Goal: Task Accomplishment & Management: Manage account settings

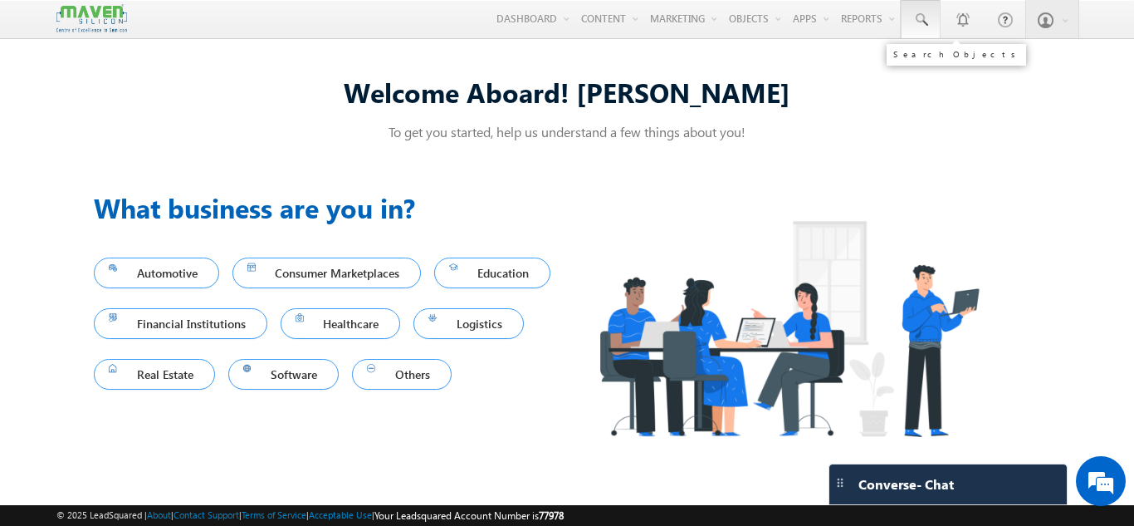
click at [908, 27] on link at bounding box center [921, 19] width 40 height 38
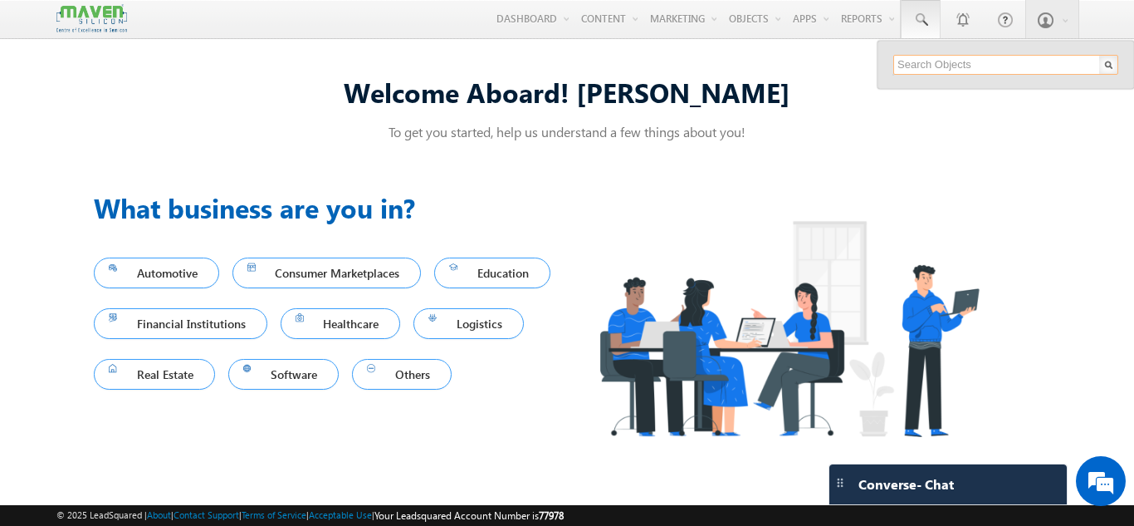
click at [918, 66] on input "text" at bounding box center [1005, 65] width 225 height 20
paste input "kumaraswamykoteyal66@gmail.com,"
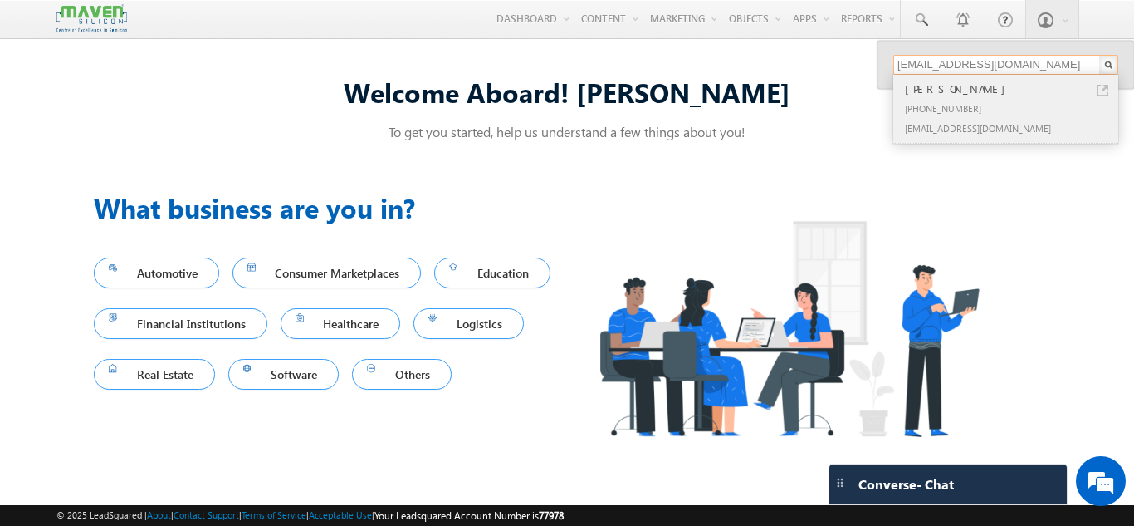
type input "[EMAIL_ADDRESS][DOMAIN_NAME]"
click at [963, 105] on div "[PHONE_NUMBER]" at bounding box center [1013, 108] width 223 height 20
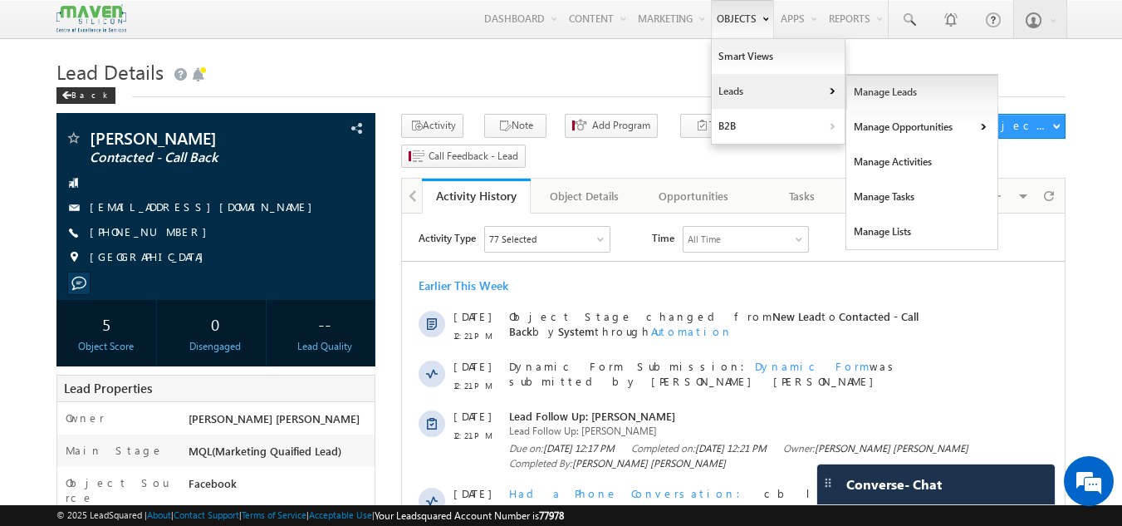
click at [883, 98] on link "Manage Leads" at bounding box center [922, 92] width 152 height 35
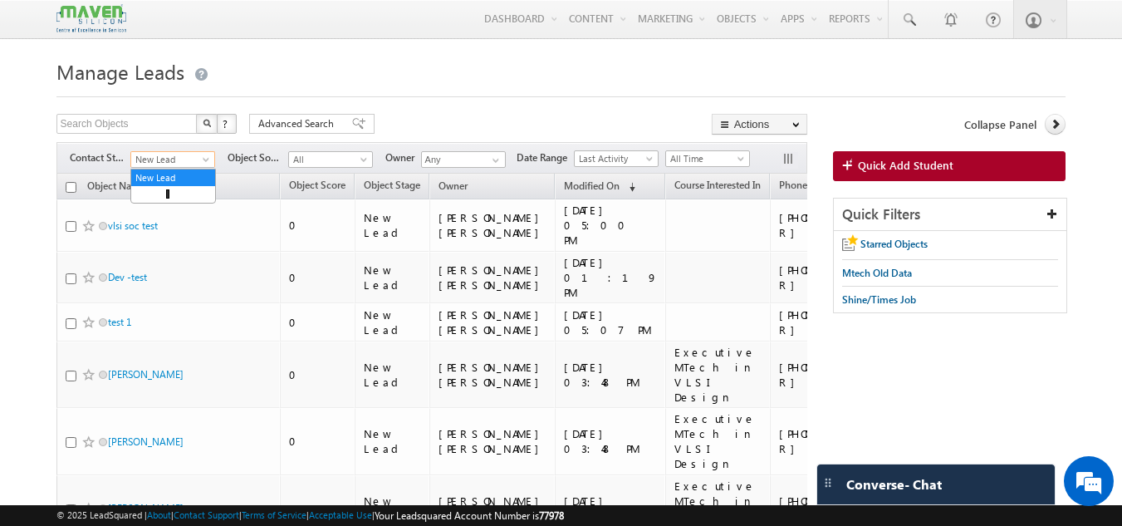
click at [159, 159] on span "New Lead" at bounding box center [170, 159] width 79 height 15
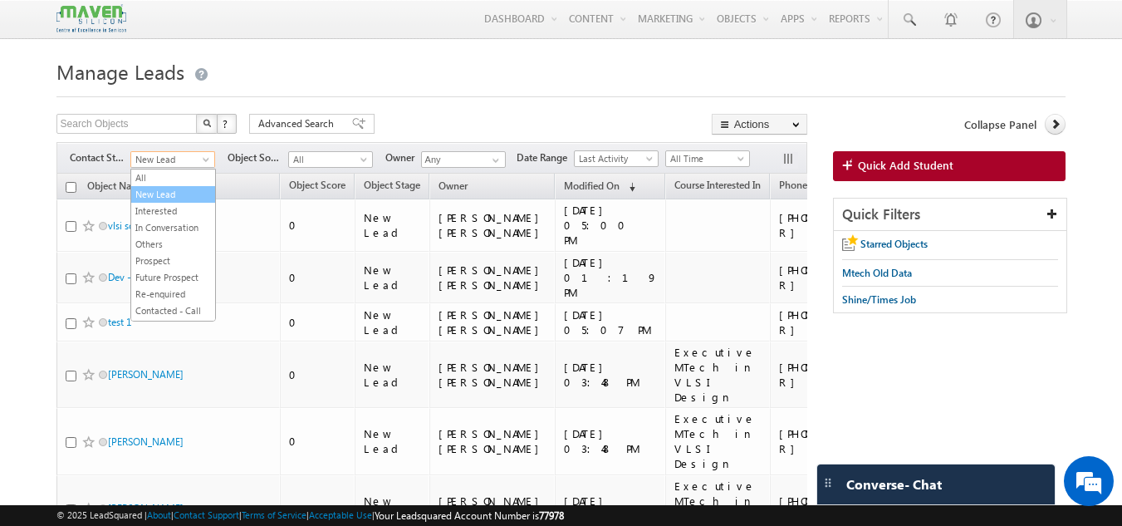
click at [153, 196] on link "New Lead" at bounding box center [173, 194] width 84 height 15
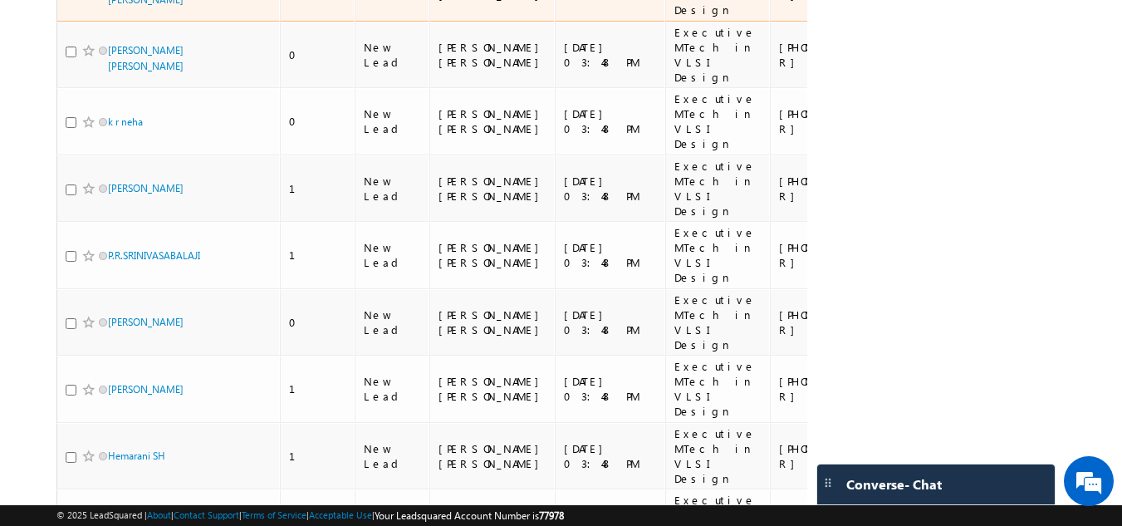
scroll to position [2415, 0]
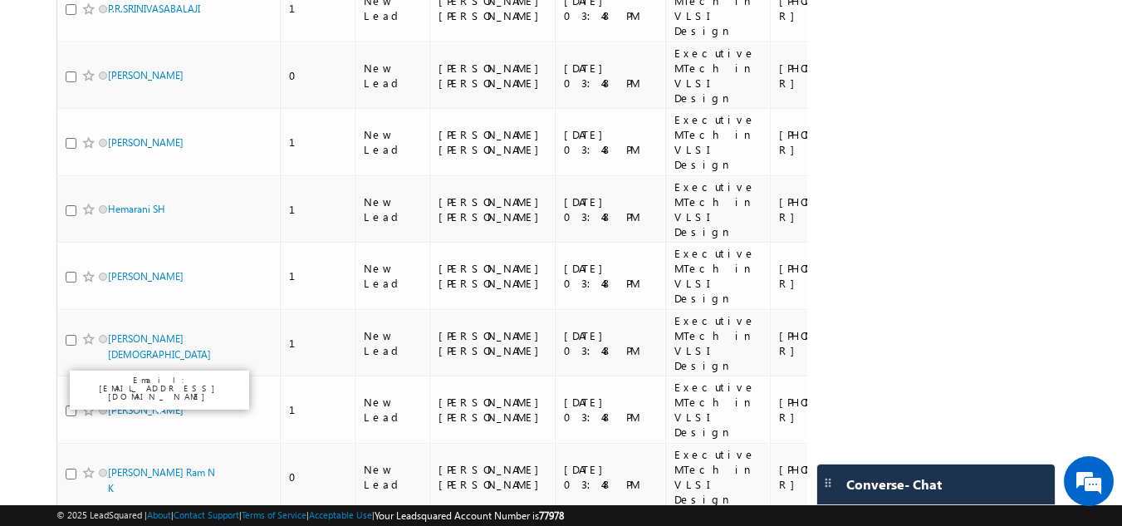
scroll to position [2037, 0]
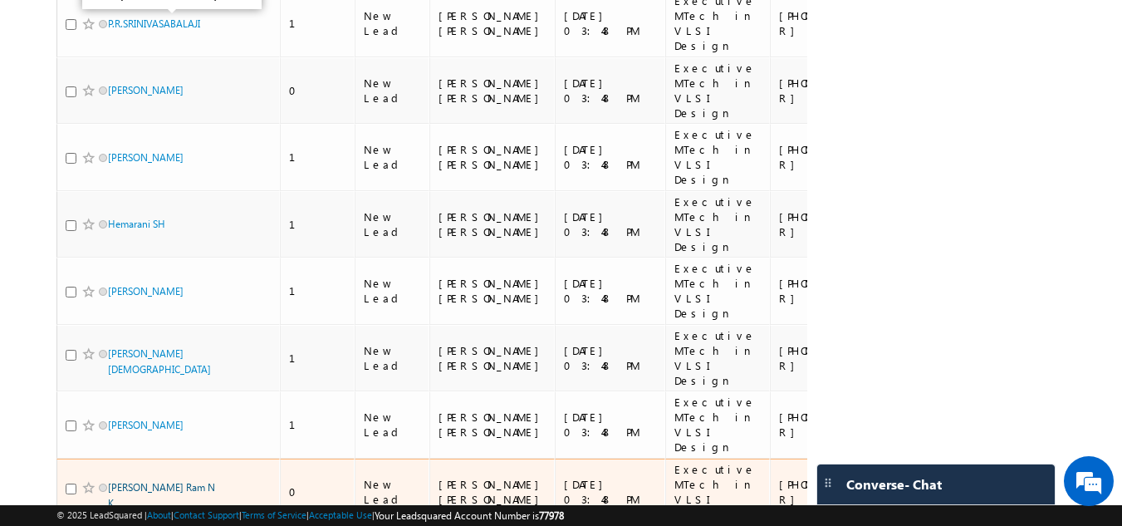
click at [144, 481] on link "Koushik Ram N K" at bounding box center [161, 495] width 107 height 28
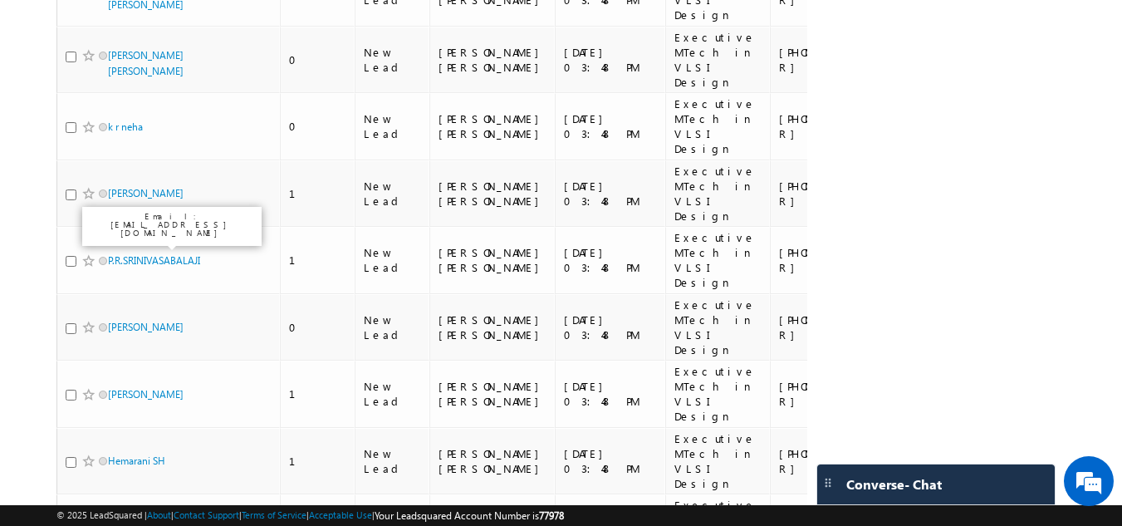
scroll to position [1798, 0]
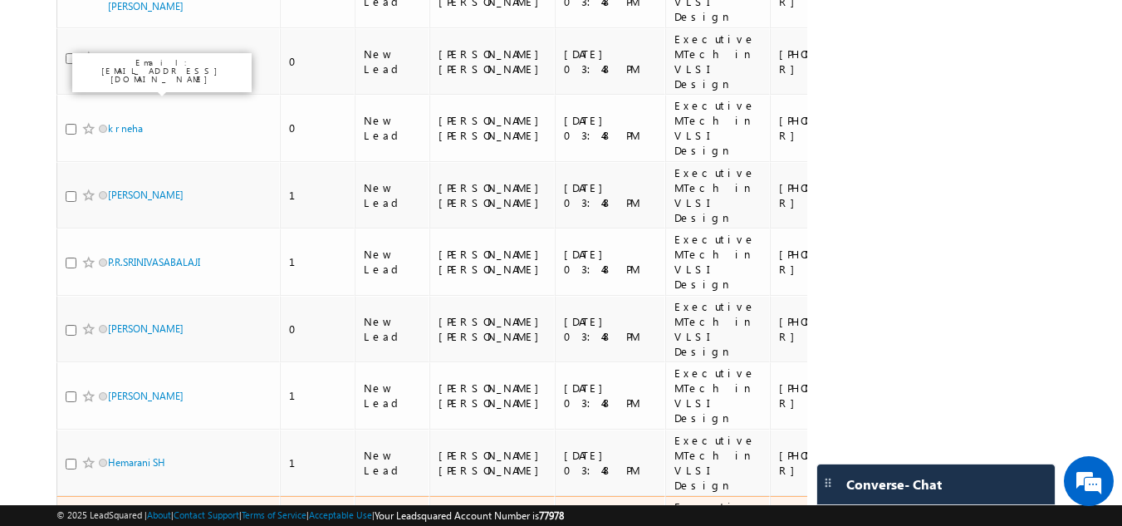
click at [143, 523] on link "Senthil kumar" at bounding box center [146, 529] width 76 height 12
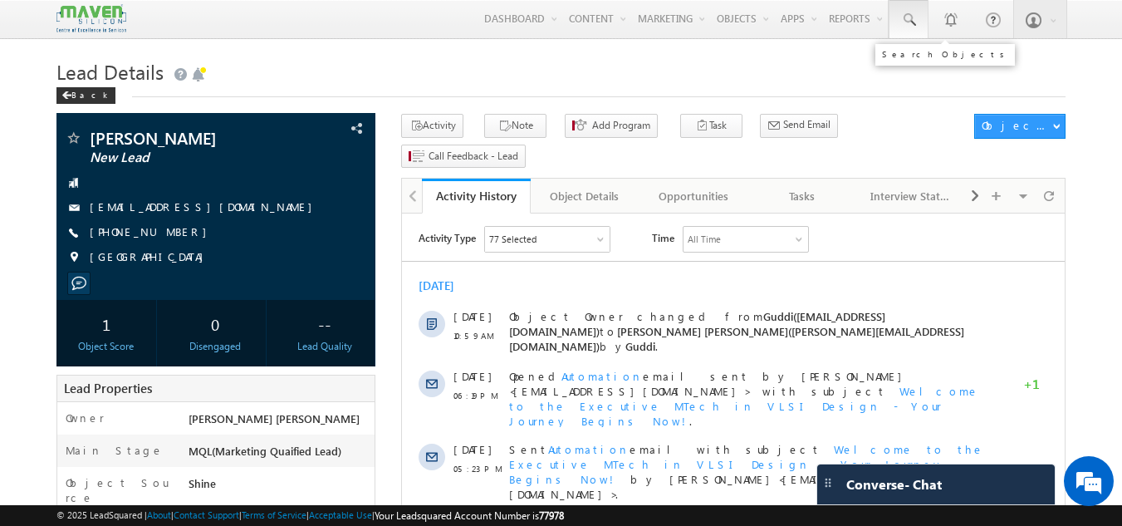
click at [920, 15] on link at bounding box center [908, 19] width 40 height 38
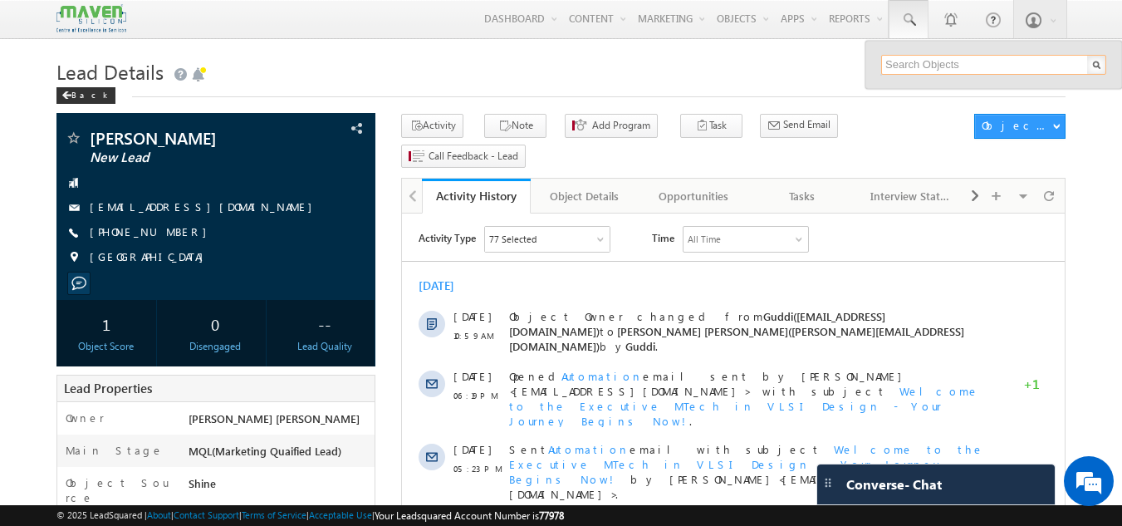
click at [910, 63] on input "text" at bounding box center [993, 65] width 225 height 20
type input "9"
click at [795, 186] on div "Tasks" at bounding box center [801, 196] width 81 height 20
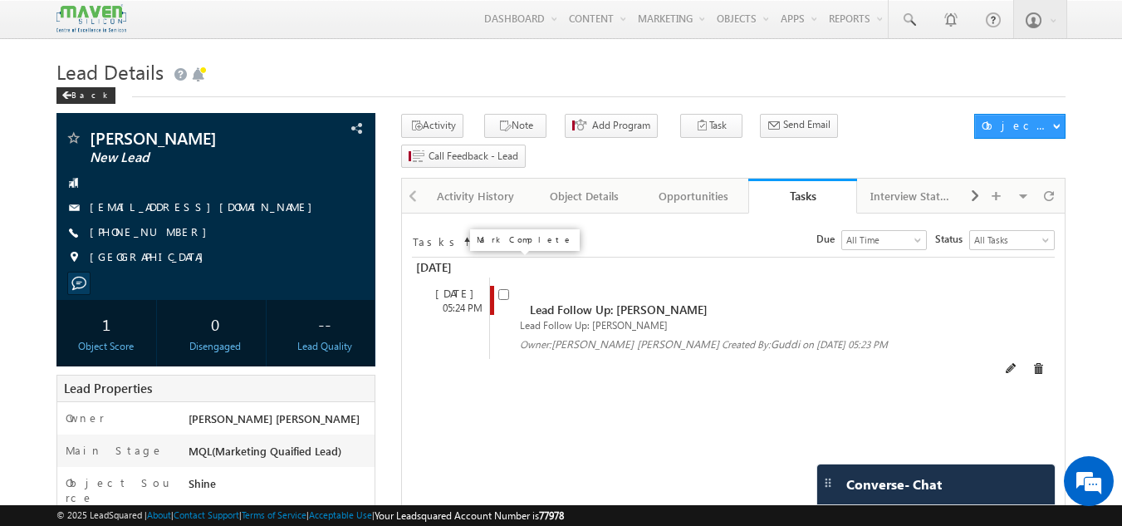
click at [504, 289] on input "checkbox" at bounding box center [503, 294] width 11 height 11
checkbox input "false"
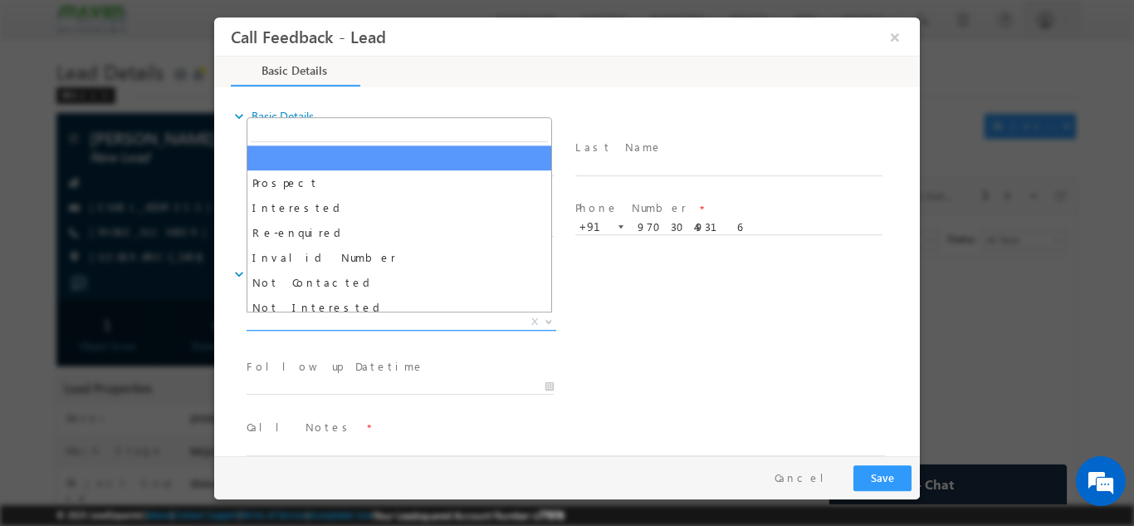
click at [313, 315] on span "X" at bounding box center [402, 321] width 310 height 17
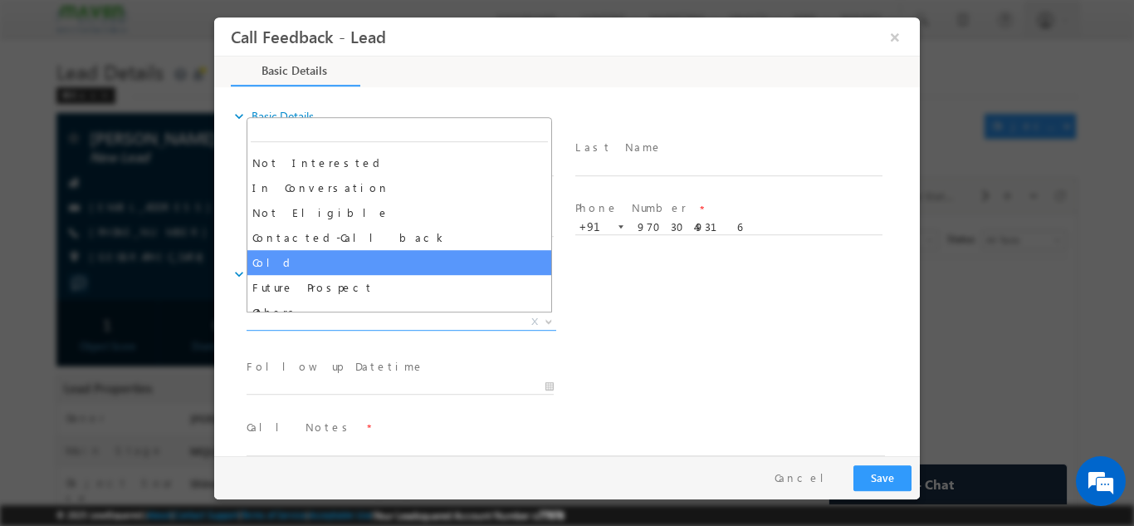
scroll to position [145, 0]
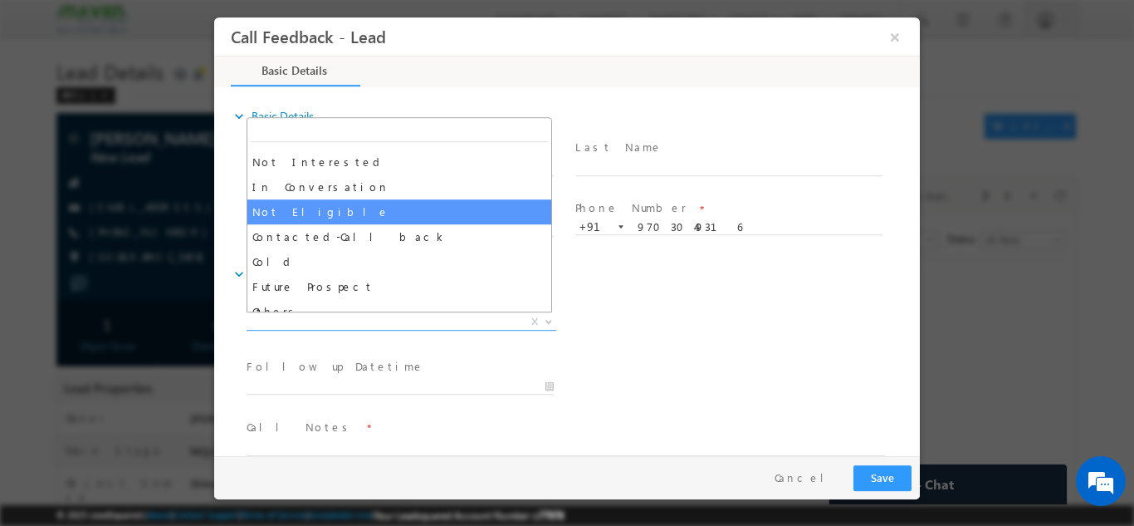
drag, startPoint x: 316, startPoint y: 265, endPoint x: 349, endPoint y: 161, distance: 109.0
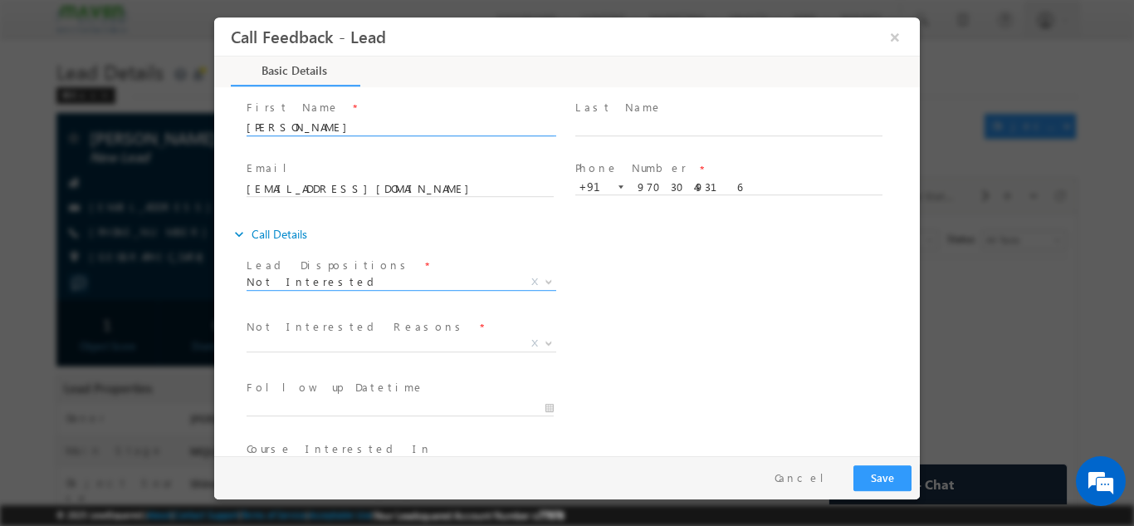
scroll to position [24, 0]
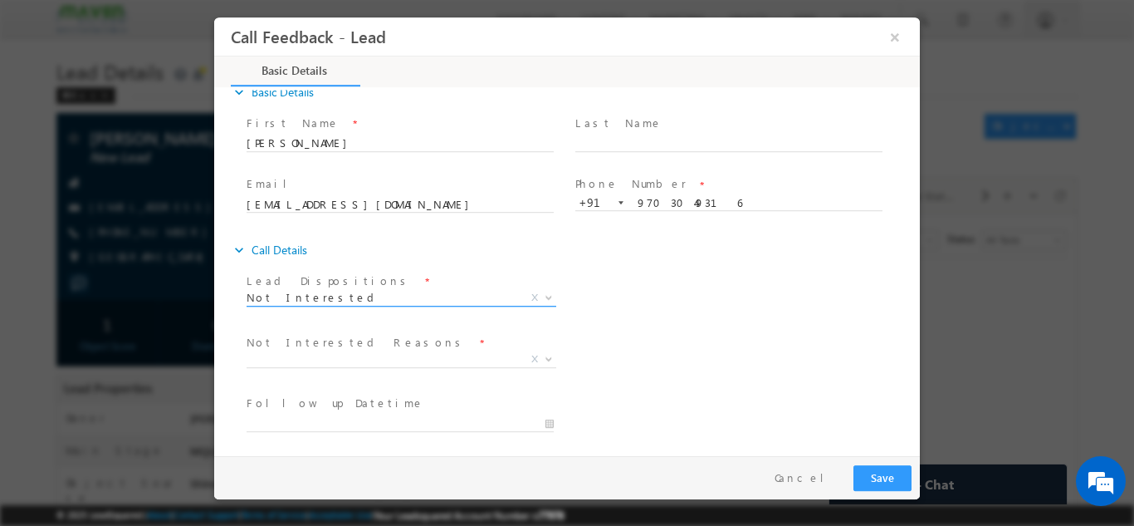
click at [358, 299] on span "Not Interested" at bounding box center [382, 296] width 270 height 15
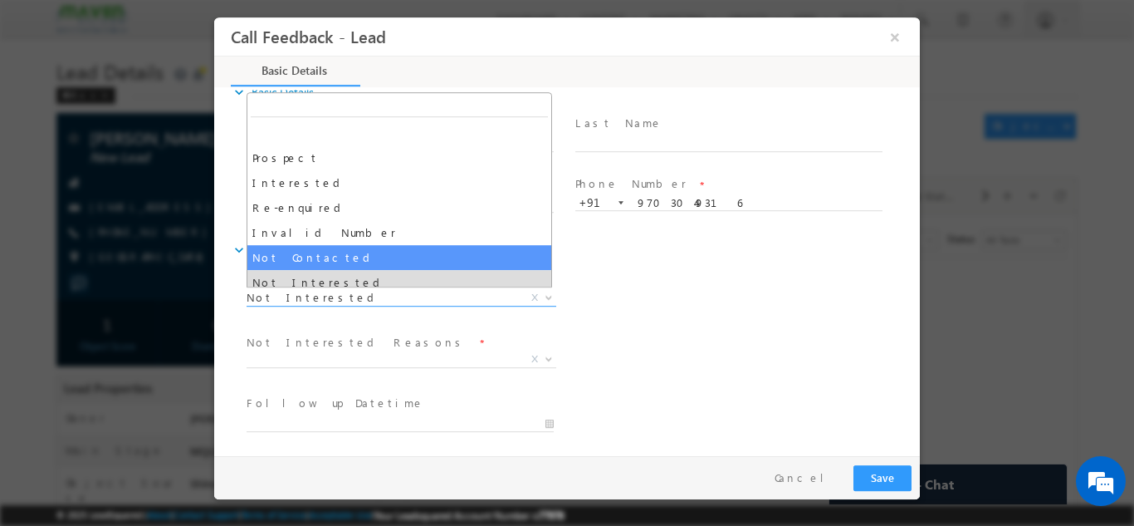
scroll to position [158, 0]
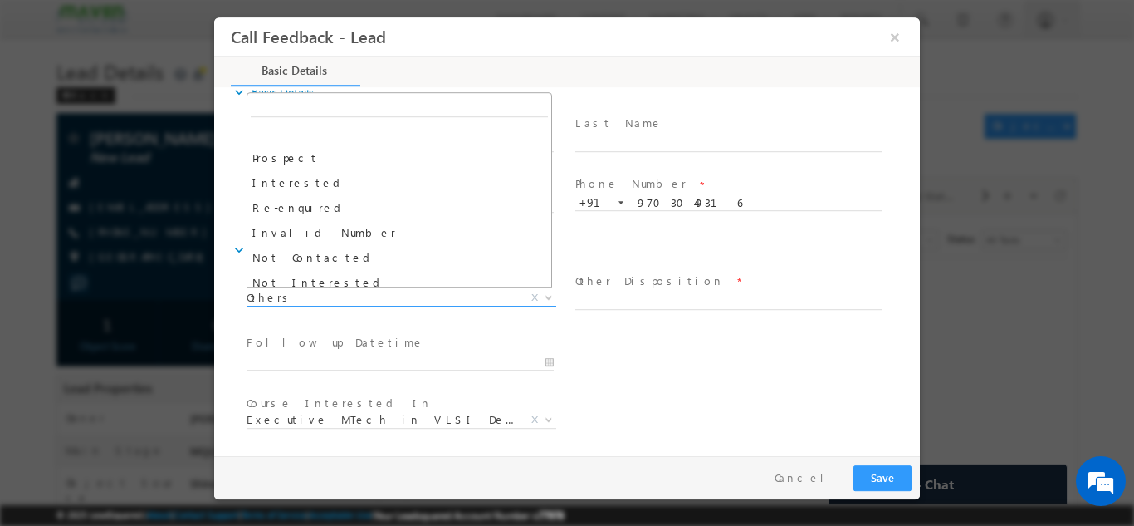
click at [366, 296] on span "Others" at bounding box center [382, 296] width 270 height 15
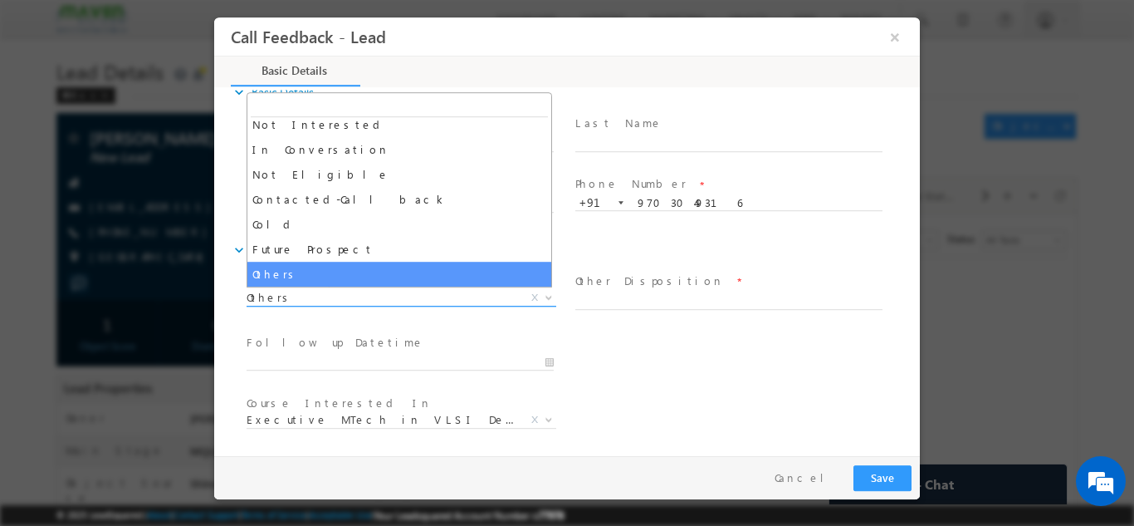
click at [352, 293] on span "Others" at bounding box center [382, 296] width 270 height 15
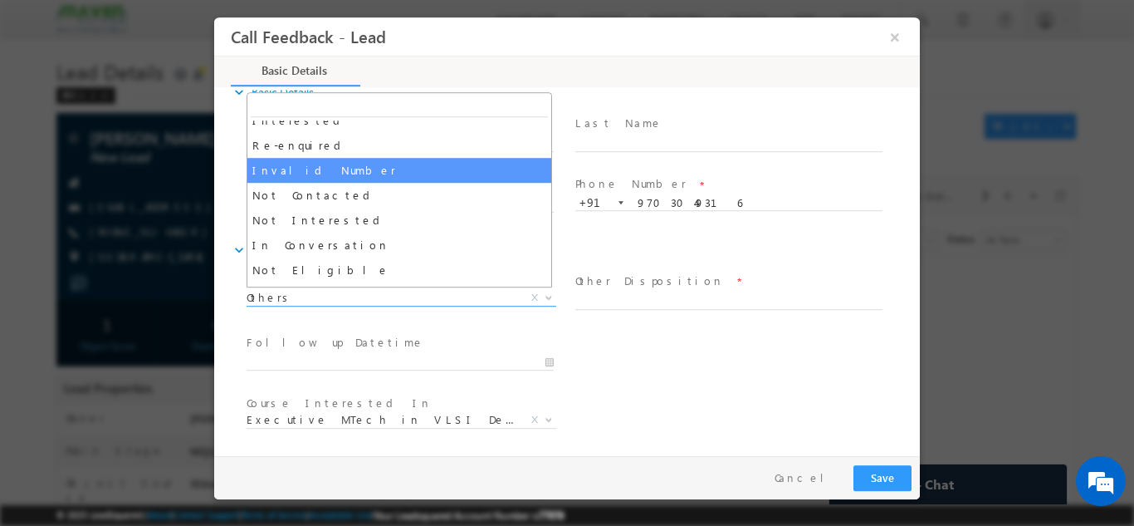
scroll to position [65, 0]
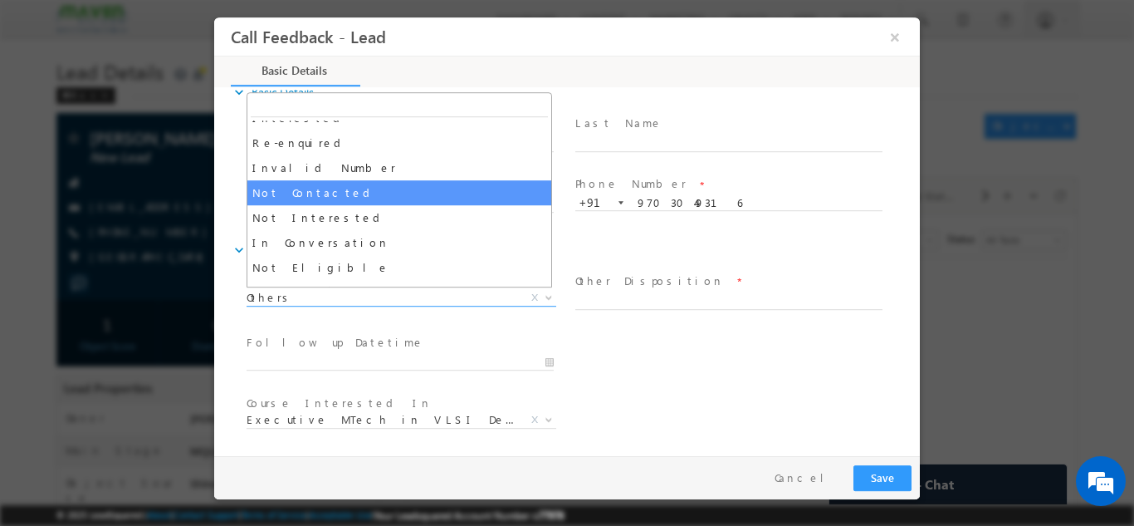
select select "Not Contacted"
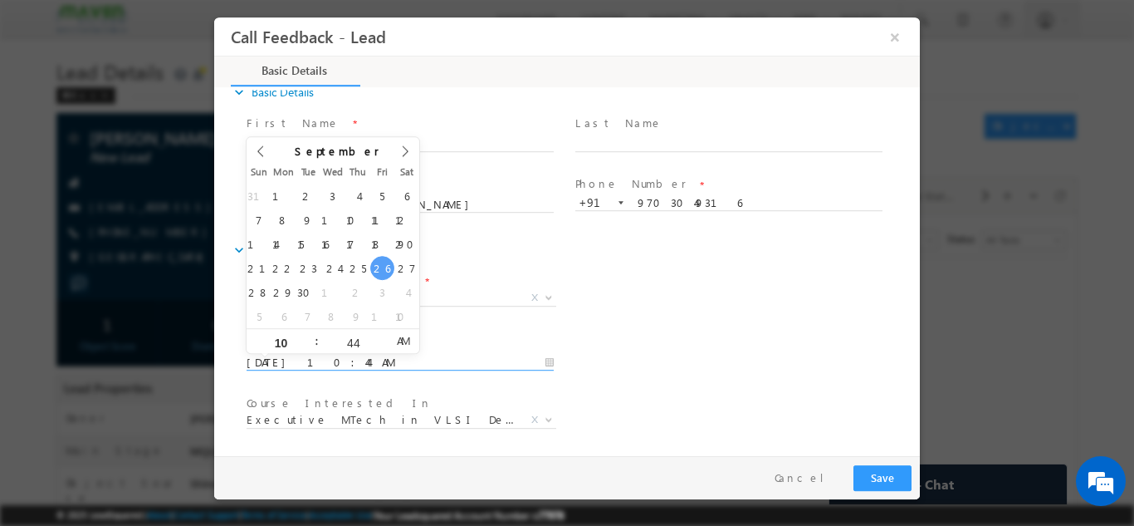
click at [335, 358] on input "26/09/2025 10:44 AM" at bounding box center [400, 362] width 307 height 17
type input "27/09/2025 10:44 AM"
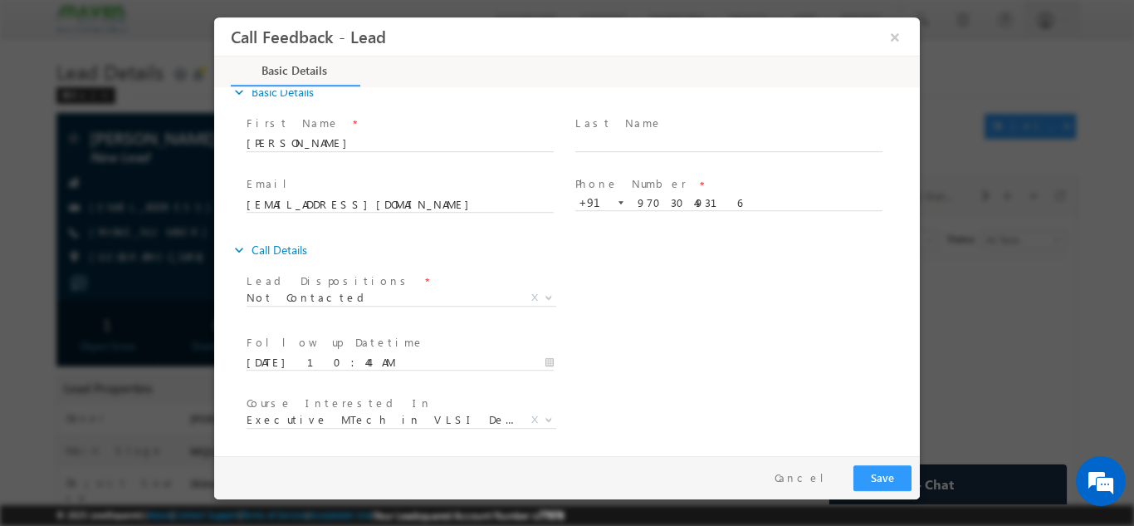
click at [746, 276] on div "Lead Dispositions * Prospect Interested Re-enquired Invalid Number Not Contacte…" at bounding box center [581, 298] width 677 height 61
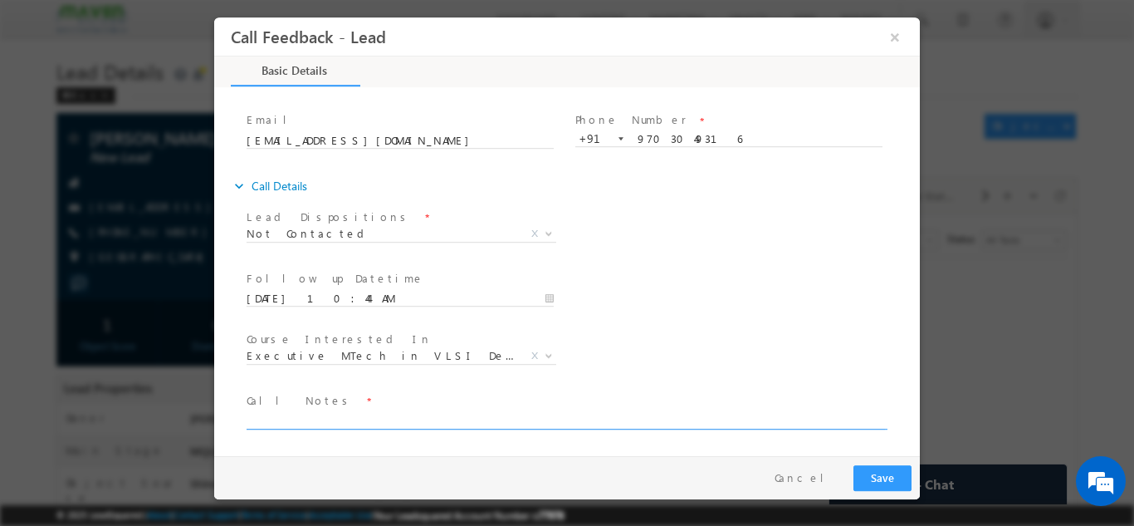
click at [541, 414] on textarea at bounding box center [566, 418] width 639 height 19
type textarea "dnp"
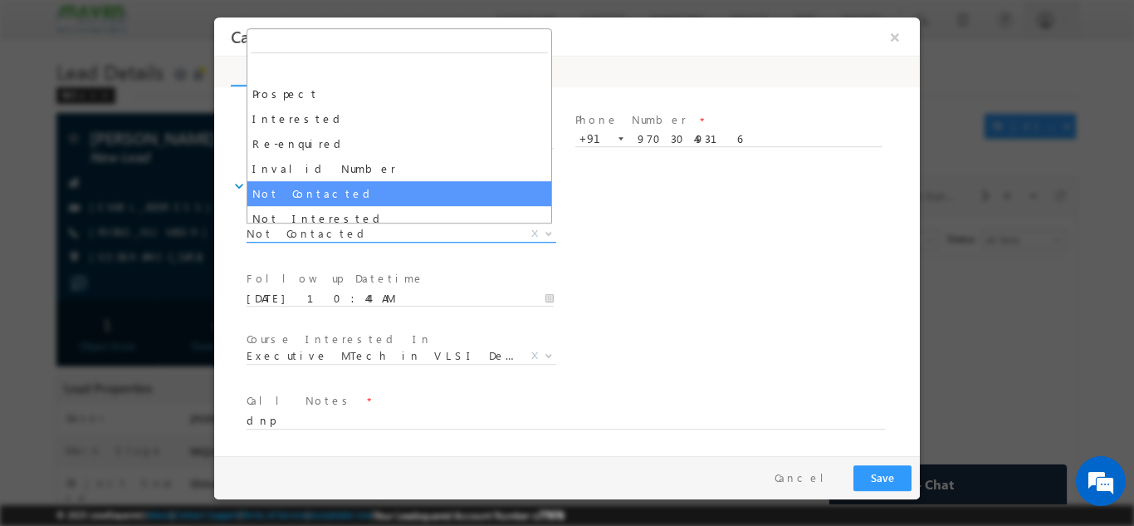
click at [353, 227] on span "Not Contacted" at bounding box center [382, 232] width 270 height 15
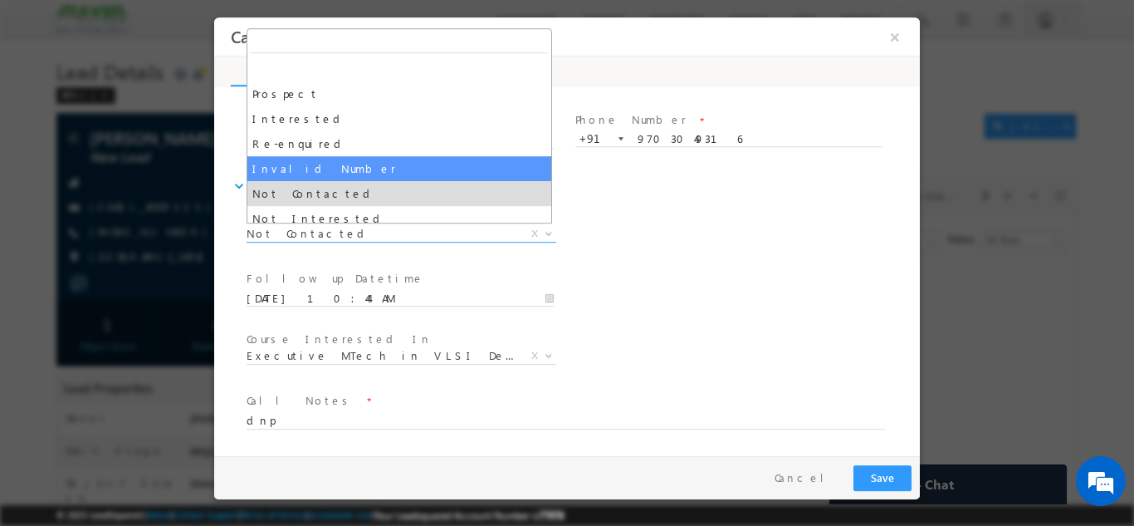
select select "Invalid Number"
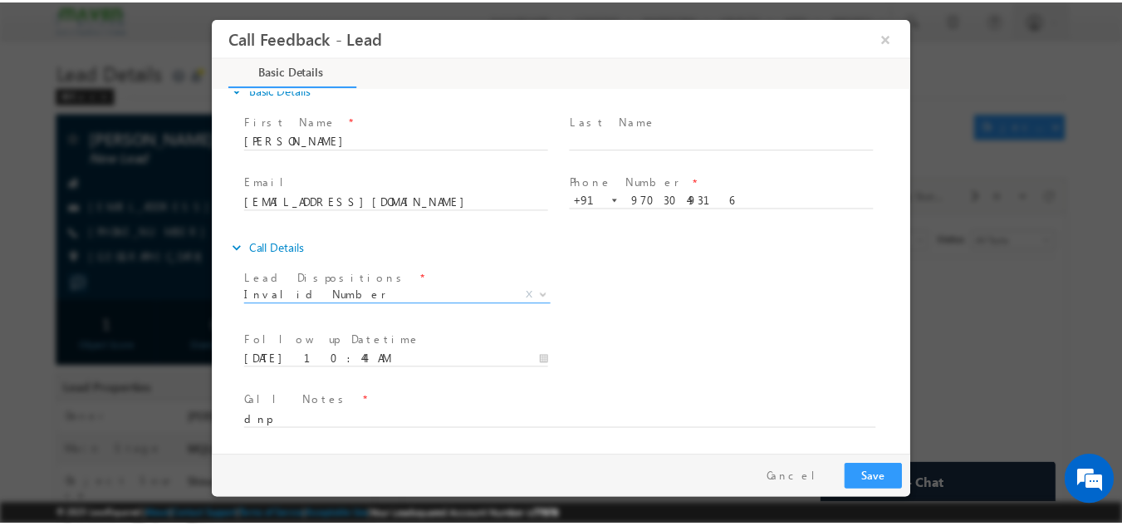
scroll to position [27, 0]
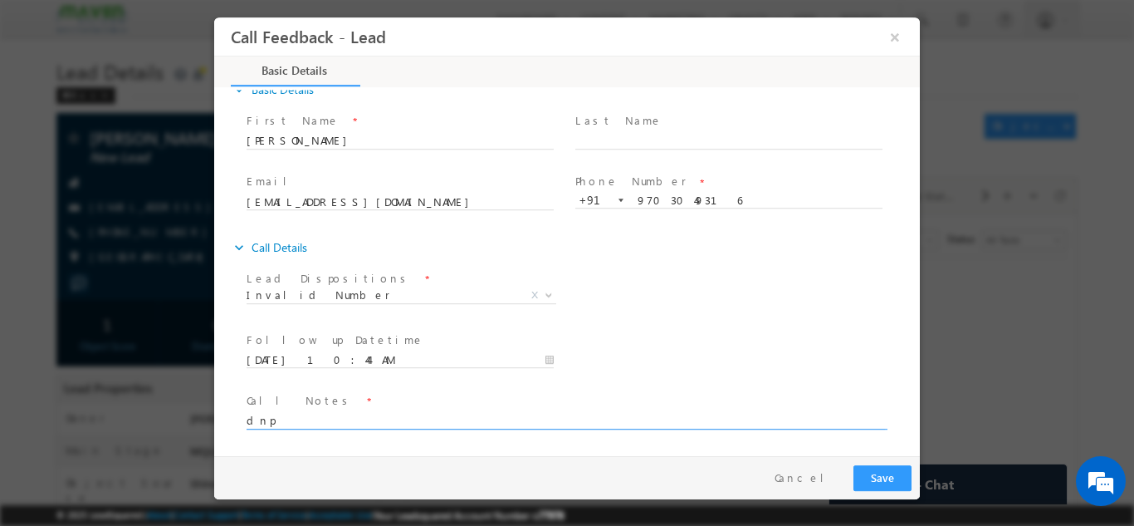
click at [309, 423] on textarea "dnp" at bounding box center [566, 418] width 639 height 19
type textarea "d"
type textarea "wrong number"
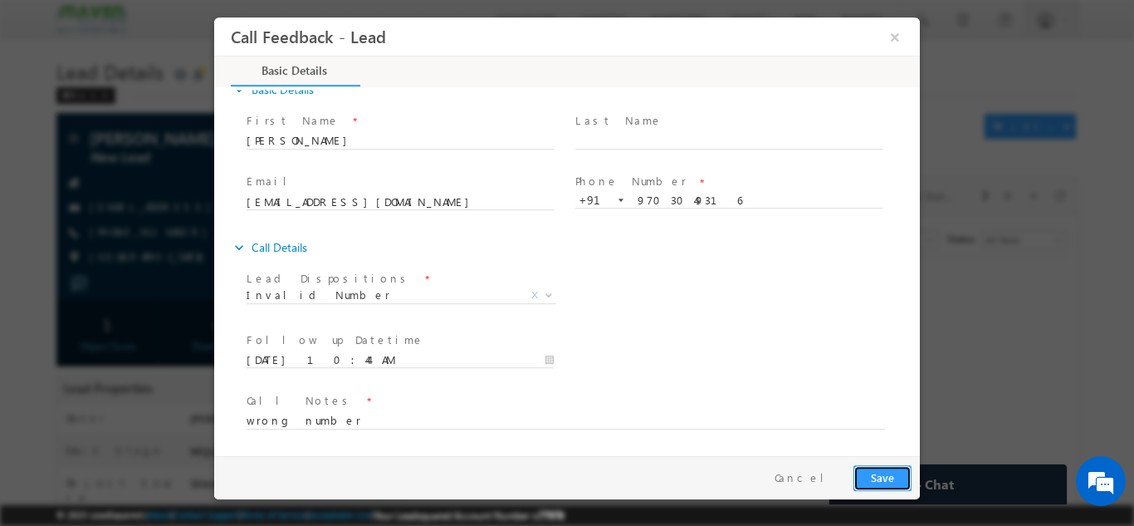
click at [875, 476] on button "Save" at bounding box center [883, 477] width 58 height 26
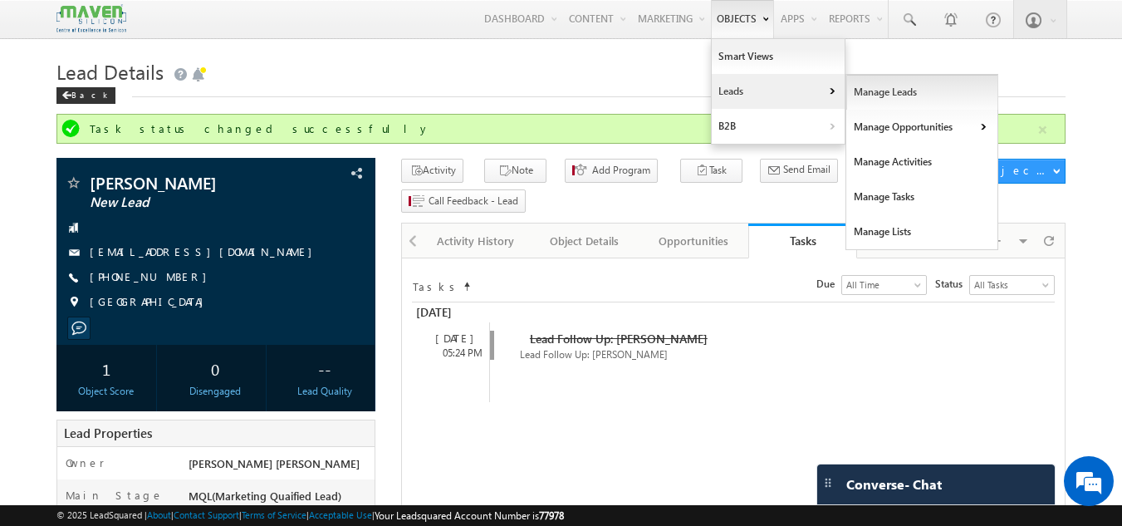
click at [884, 99] on link "Manage Leads" at bounding box center [922, 92] width 152 height 35
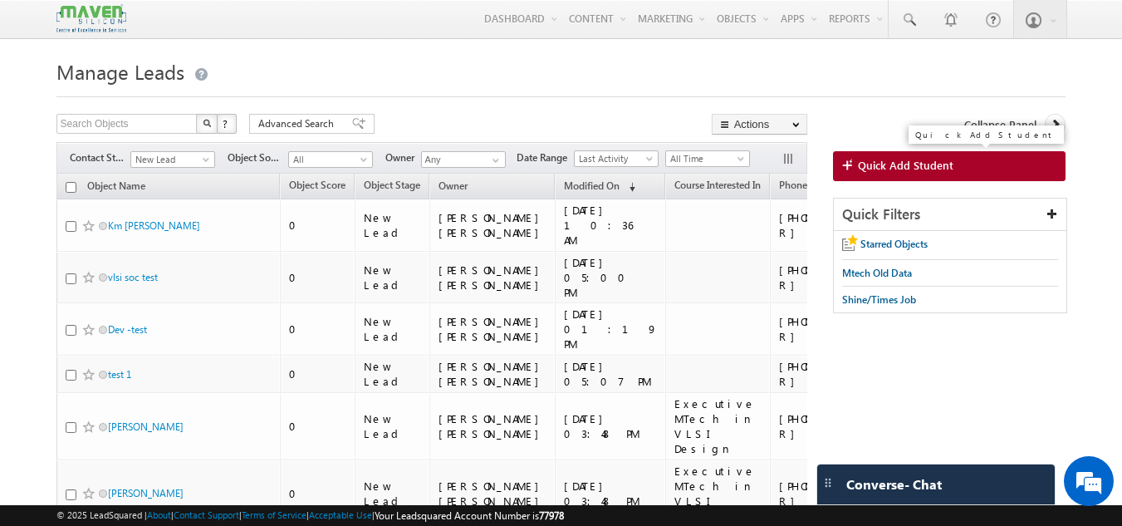
click at [885, 154] on link "Quick Add Student" at bounding box center [949, 166] width 233 height 30
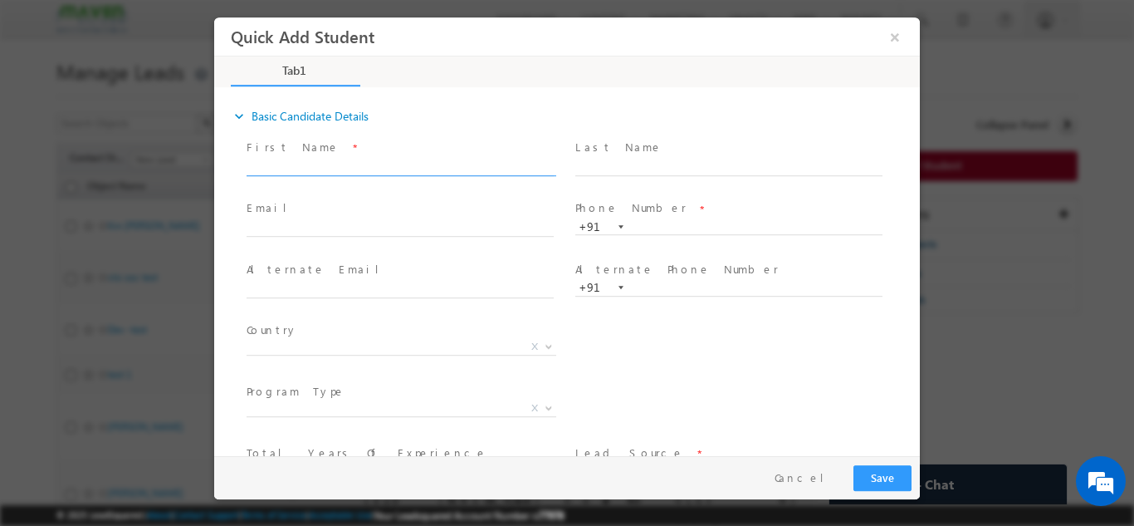
click at [433, 174] on span at bounding box center [408, 167] width 322 height 18
click at [434, 163] on input "text" at bounding box center [400, 167] width 307 height 17
paste input "[PERSON_NAME] R"
type input "[PERSON_NAME] R"
click at [527, 233] on input "text" at bounding box center [400, 228] width 307 height 17
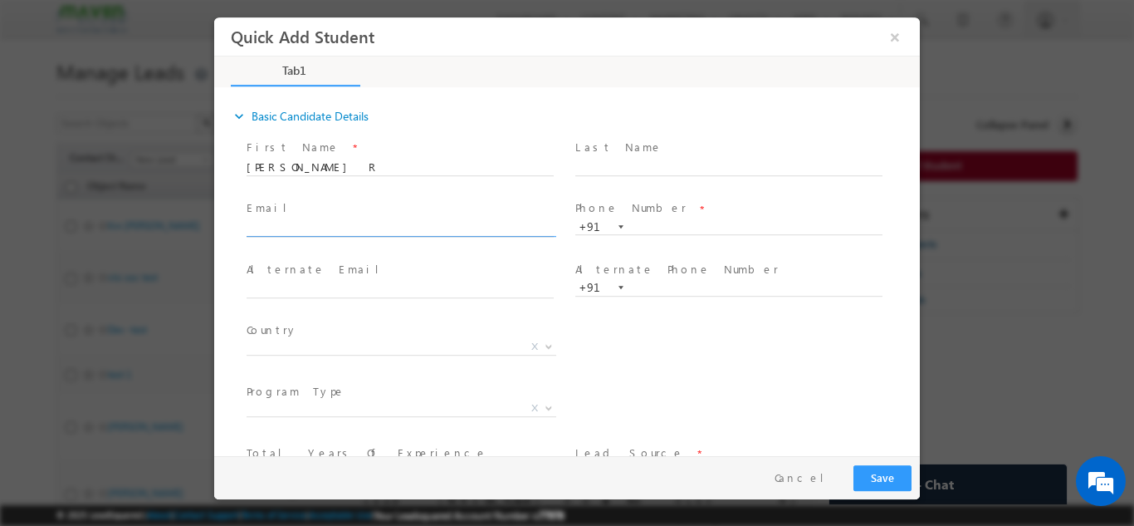
paste input "[EMAIL_ADDRESS][DOMAIN_NAME]"
type input "[EMAIL_ADDRESS][DOMAIN_NAME]"
click at [722, 223] on input "text" at bounding box center [728, 226] width 307 height 17
paste input "9108478982"
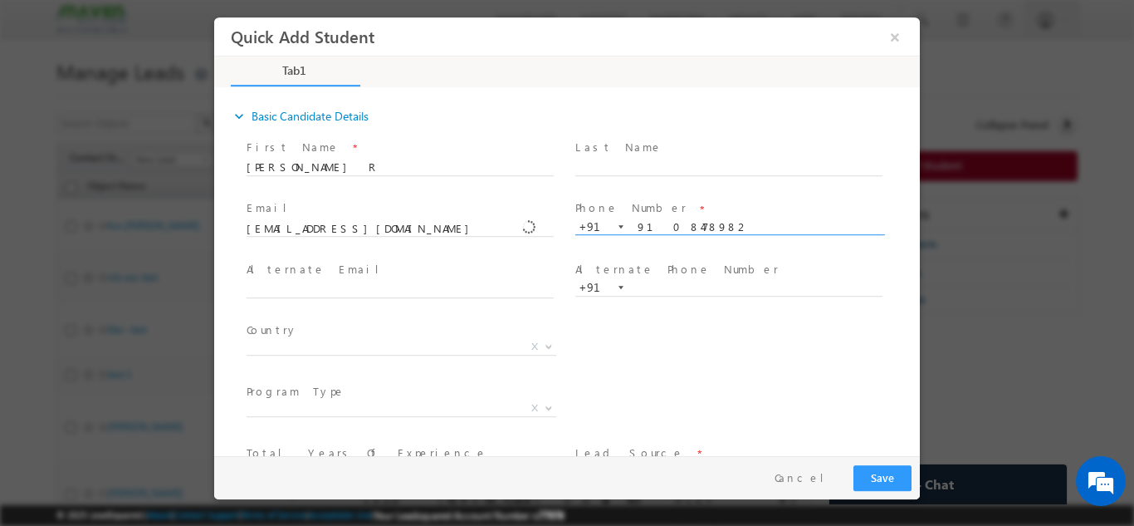
type input "9108478982"
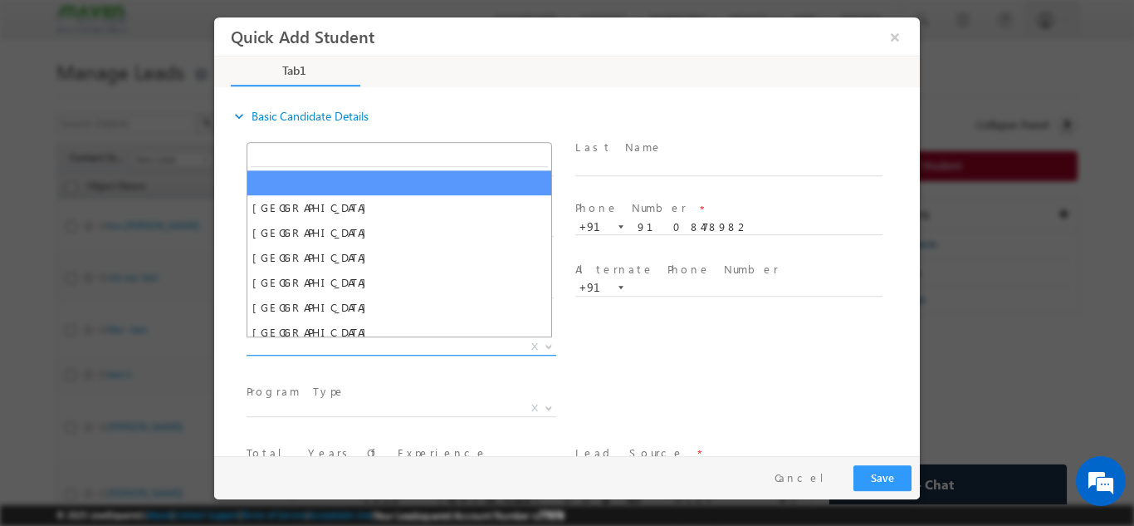
click at [367, 346] on span "X" at bounding box center [402, 346] width 310 height 17
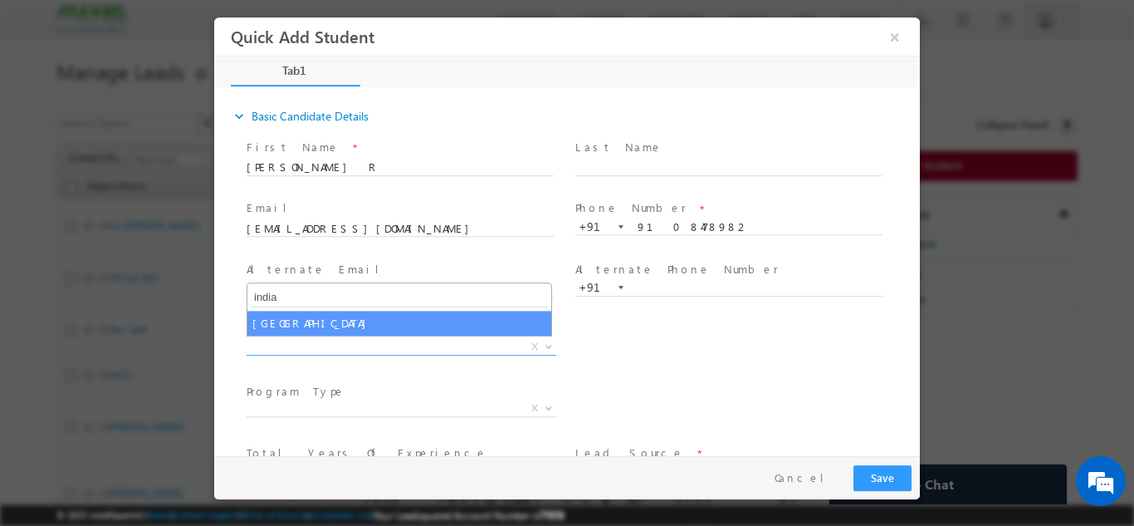
type input "india"
select select "[GEOGRAPHIC_DATA]"
select select
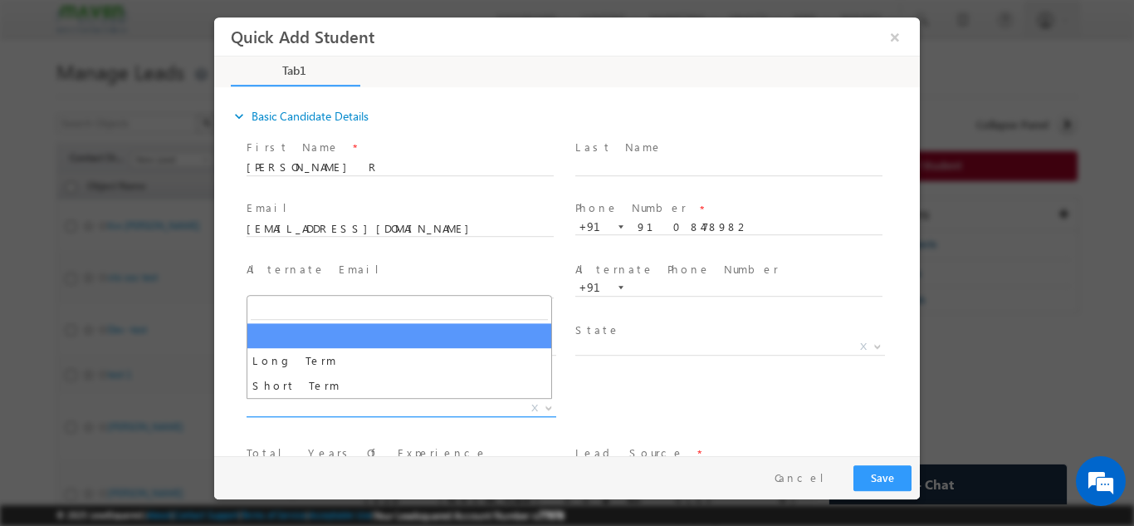
click at [361, 407] on span "X" at bounding box center [402, 407] width 310 height 17
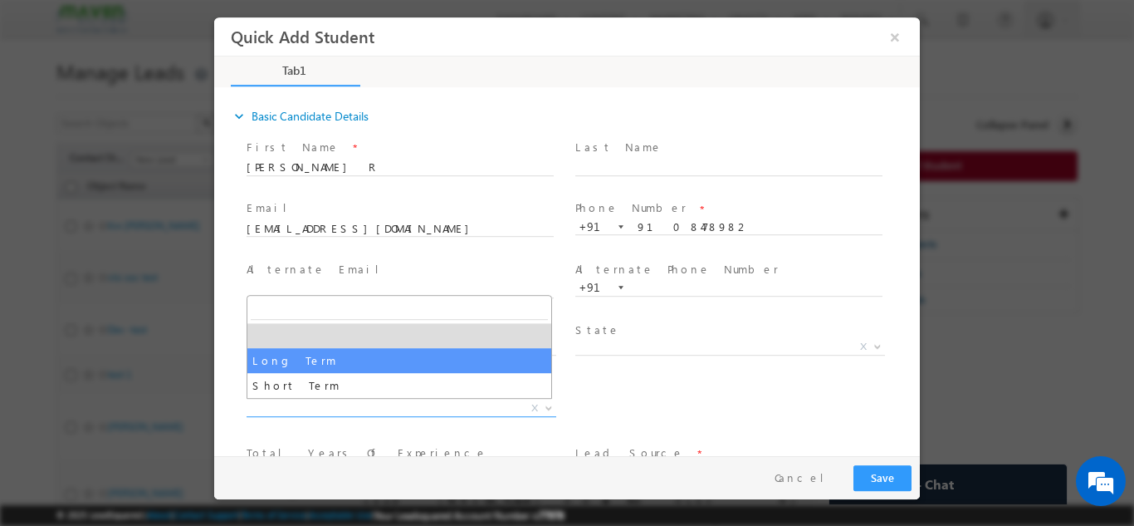
select select "Long Term"
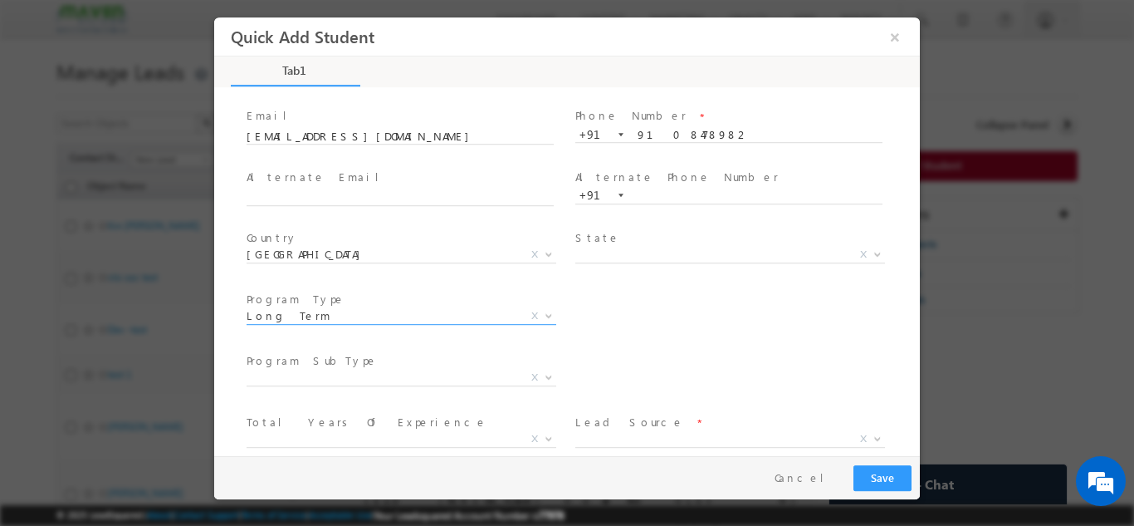
scroll to position [93, 0]
click at [409, 374] on span "X" at bounding box center [402, 376] width 310 height 17
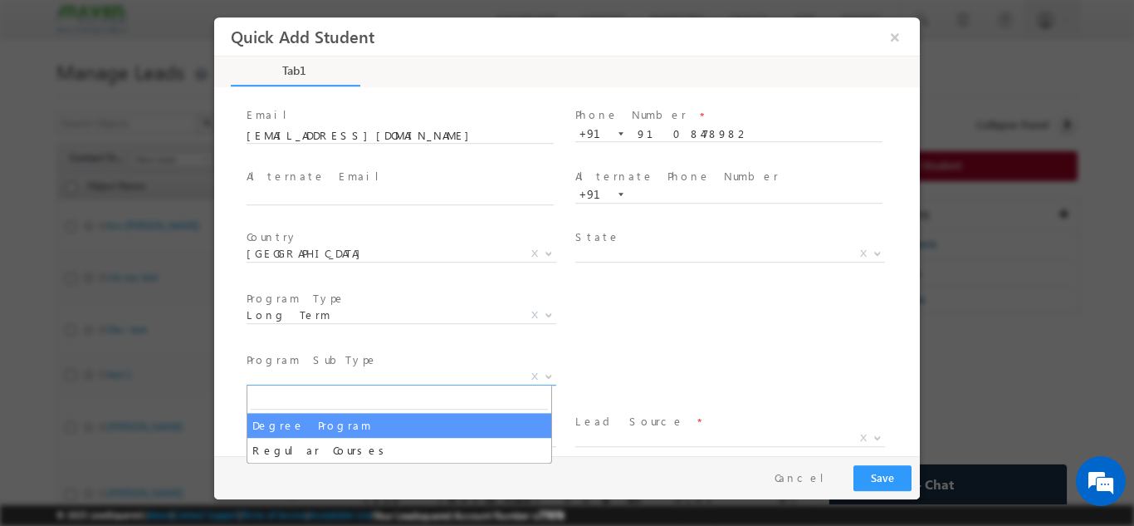
select select "Degree Program"
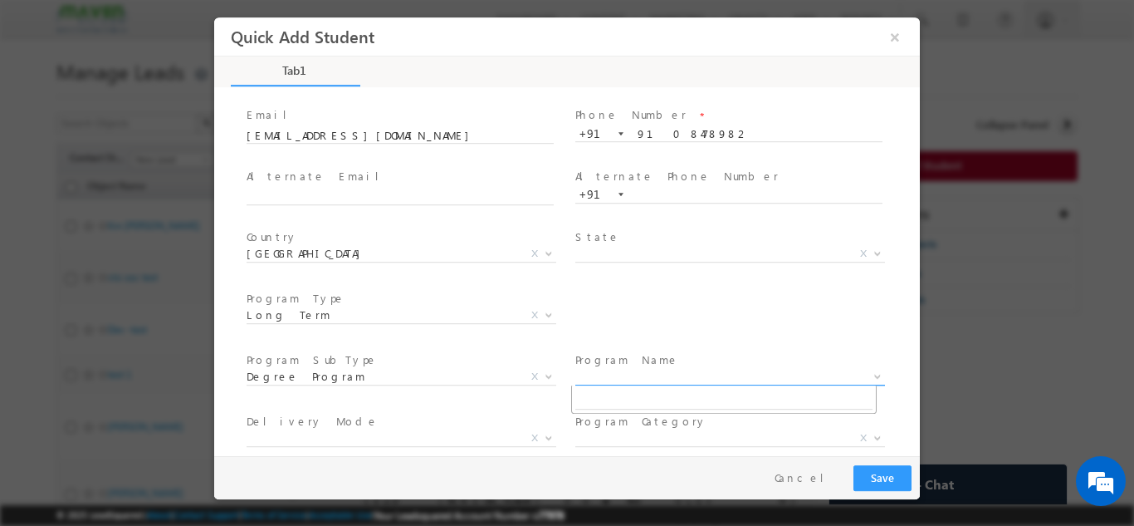
click at [631, 381] on span "X" at bounding box center [730, 376] width 310 height 17
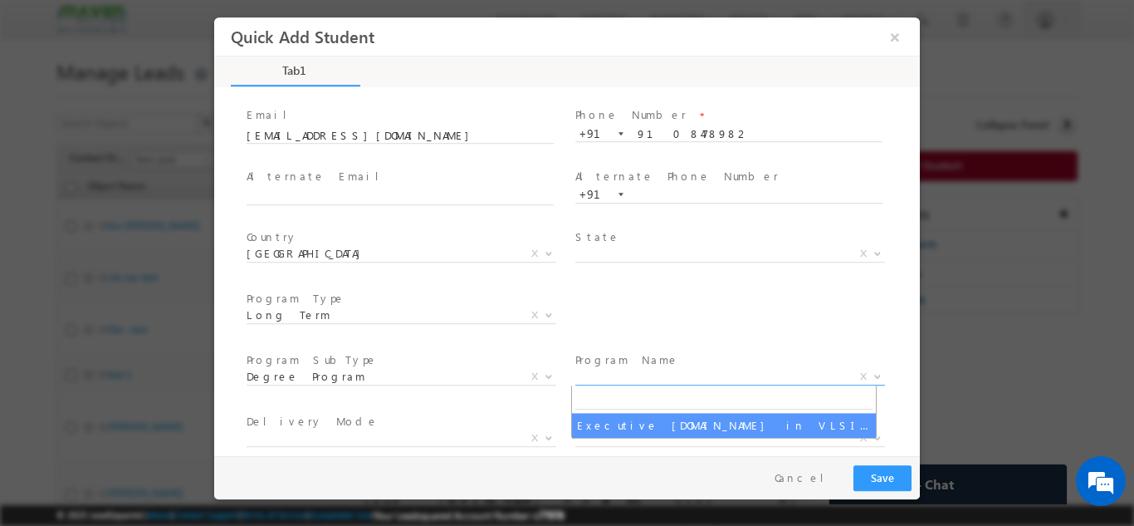
select select "Executive [DOMAIN_NAME] in VLSI Design"
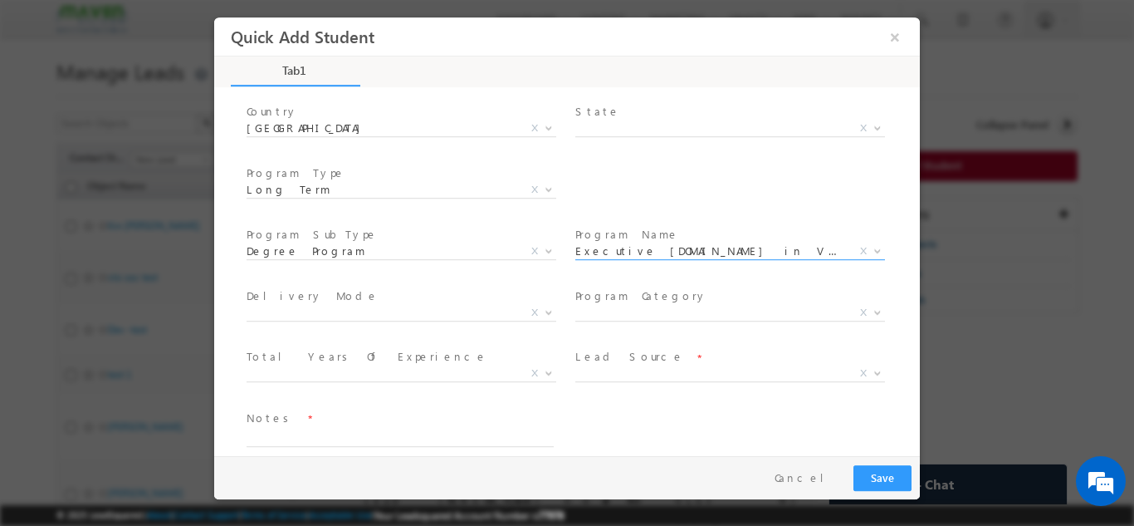
scroll to position [219, 0]
click at [595, 375] on span "X" at bounding box center [730, 372] width 310 height 17
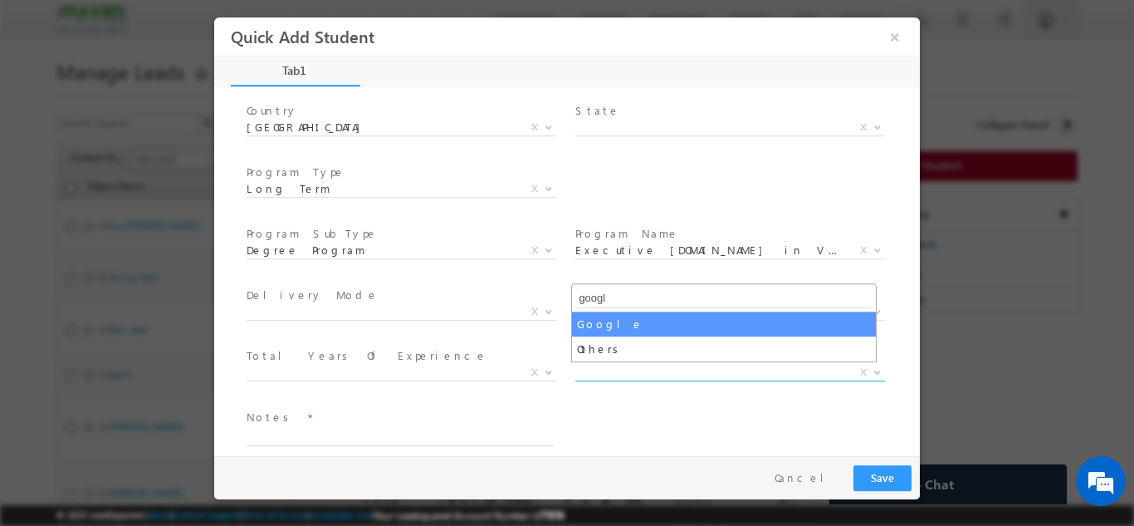
type input "googl"
select select "Google"
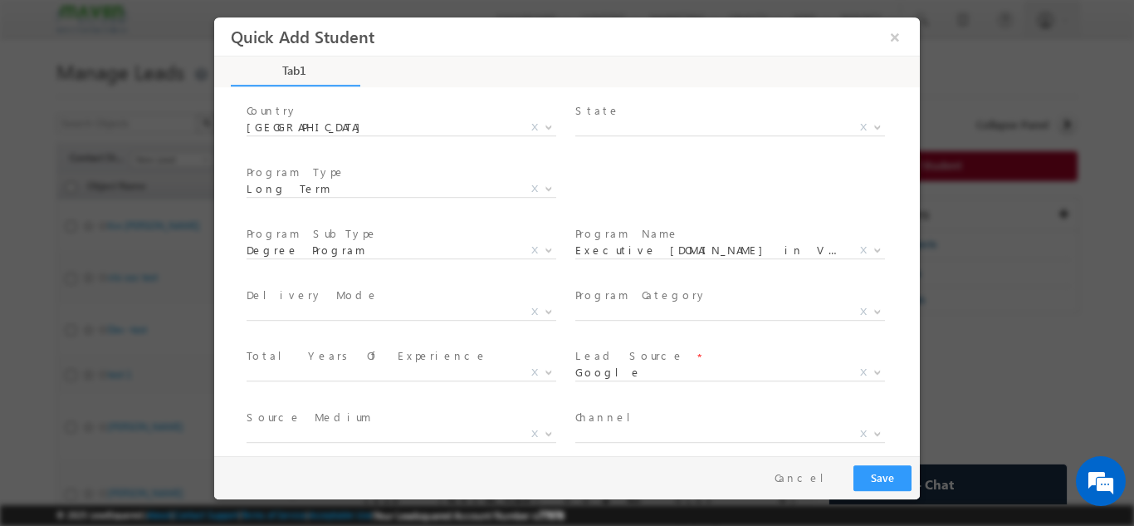
click at [400, 423] on span "Source Medium *" at bounding box center [400, 417] width 306 height 18
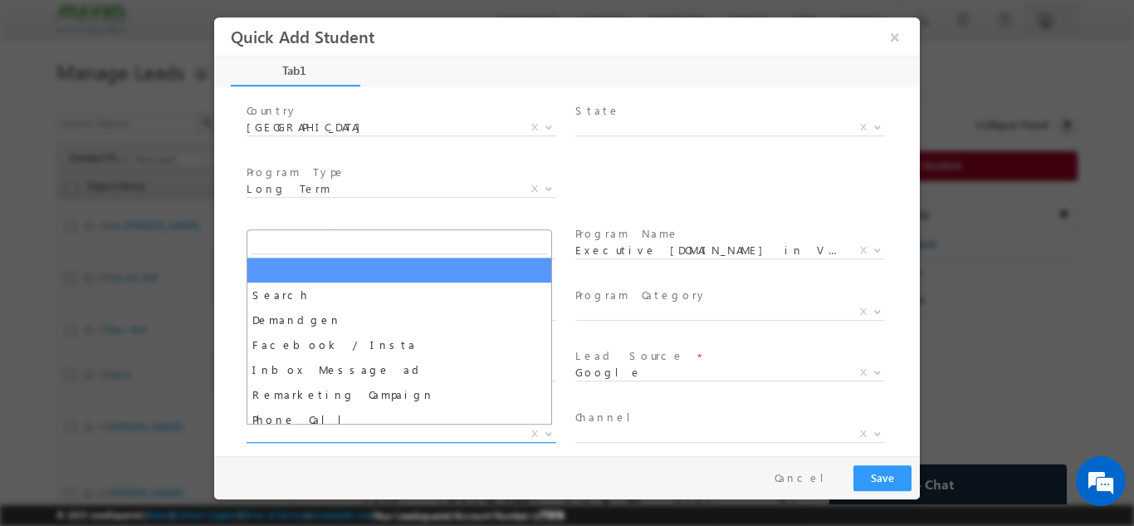
click at [394, 429] on span "X" at bounding box center [402, 433] width 310 height 17
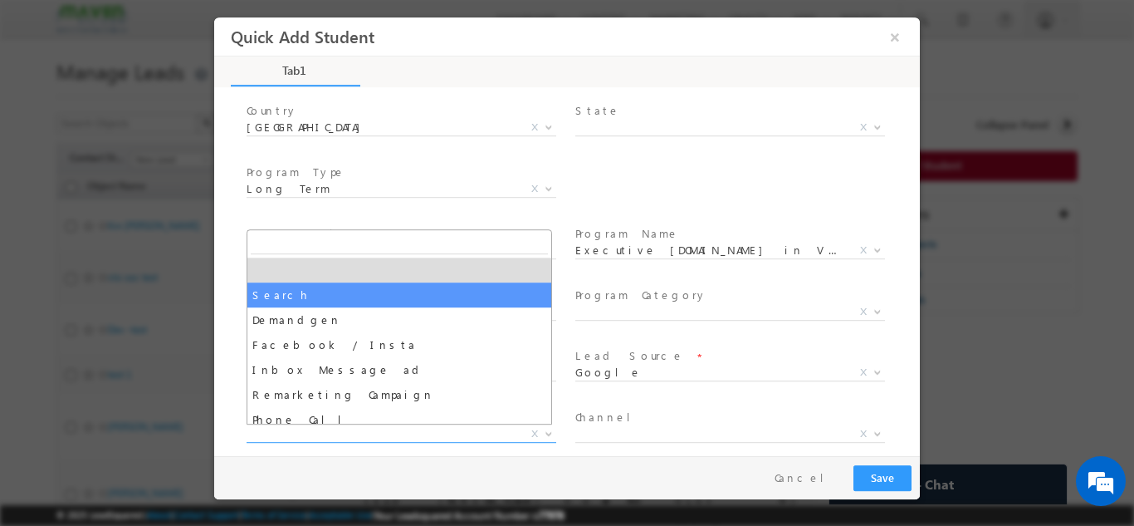
select select "Search"
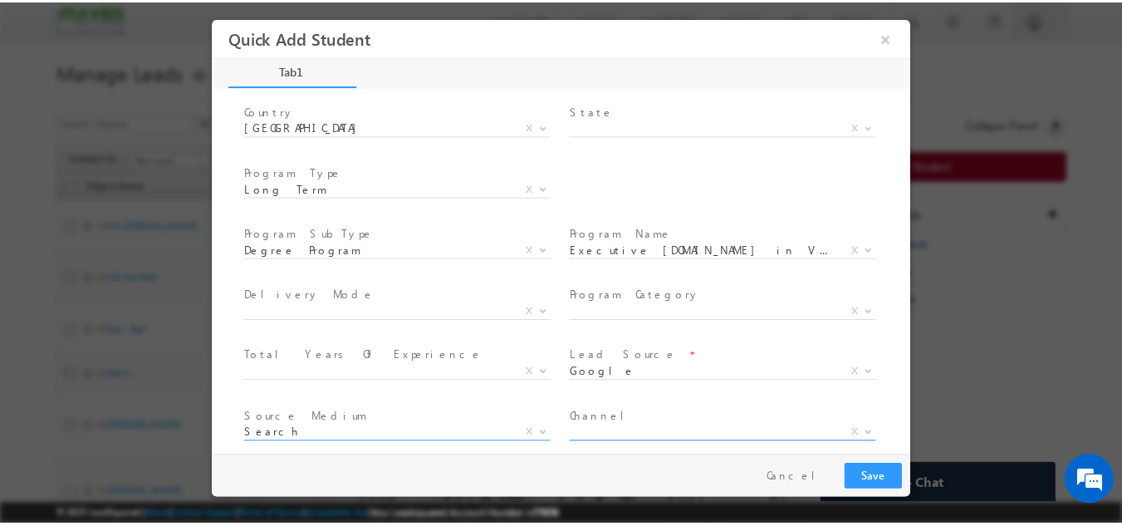
scroll to position [297, 0]
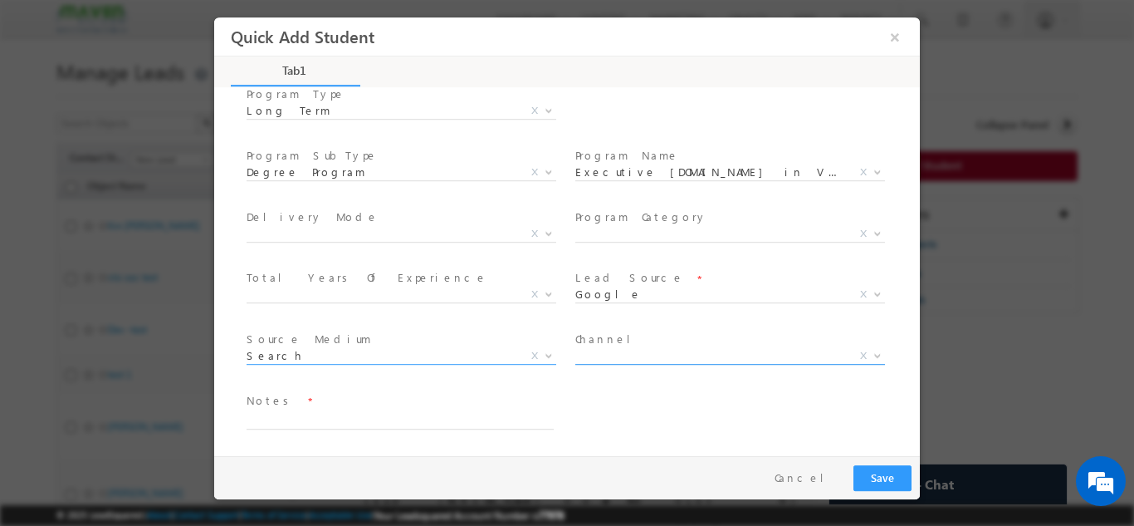
click at [732, 353] on span "X" at bounding box center [730, 355] width 310 height 17
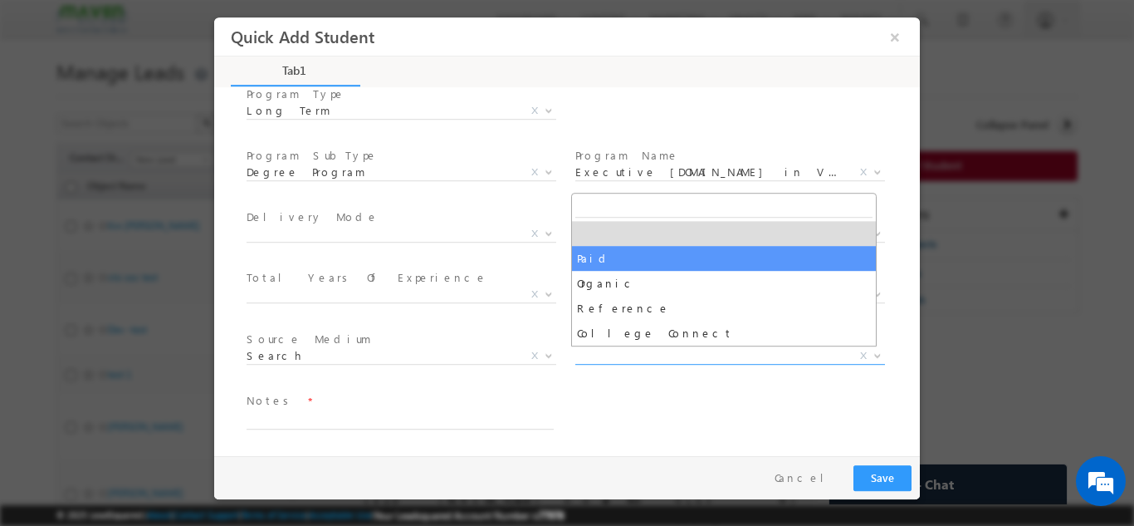
select select "Paid"
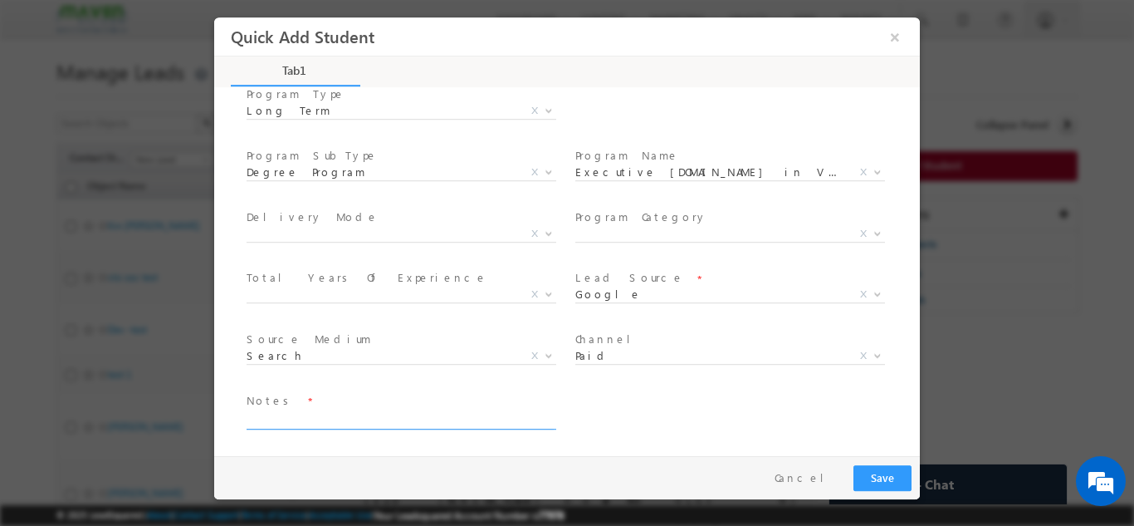
click at [459, 426] on textarea at bounding box center [400, 418] width 307 height 19
type textarea "cb"
click at [892, 470] on button "Save" at bounding box center [883, 477] width 58 height 26
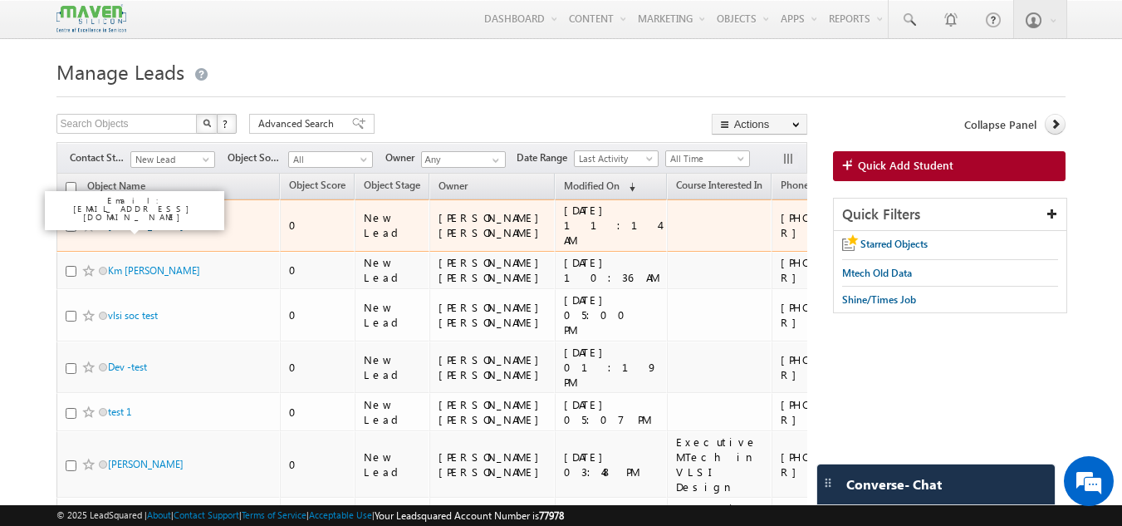
click at [126, 224] on link "Chiranth R" at bounding box center [150, 225] width 84 height 12
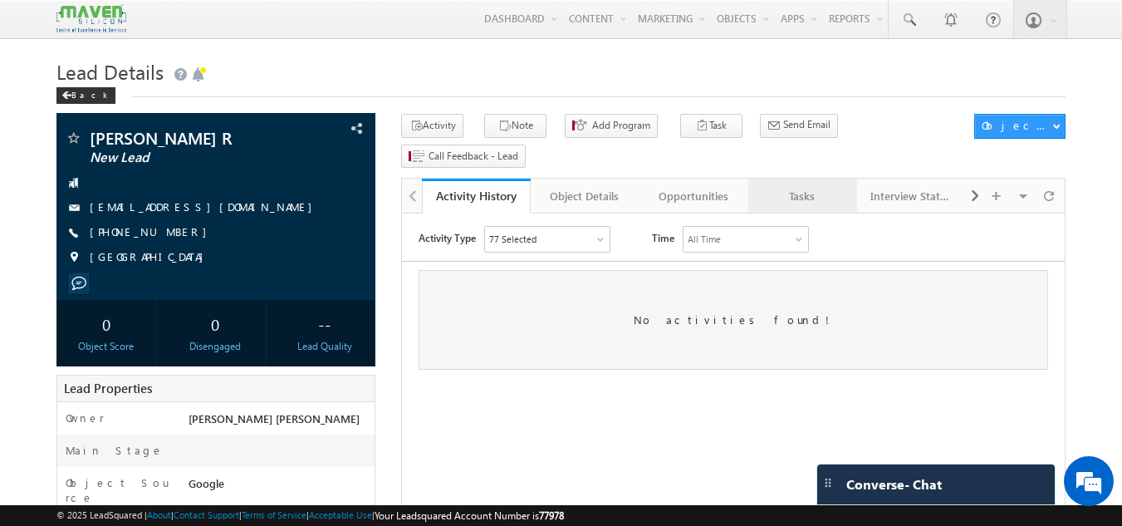
click at [781, 186] on div "Tasks" at bounding box center [801, 196] width 81 height 20
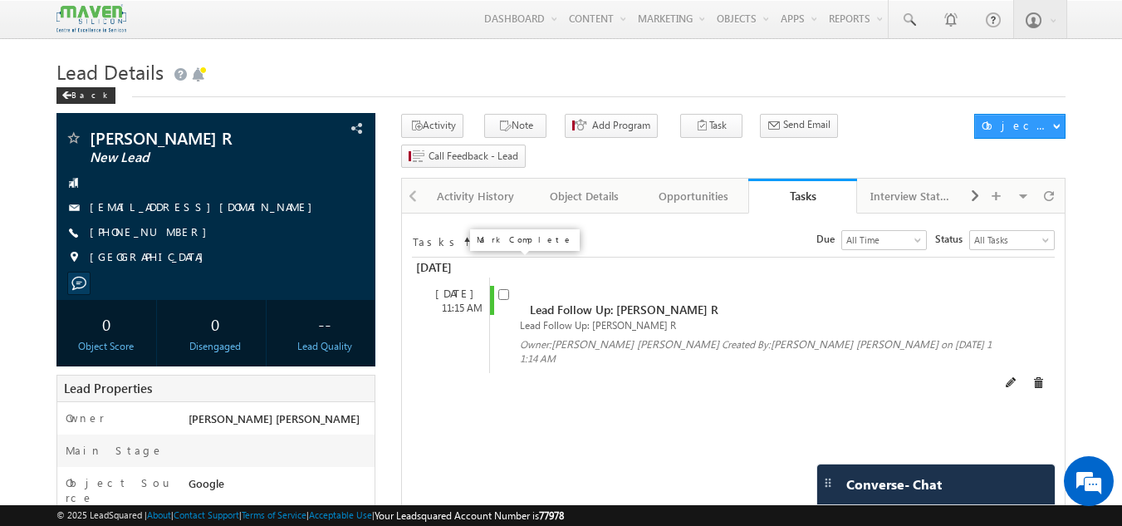
click at [507, 289] on input "checkbox" at bounding box center [503, 294] width 11 height 11
checkbox input "false"
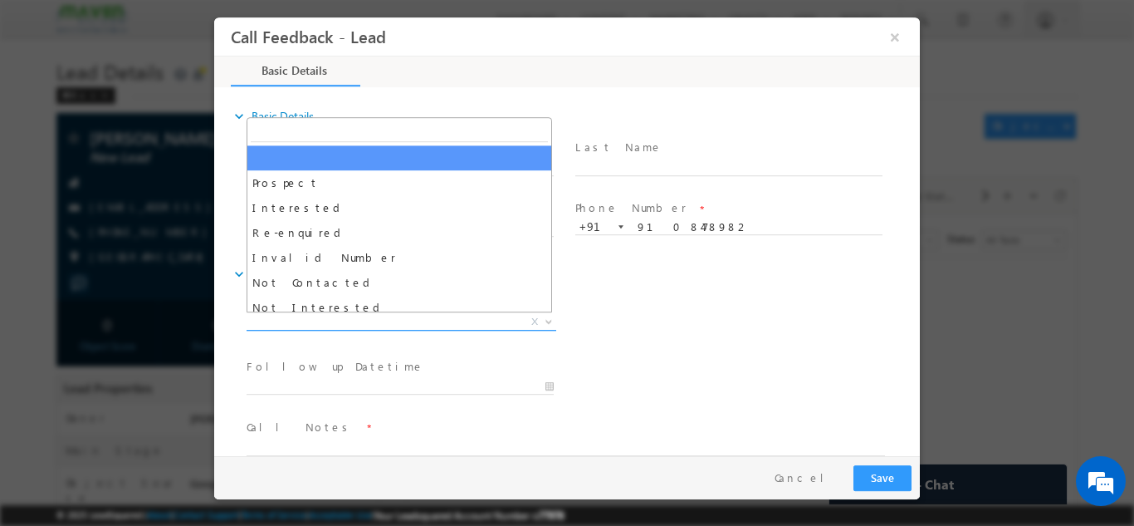
click at [286, 319] on span "X" at bounding box center [402, 321] width 310 height 17
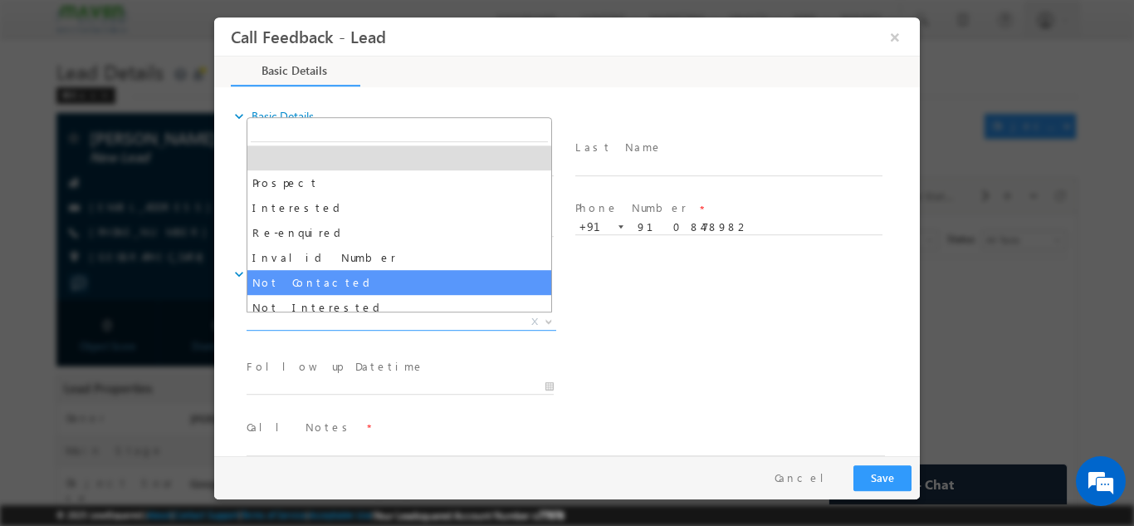
select select "Not Contacted"
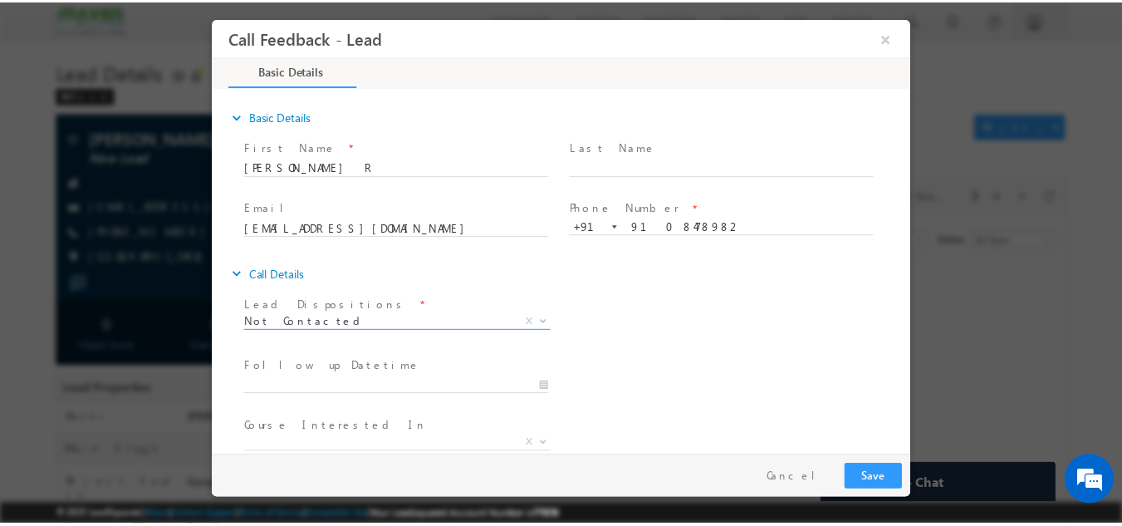
scroll to position [88, 0]
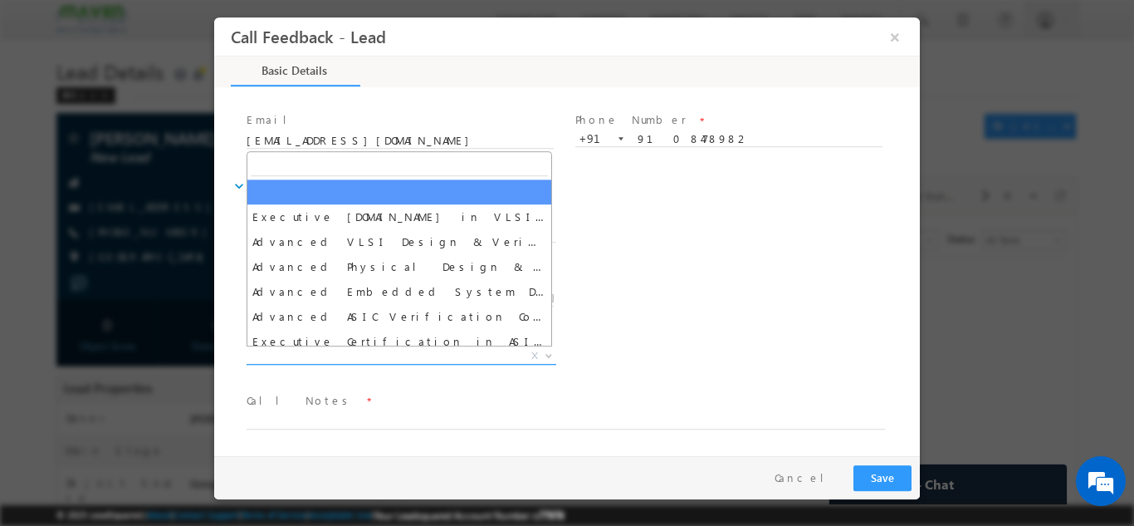
click at [329, 352] on span "X" at bounding box center [402, 355] width 310 height 17
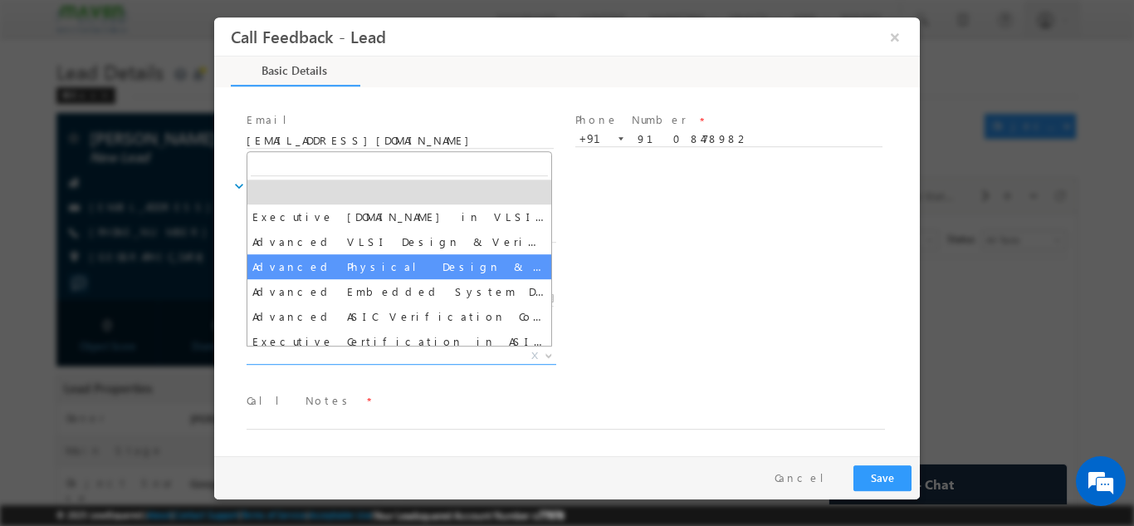
click at [703, 310] on div "Follow up Datetime * Program Type * Long Term Short Term X" at bounding box center [581, 296] width 677 height 61
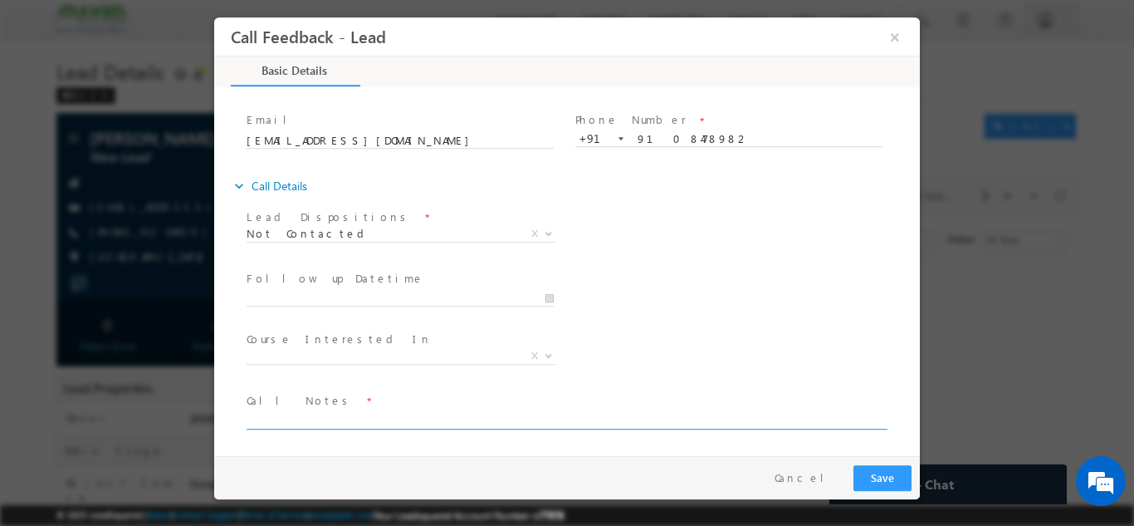
click at [405, 414] on textarea at bounding box center [566, 418] width 639 height 19
type textarea "dnp"
click at [352, 295] on input "26/09/2025 11:16 AM" at bounding box center [400, 298] width 307 height 17
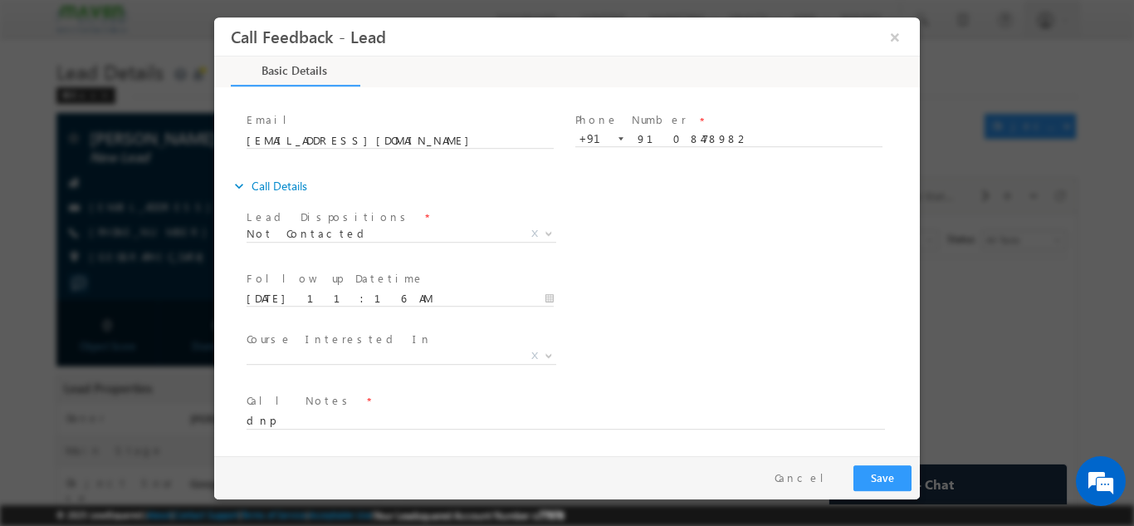
click at [419, 201] on div "expand_more Call Details Lead Dispositions *" at bounding box center [575, 309] width 689 height 279
click at [362, 295] on input "26/09/2025 11:16 AM" at bounding box center [400, 298] width 307 height 17
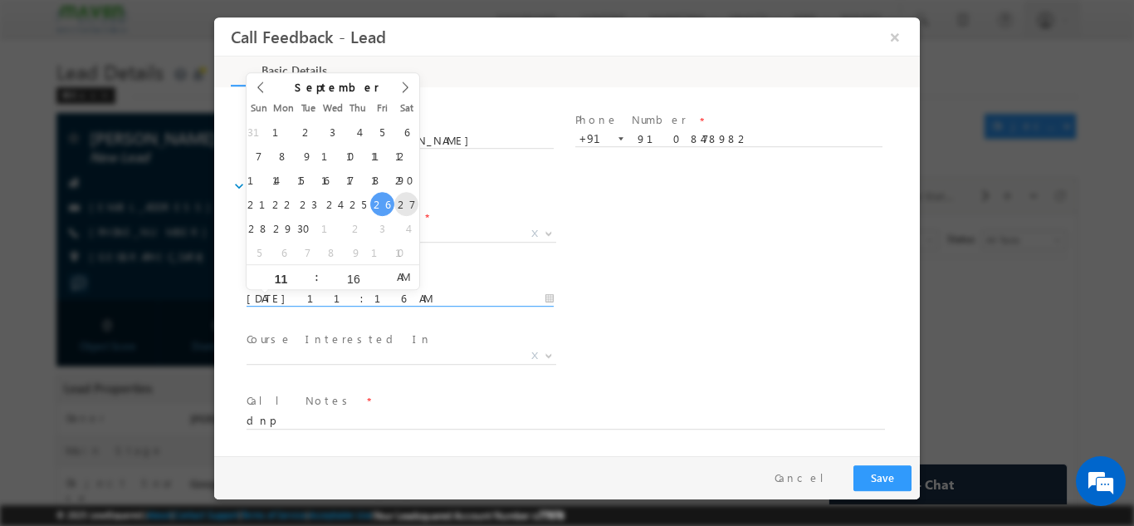
type input "27/09/2025 11:16 AM"
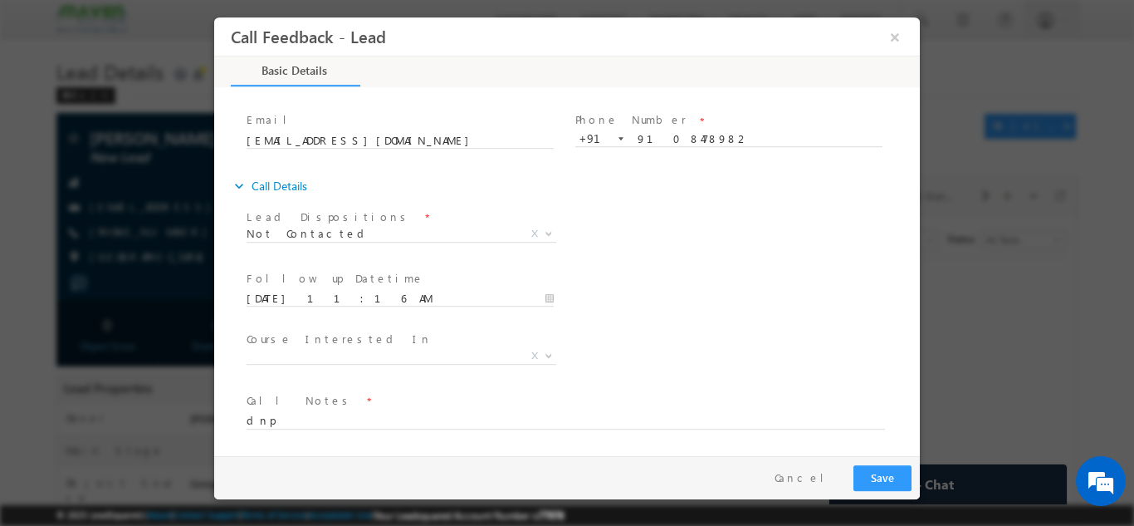
click at [878, 462] on div "Pay & Save Save Cancel" at bounding box center [571, 476] width 714 height 43
click at [870, 472] on button "Save" at bounding box center [883, 477] width 58 height 26
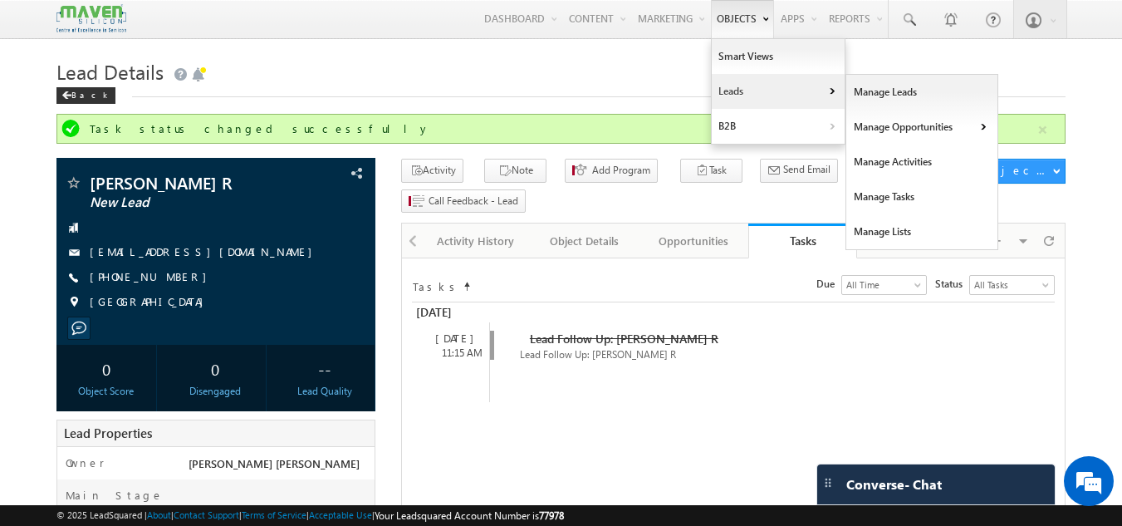
click at [726, 89] on link "Leads" at bounding box center [778, 91] width 133 height 35
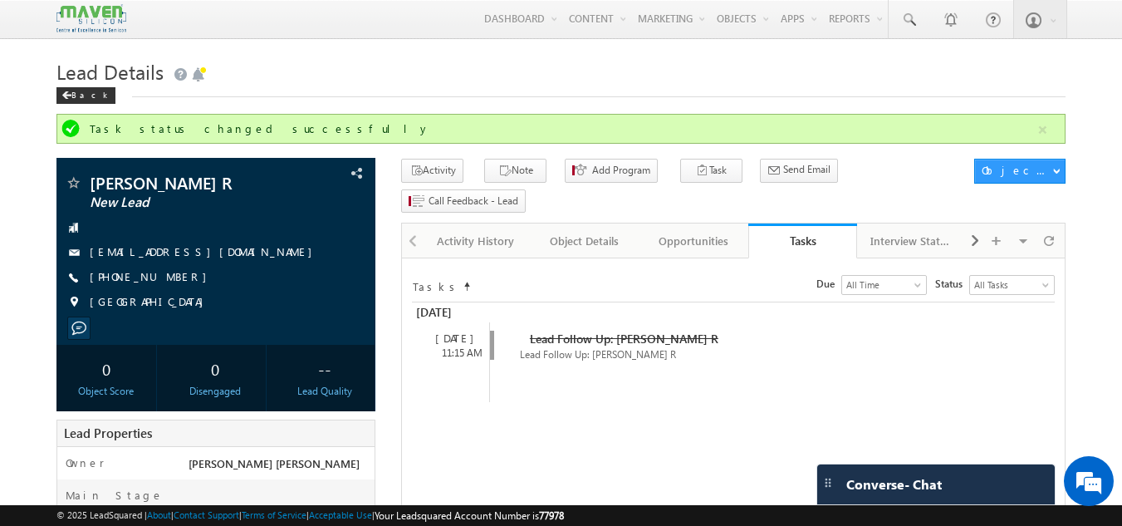
click at [874, 65] on h1 "Lead Details" at bounding box center [561, 70] width 1010 height 32
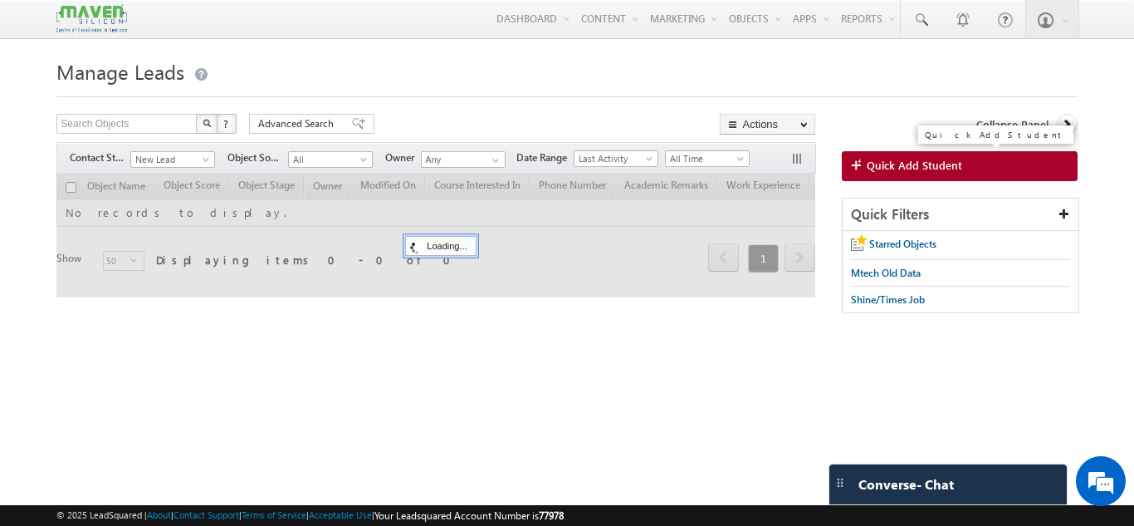
click at [870, 164] on span "Quick Add Student" at bounding box center [914, 165] width 95 height 15
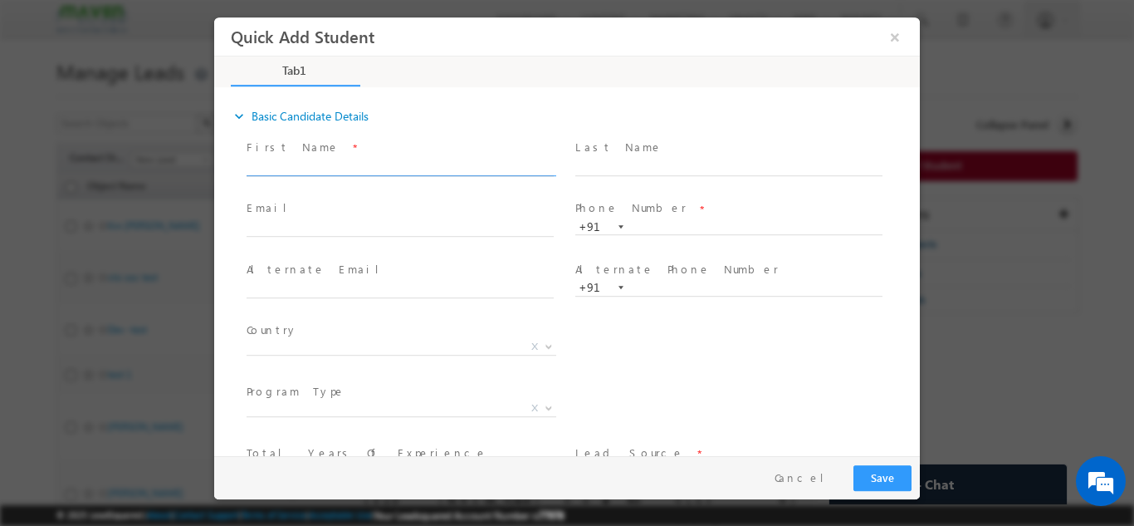
click at [358, 163] on input "text" at bounding box center [400, 167] width 307 height 17
type input "[PERSON_NAME]"
click at [441, 221] on input "text" at bounding box center [400, 228] width 307 height 17
paste input "[EMAIL_ADDRESS][DOMAIN_NAME]"
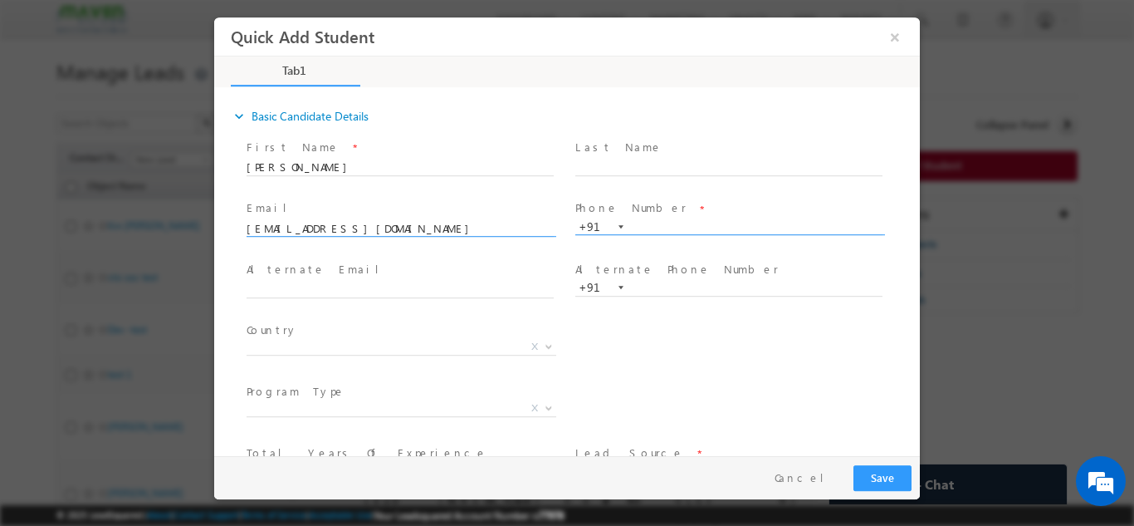
type input "[EMAIL_ADDRESS][DOMAIN_NAME]"
click at [658, 221] on input "text" at bounding box center [728, 226] width 307 height 17
paste input "8884564213"
type input "8884564213"
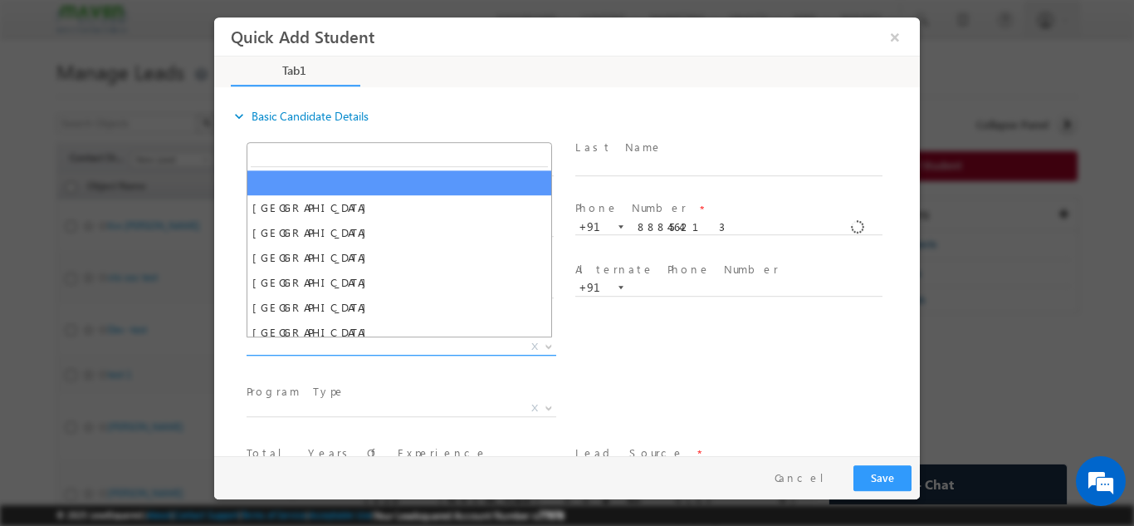
click at [344, 348] on span "X" at bounding box center [402, 346] width 310 height 17
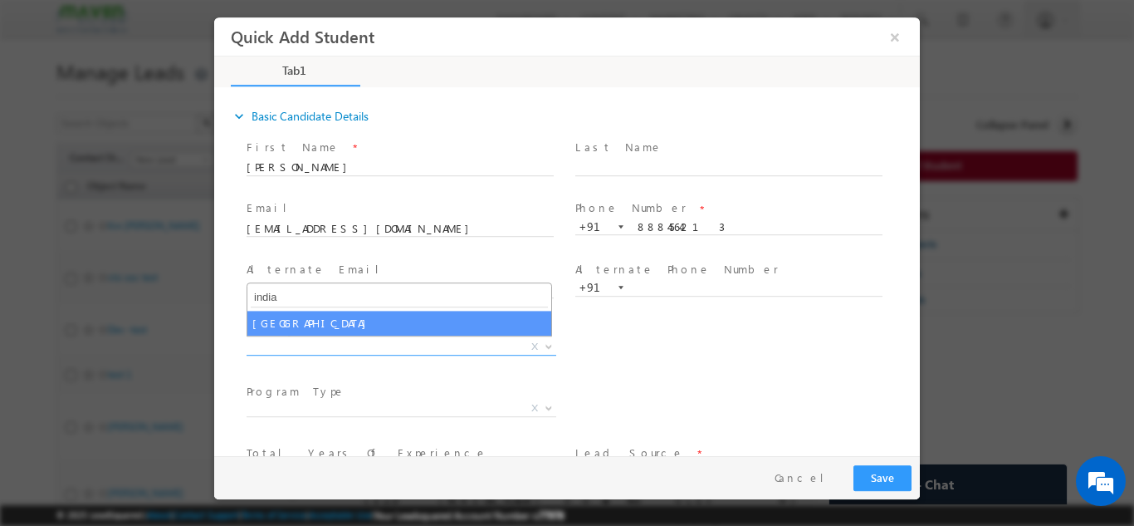
type input "india"
select select "[GEOGRAPHIC_DATA]"
select select
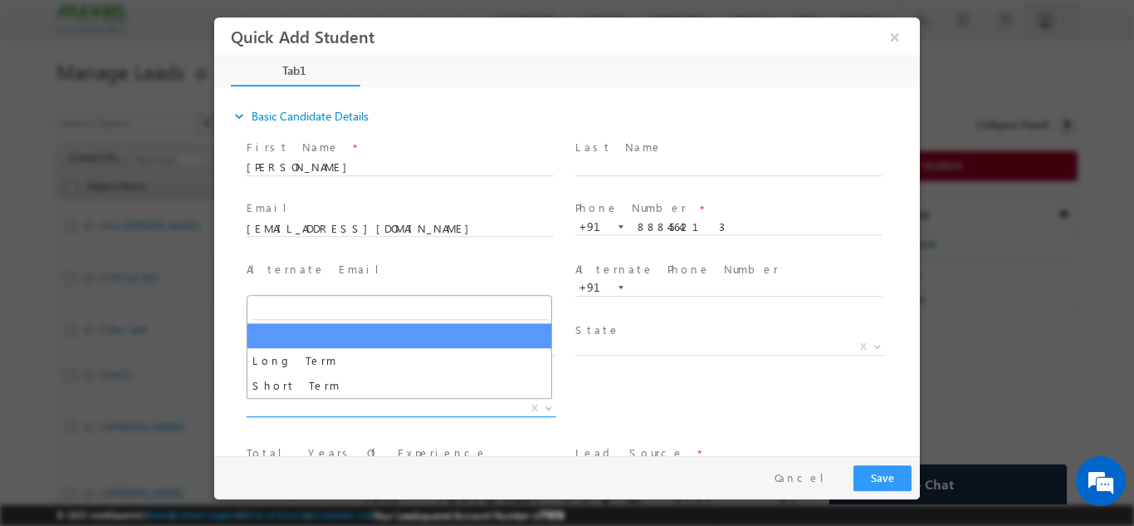
click at [344, 404] on span "X" at bounding box center [402, 407] width 310 height 17
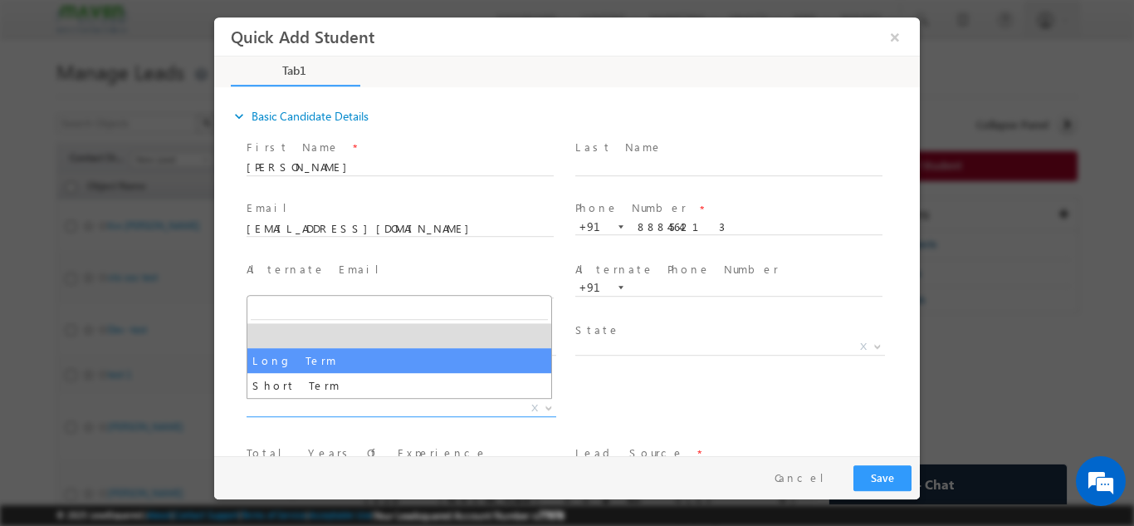
select select "Long Term"
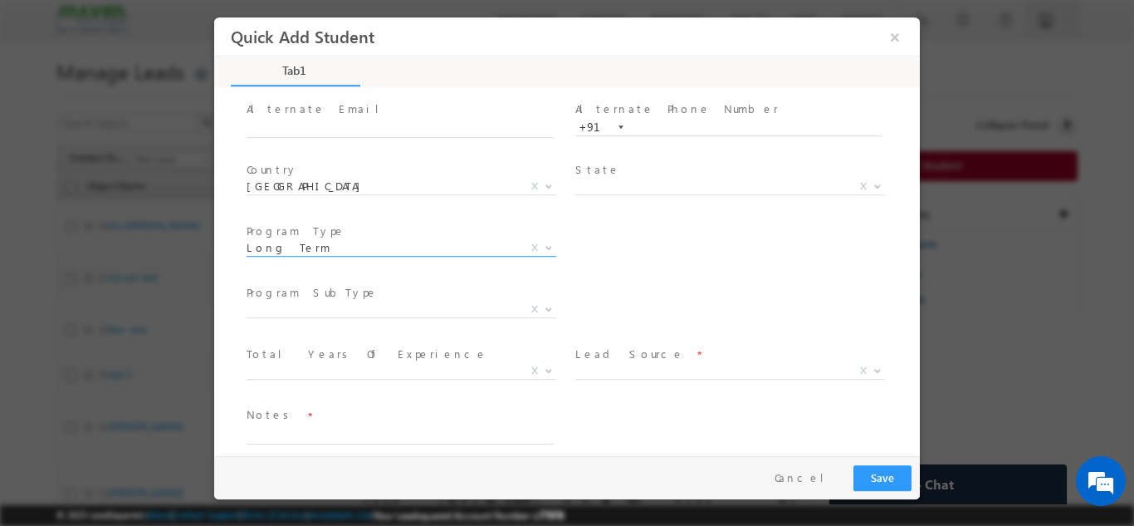
scroll to position [161, 0]
click at [435, 312] on span "X" at bounding box center [402, 308] width 310 height 17
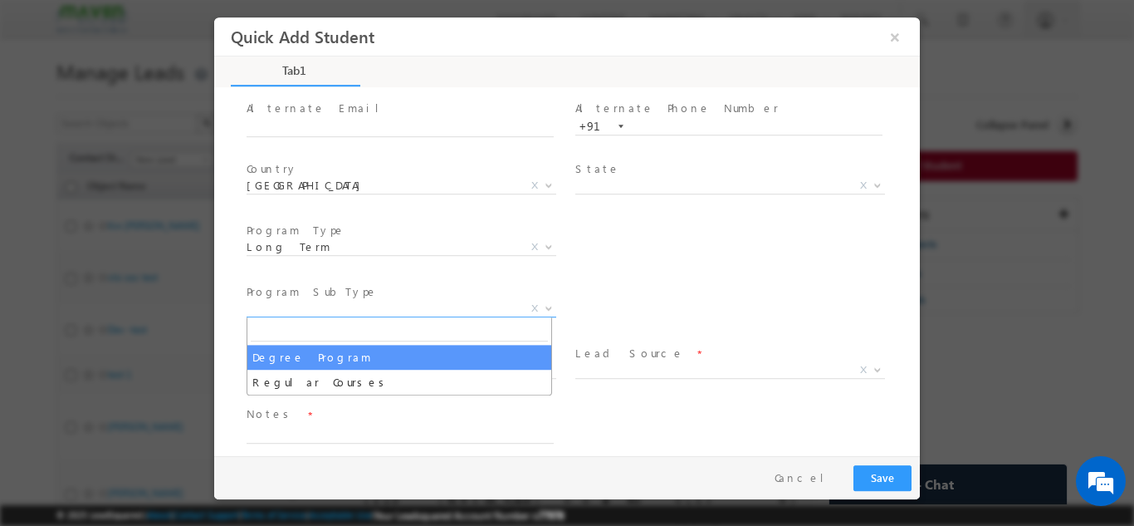
select select "Degree Program"
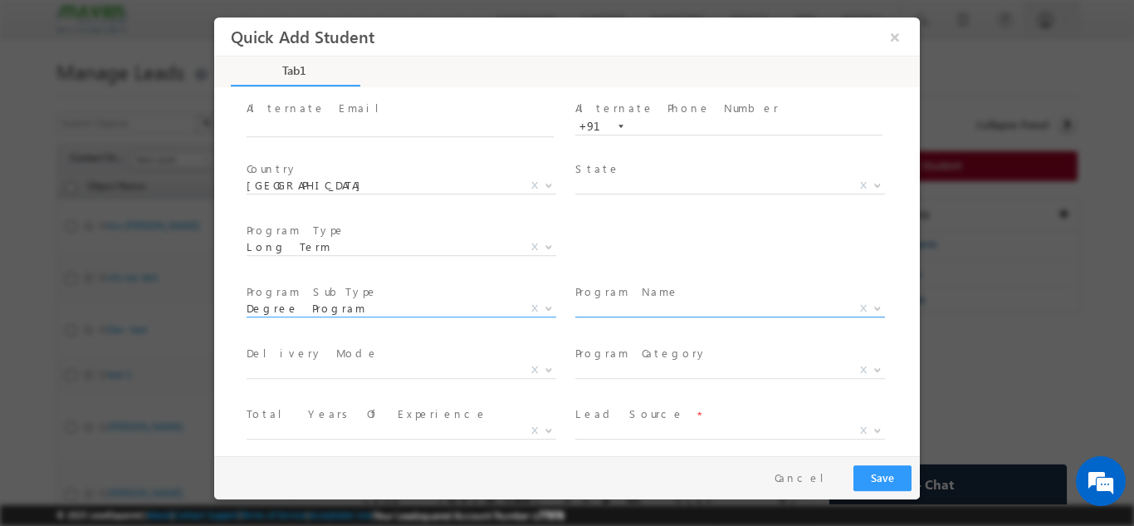
click at [643, 311] on span "X" at bounding box center [730, 308] width 310 height 17
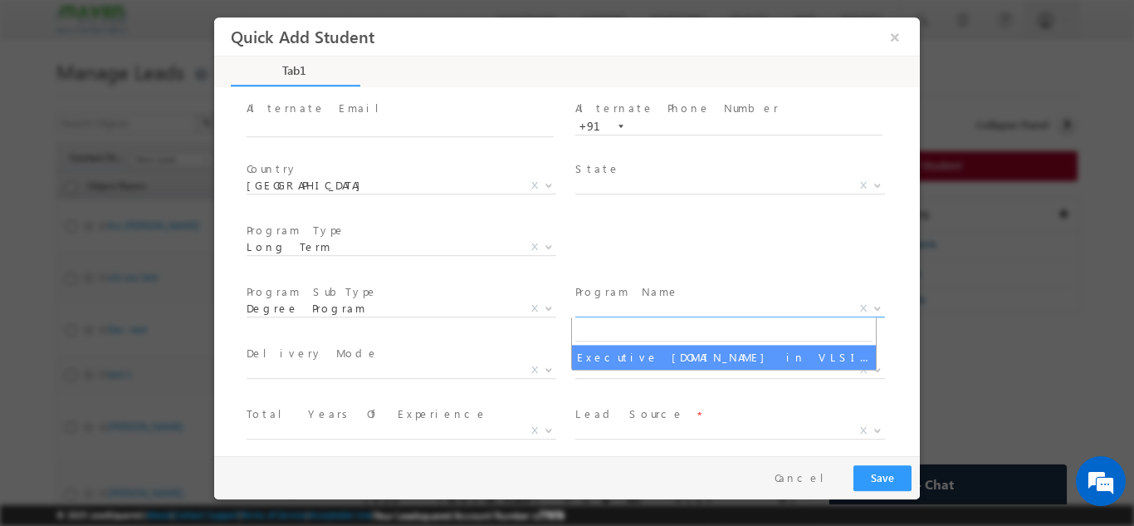
select select "Executive [DOMAIN_NAME] in VLSI Design"
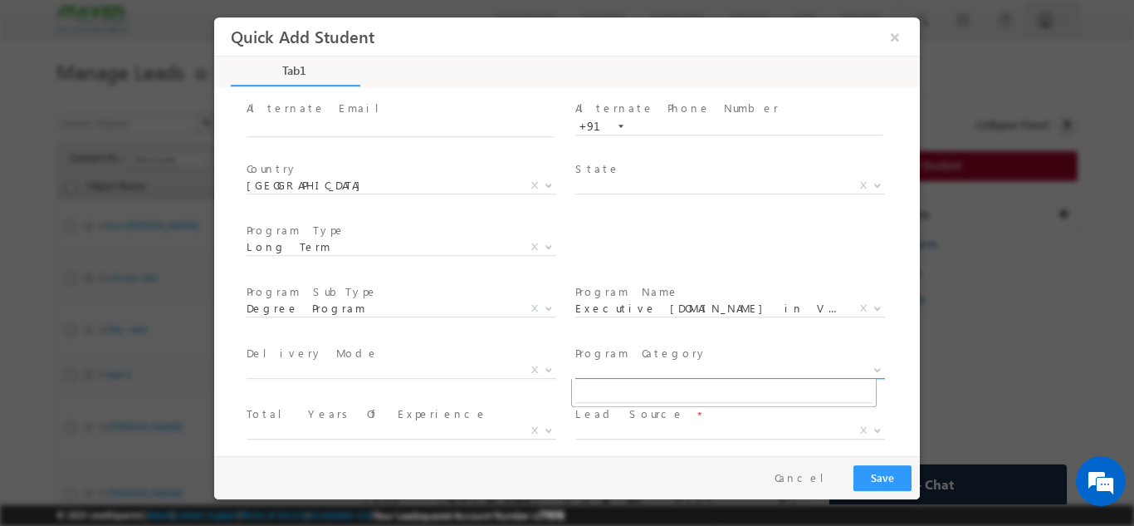
click at [636, 370] on span "X" at bounding box center [730, 369] width 310 height 17
click at [428, 412] on span "Total Years Of Experience *" at bounding box center [400, 414] width 306 height 18
click at [626, 420] on label "Lead Source" at bounding box center [629, 413] width 109 height 16
click at [624, 425] on span "X" at bounding box center [730, 430] width 310 height 17
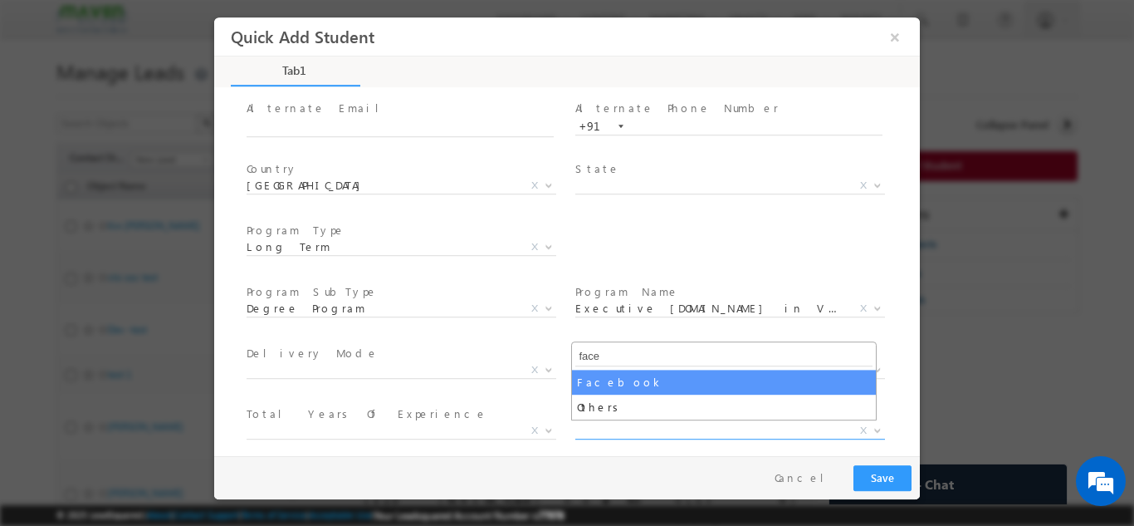
type input "face"
select select "Facebook"
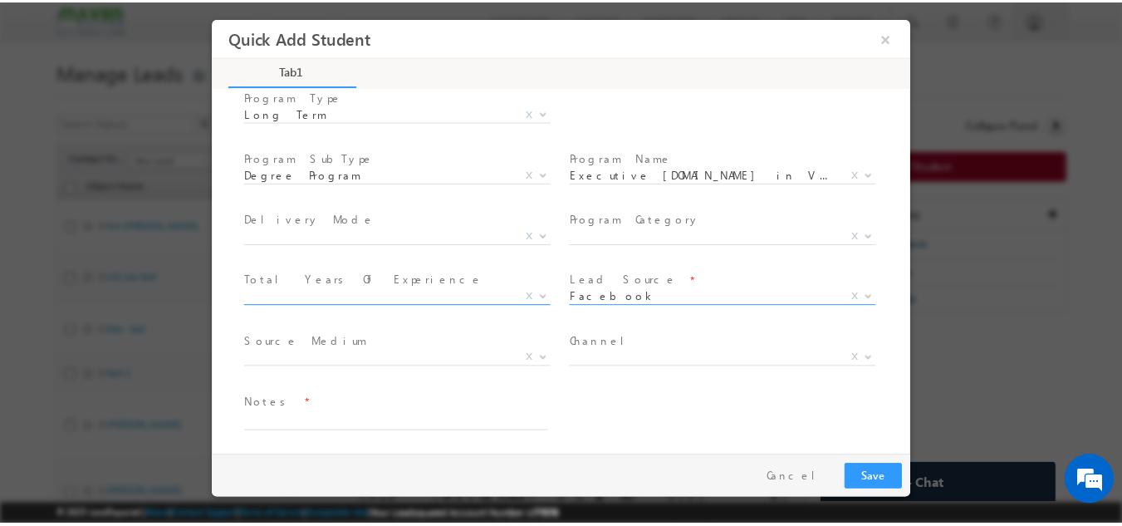
scroll to position [296, 0]
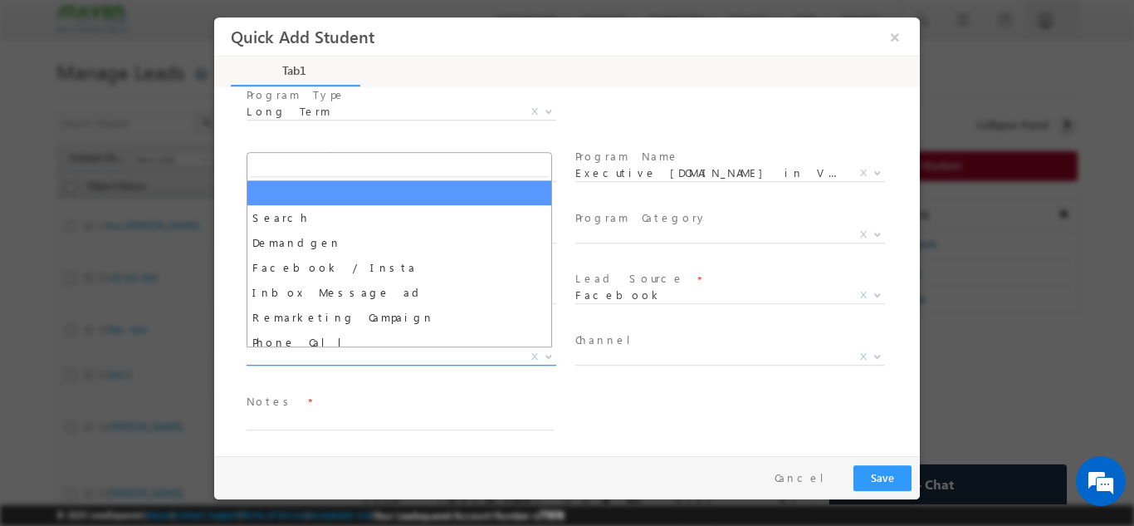
click at [412, 362] on span "X" at bounding box center [402, 356] width 310 height 17
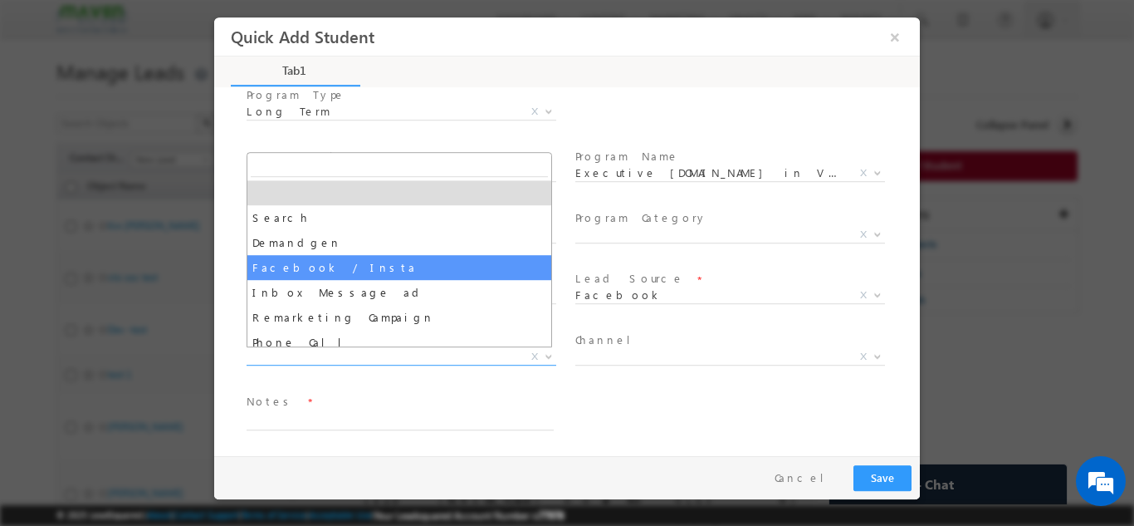
select select "Facebook / Insta"
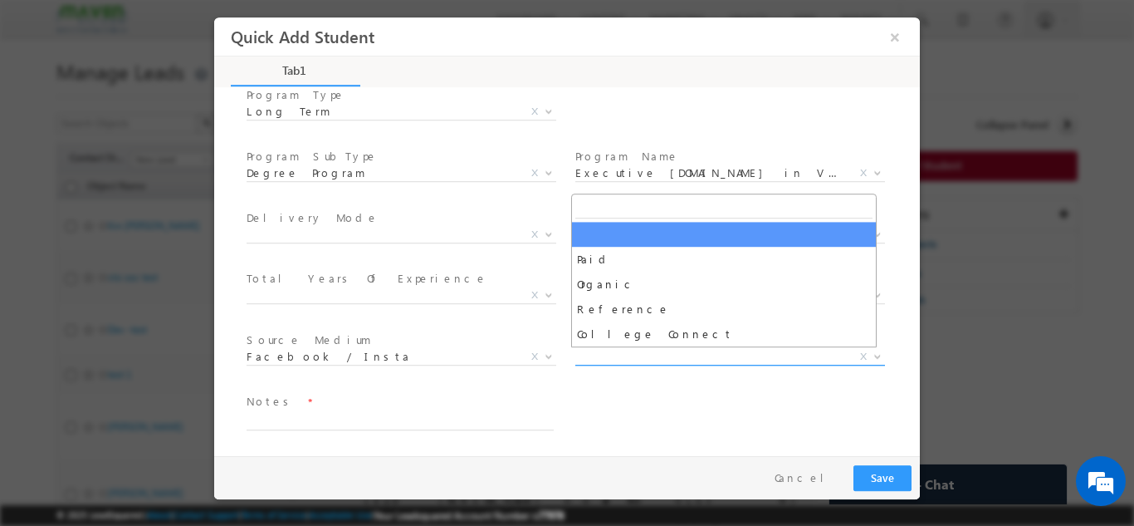
click at [629, 360] on span "X" at bounding box center [730, 356] width 310 height 17
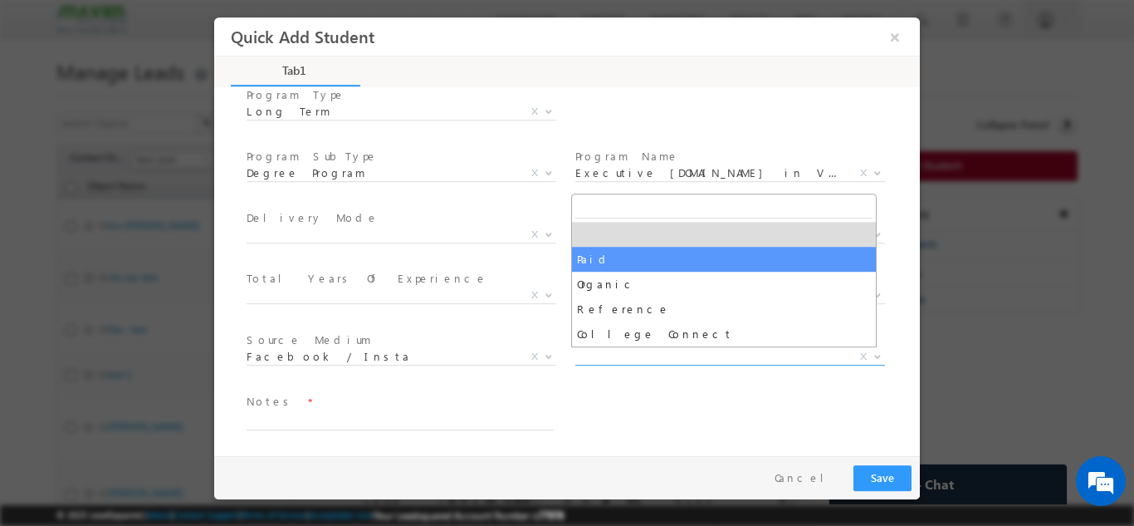
select select "Paid"
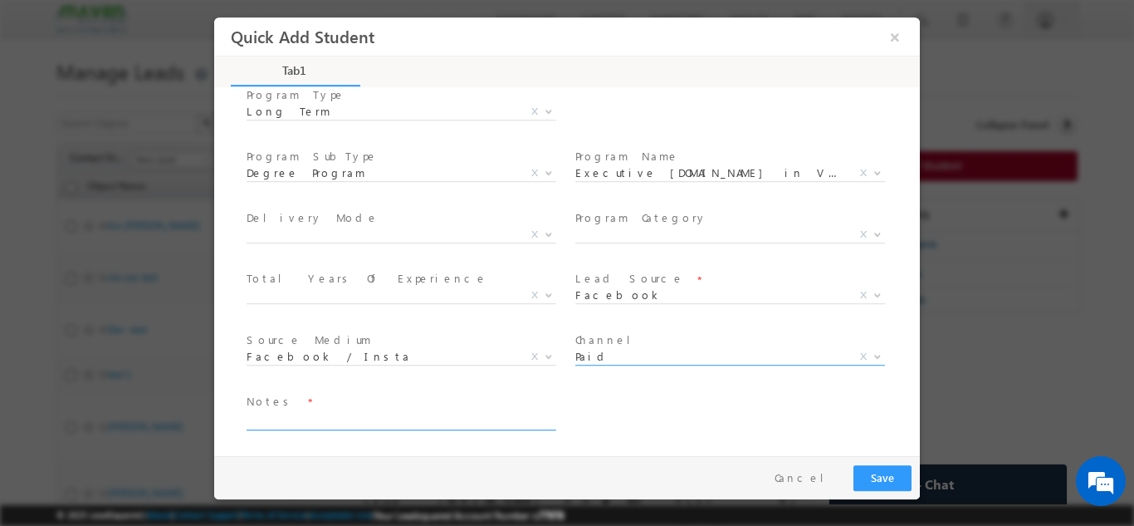
click at [374, 428] on span at bounding box center [402, 428] width 310 height 1
click at [378, 414] on div "Notes *" at bounding box center [408, 411] width 322 height 38
click at [378, 414] on textarea at bounding box center [400, 419] width 307 height 19
type textarea "cb"
click at [876, 462] on div "Pay & Save Save Cancel" at bounding box center [571, 476] width 714 height 43
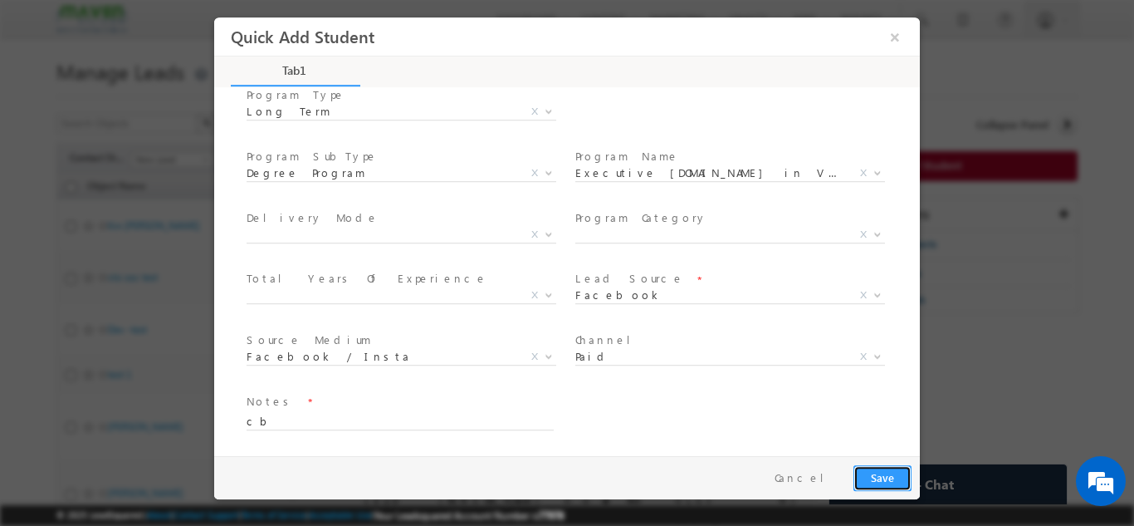
click at [876, 465] on button "Save" at bounding box center [883, 477] width 58 height 26
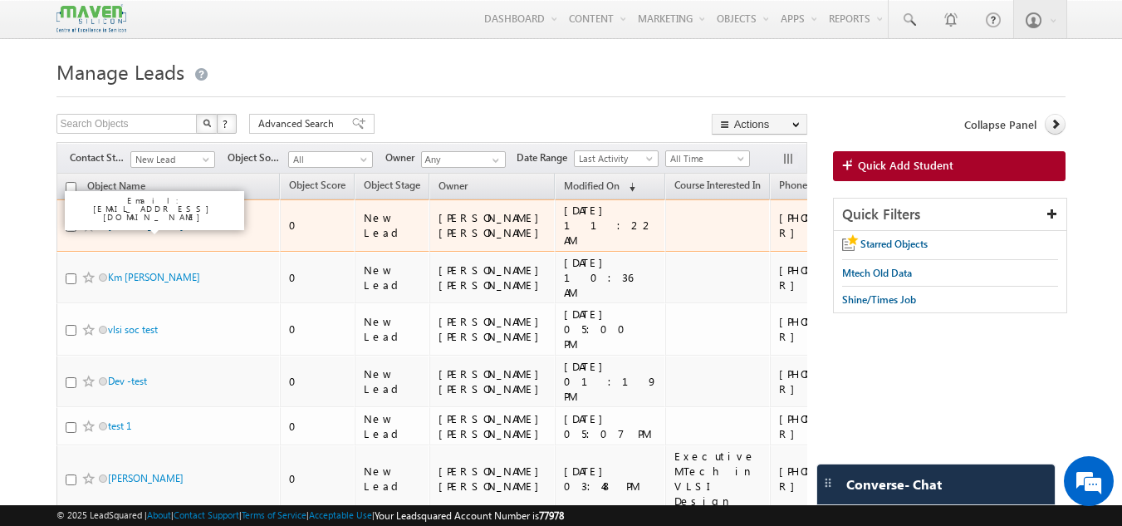
click at [123, 229] on link "Nithin" at bounding box center [146, 225] width 76 height 12
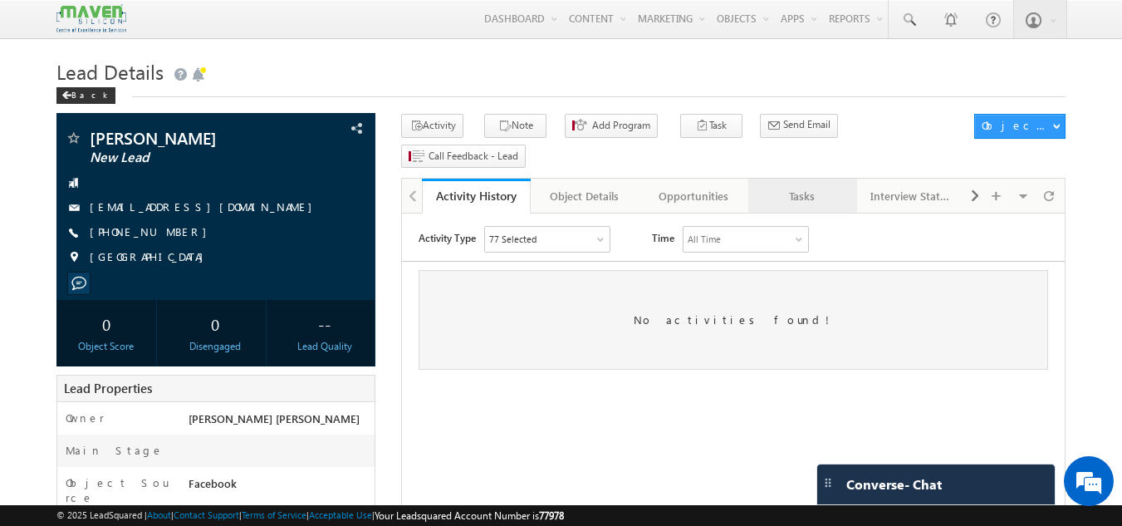
click at [821, 186] on div "Tasks" at bounding box center [801, 196] width 81 height 20
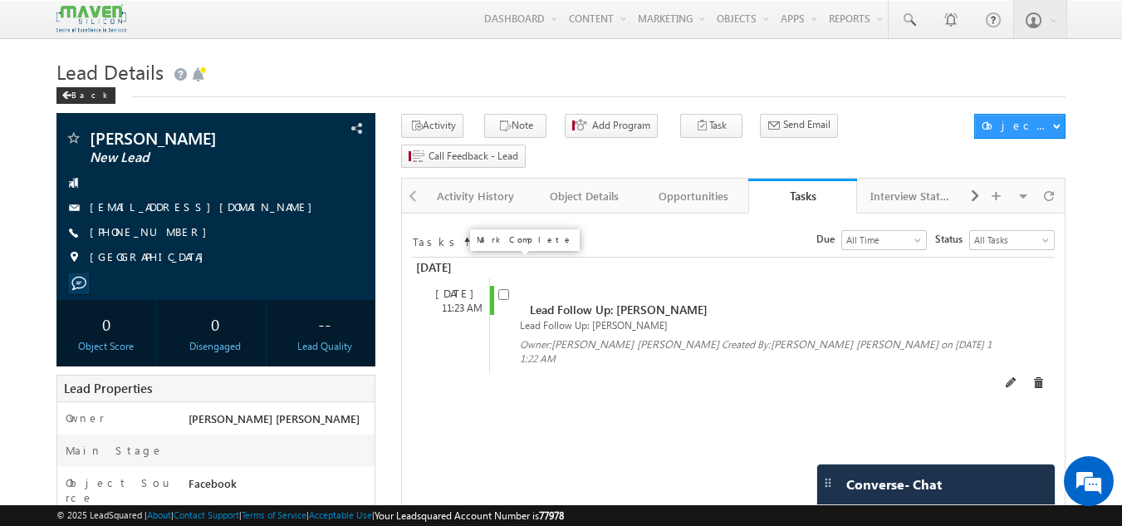
click at [500, 289] on input "checkbox" at bounding box center [503, 294] width 11 height 11
checkbox input "false"
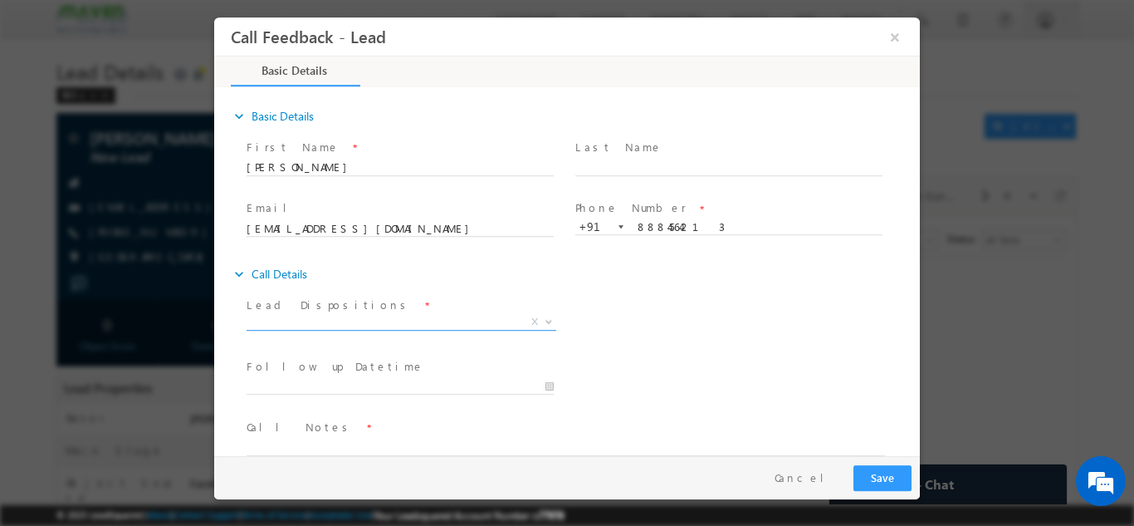
click at [339, 327] on span "X" at bounding box center [402, 321] width 310 height 17
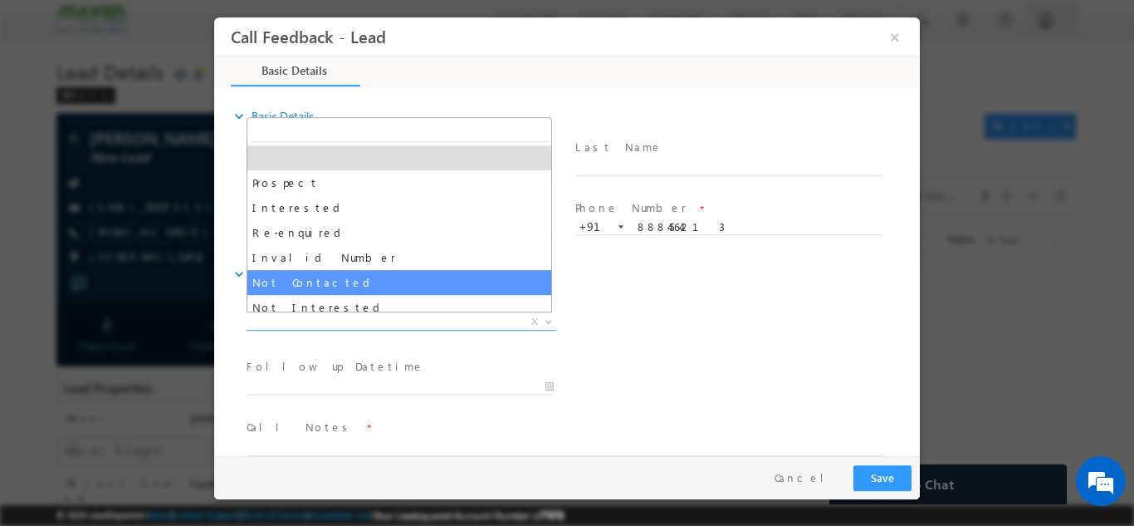
select select "Not Contacted"
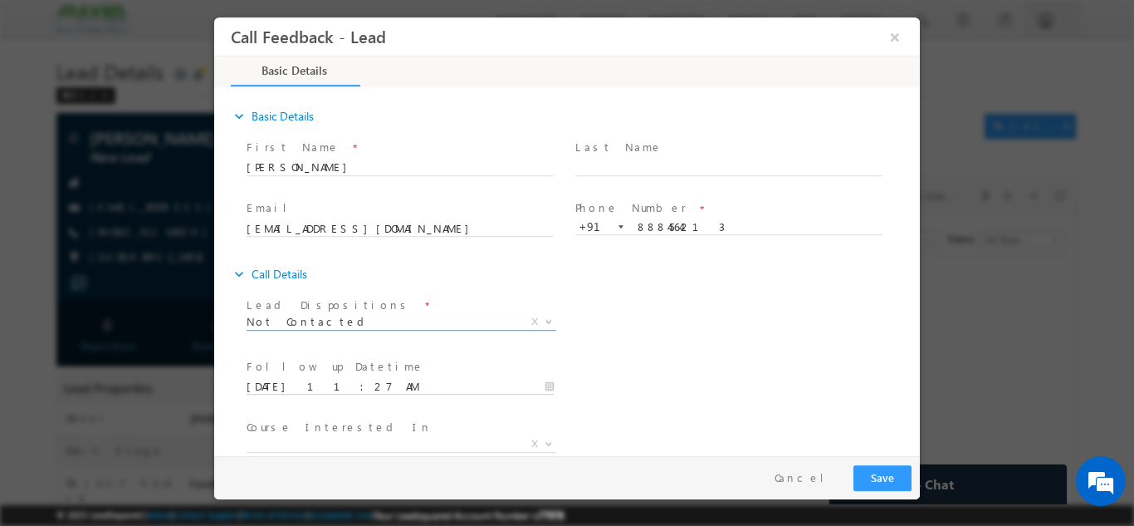
click at [416, 387] on input "[DATE] 11:27 AM" at bounding box center [400, 386] width 307 height 17
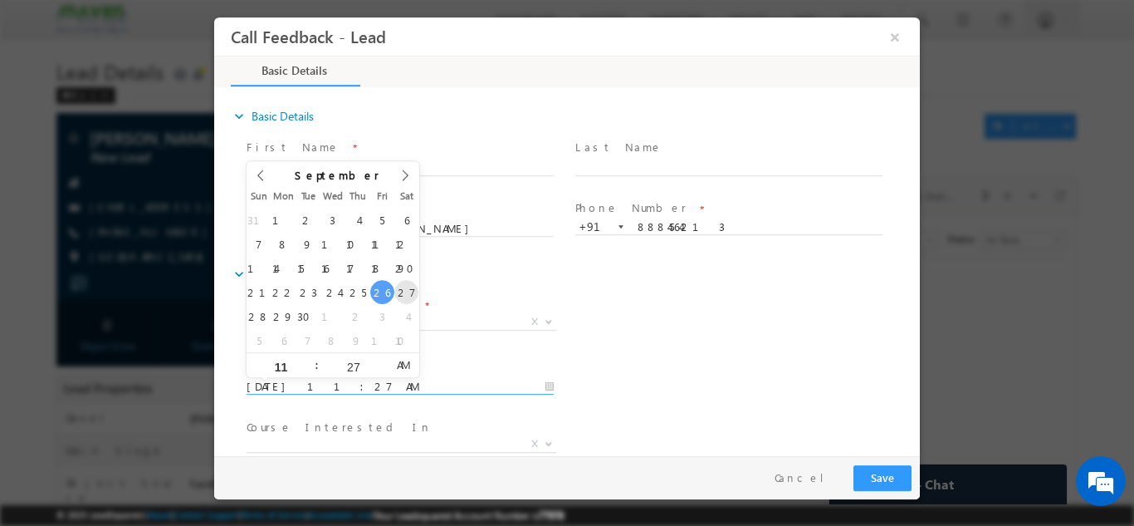
type input "[DATE] 11:27 AM"
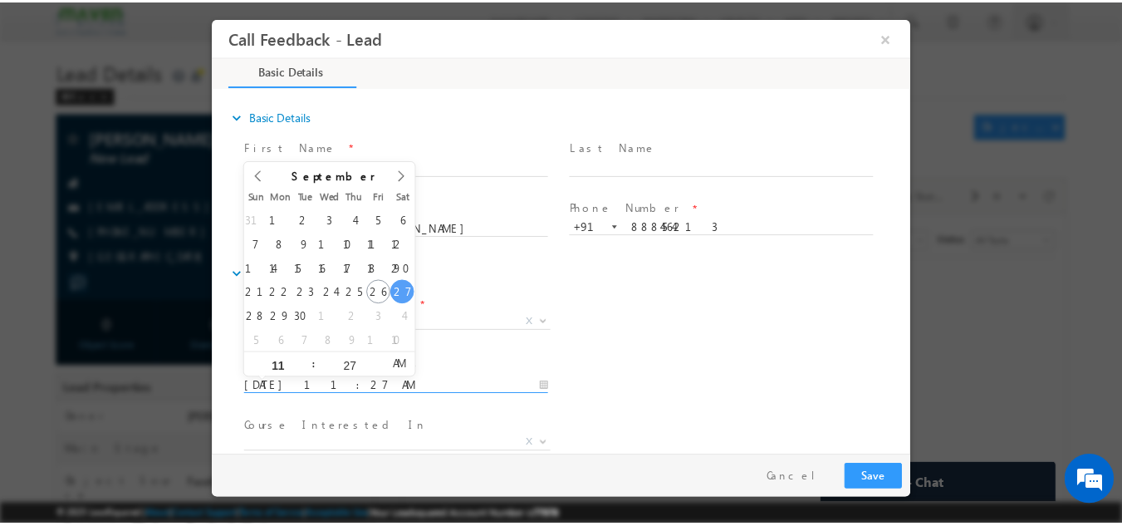
scroll to position [88, 0]
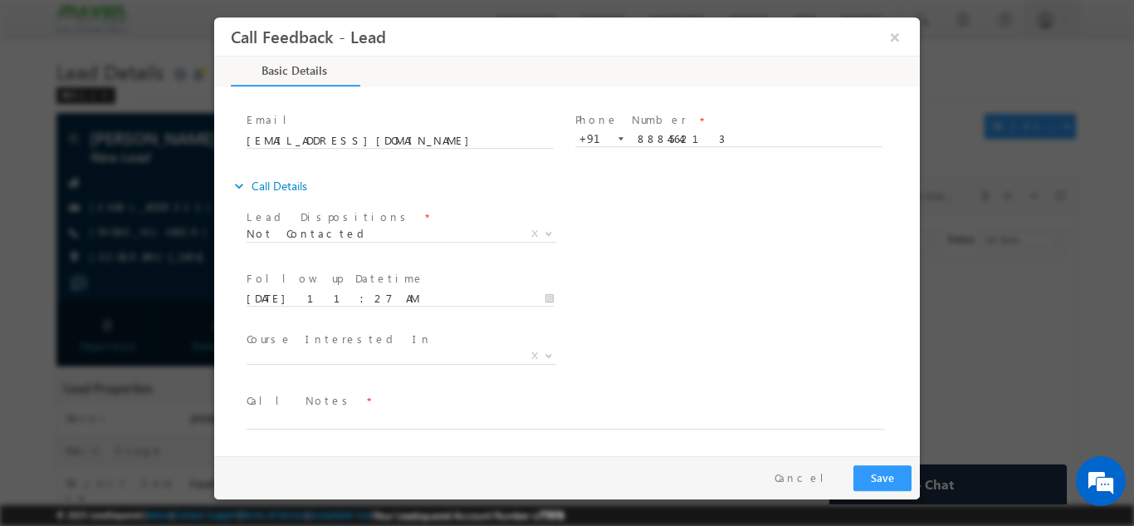
click at [741, 272] on div "Follow up Datetime * [DATE] 11:27 AM Program Type * Long Term Short Term X" at bounding box center [581, 296] width 677 height 61
click at [337, 415] on textarea at bounding box center [566, 418] width 639 height 19
type textarea "dnp"
click at [871, 483] on button "Save" at bounding box center [883, 477] width 58 height 26
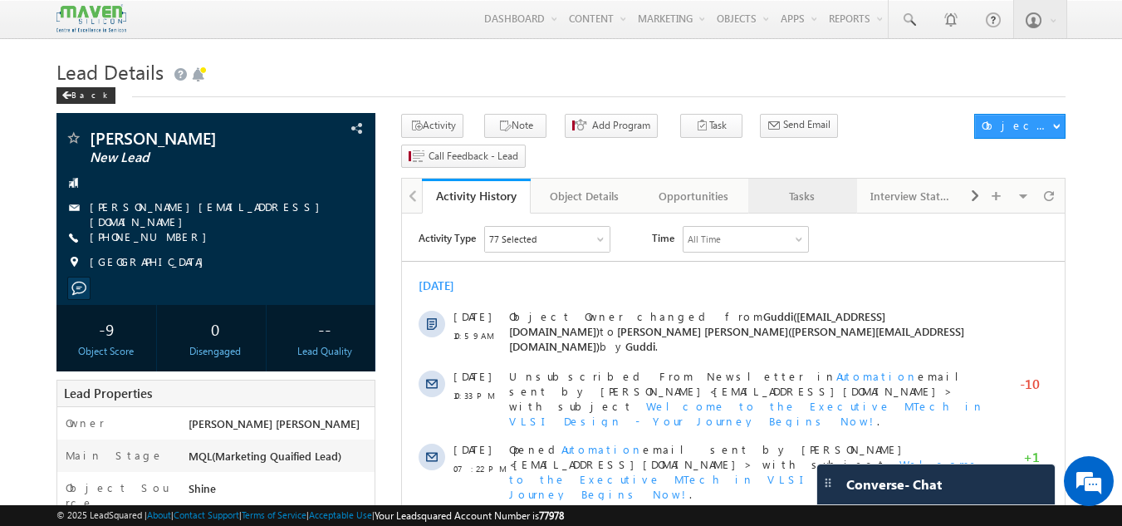
click at [805, 184] on link "Tasks" at bounding box center [802, 196] width 109 height 35
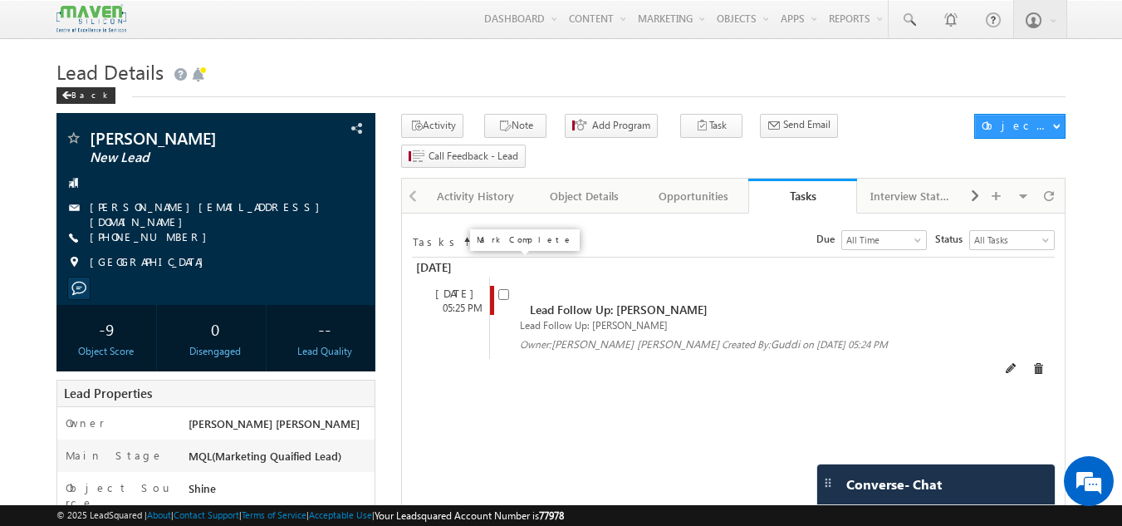
click at [505, 289] on input "checkbox" at bounding box center [503, 294] width 11 height 11
checkbox input "false"
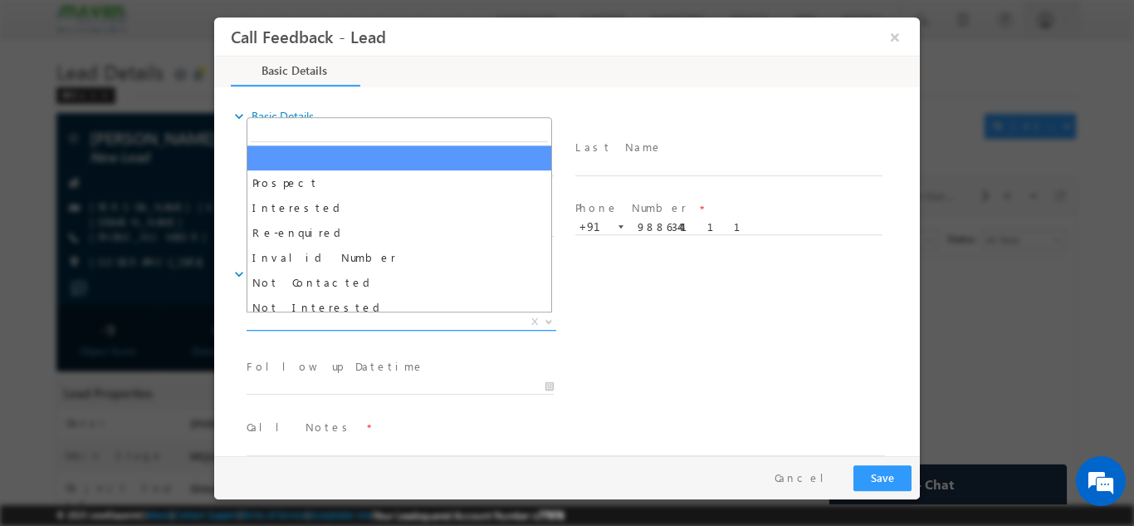
click at [419, 322] on span "X" at bounding box center [402, 321] width 310 height 17
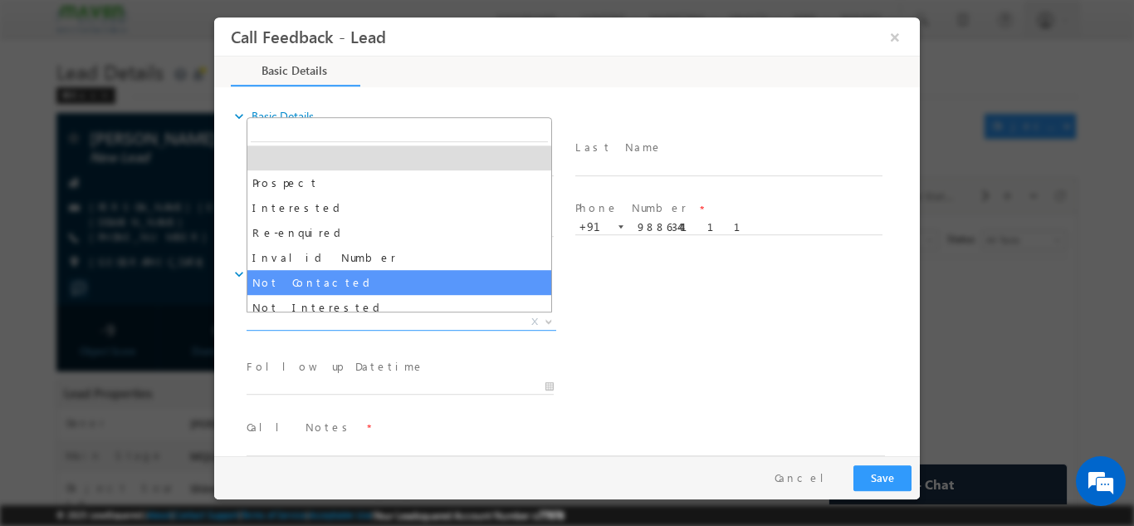
select select "Not Contacted"
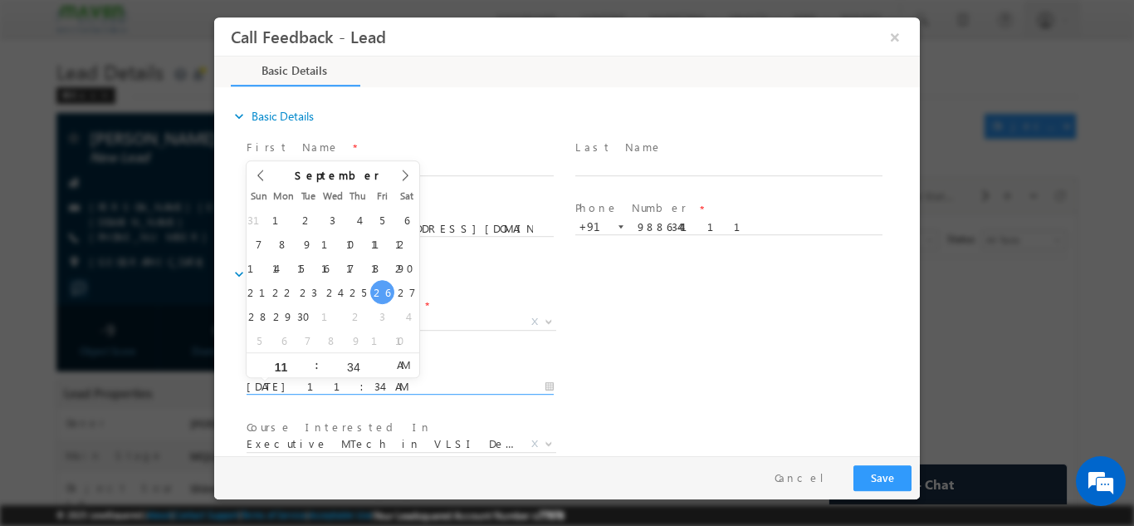
click at [378, 381] on input "[DATE] 11:34 AM" at bounding box center [400, 386] width 307 height 17
type input "[DATE] 11:34 AM"
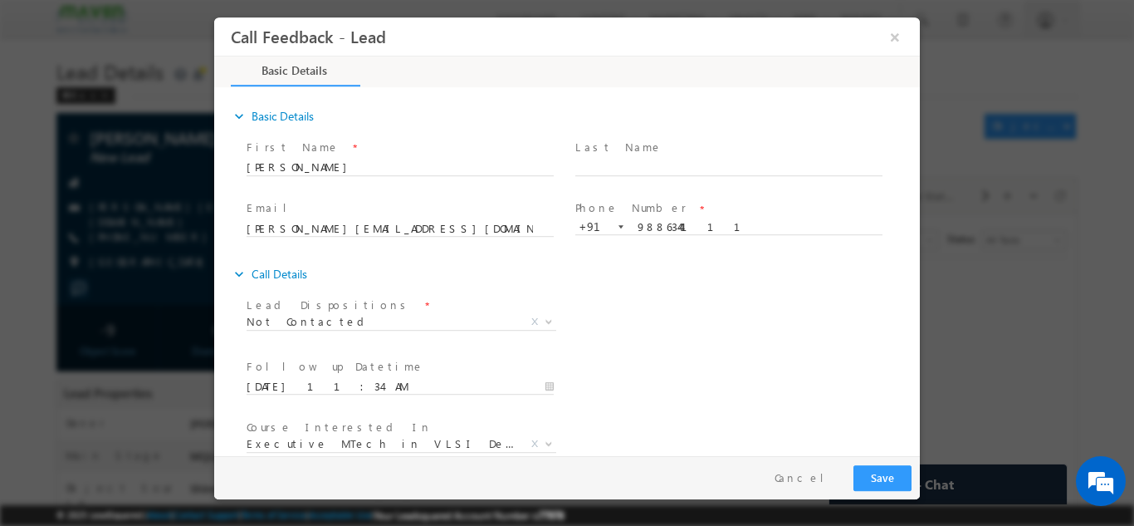
click at [636, 352] on div "Lead Dispositions * Prospect Interested Re-enquired Invalid Number Not Contacte…" at bounding box center [581, 322] width 677 height 61
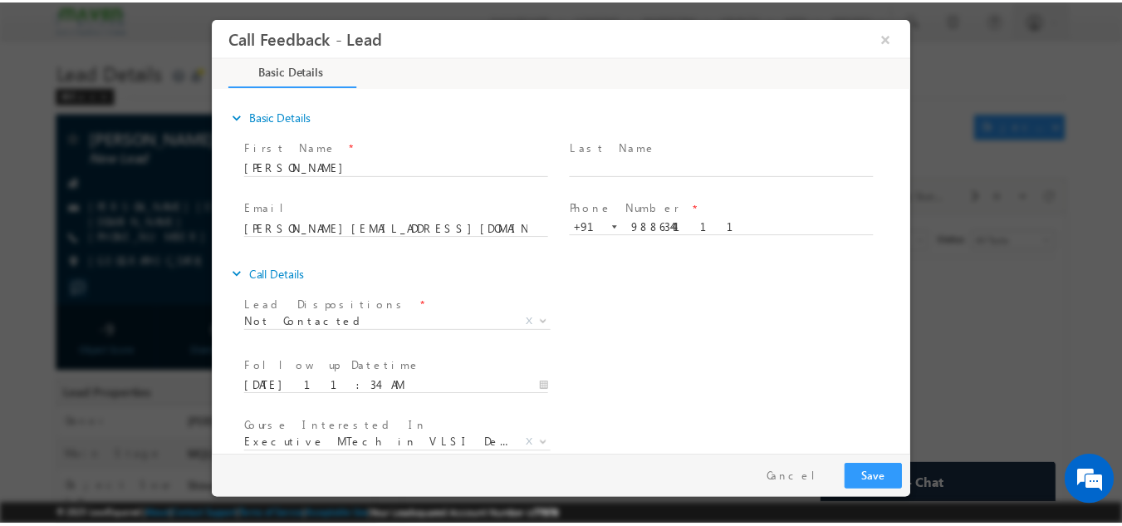
scroll to position [88, 0]
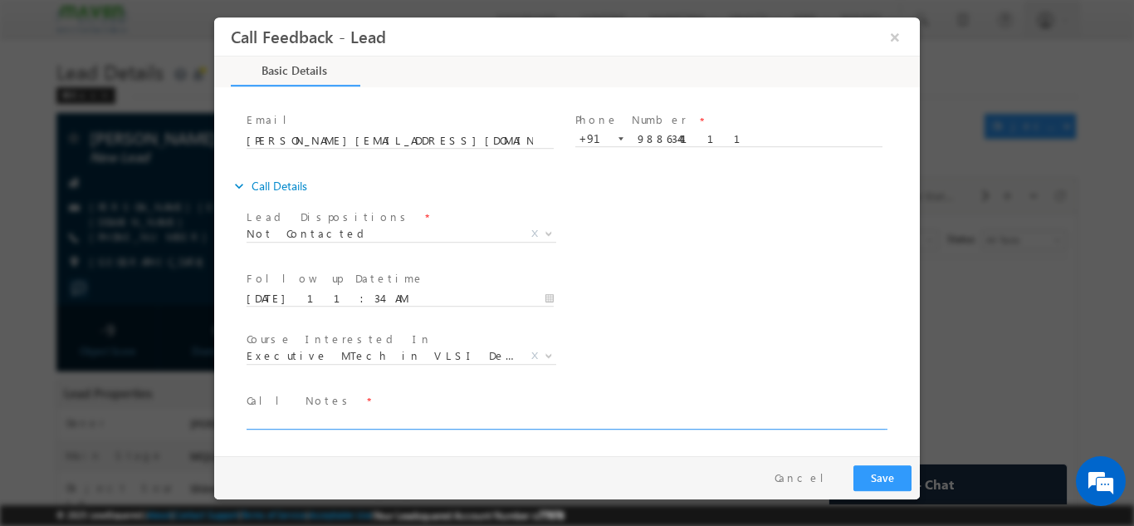
click at [522, 416] on textarea at bounding box center [566, 418] width 639 height 19
click at [265, 420] on textarea "dnp" at bounding box center [566, 418] width 639 height 19
type textarea "d"
type textarea "swo"
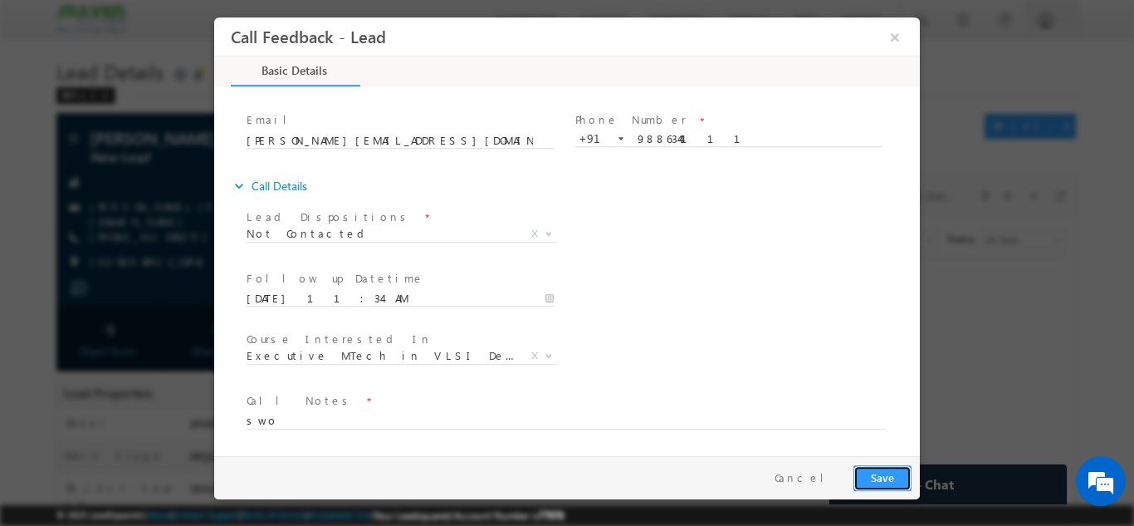
click at [895, 475] on button "Save" at bounding box center [883, 477] width 58 height 26
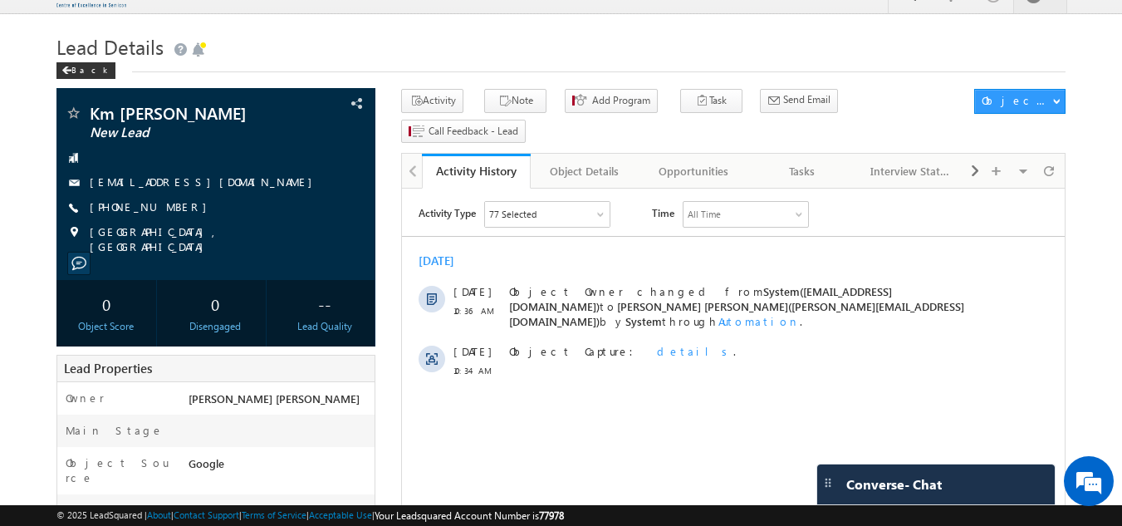
scroll to position [35, 0]
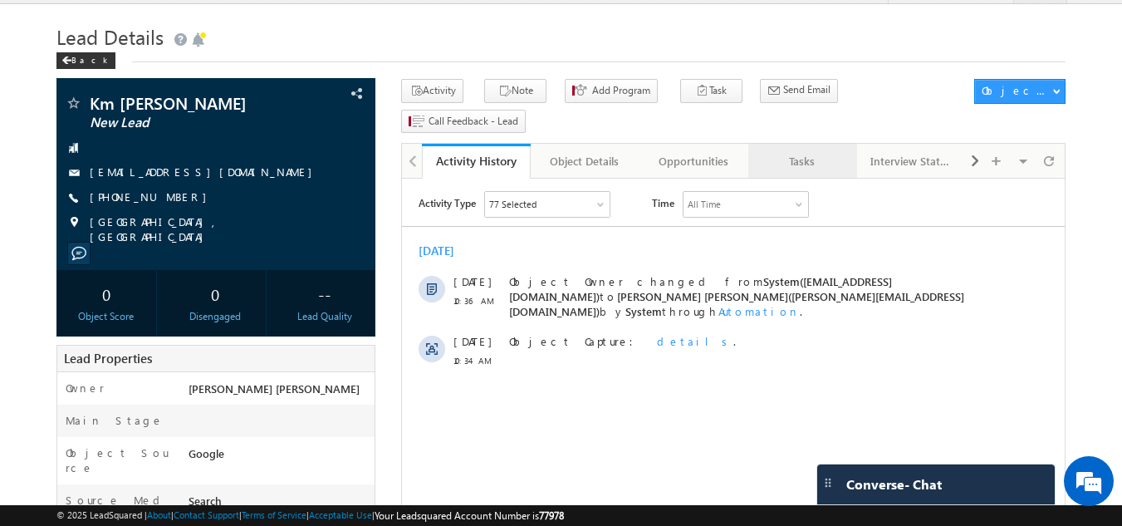
click at [798, 151] on div "Tasks" at bounding box center [801, 161] width 81 height 20
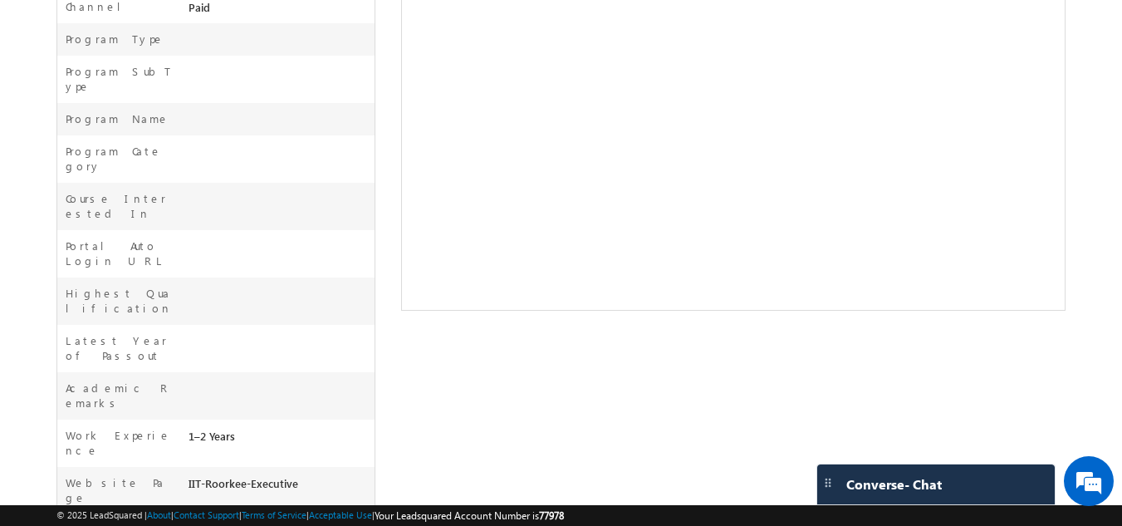
scroll to position [0, 0]
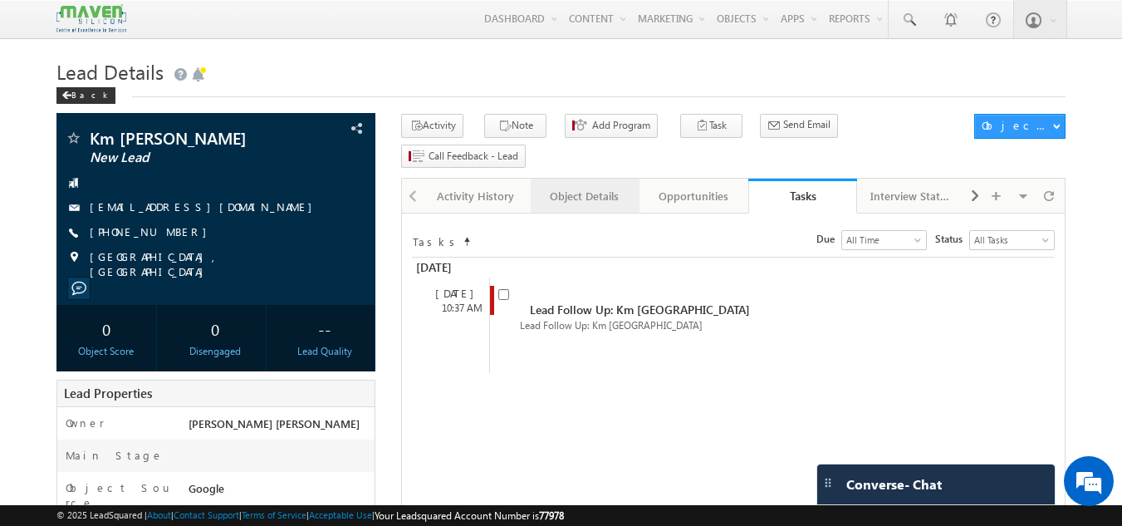
click at [583, 186] on div "Object Details" at bounding box center [584, 196] width 81 height 20
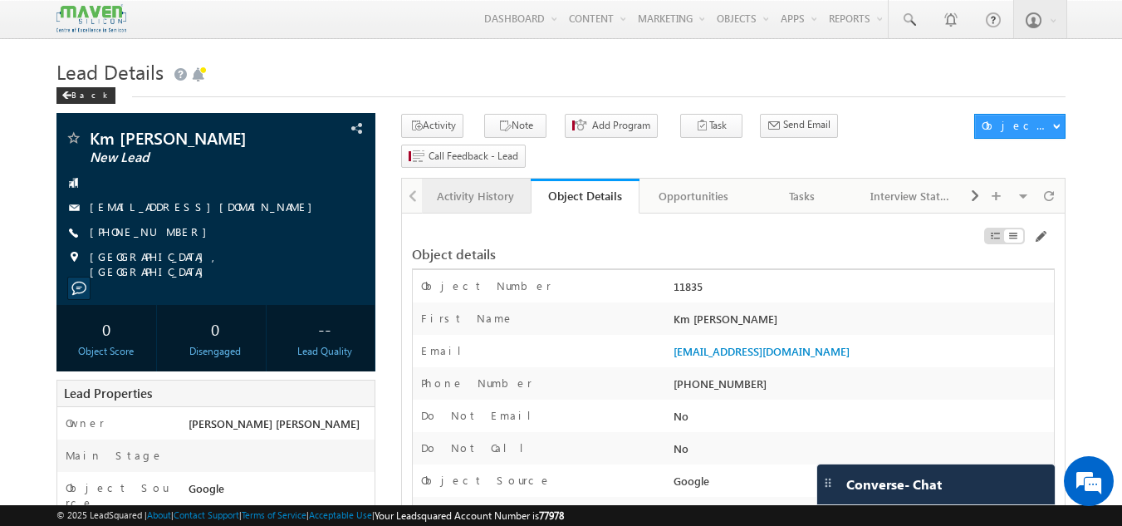
click at [477, 186] on div "Activity History" at bounding box center [475, 196] width 81 height 20
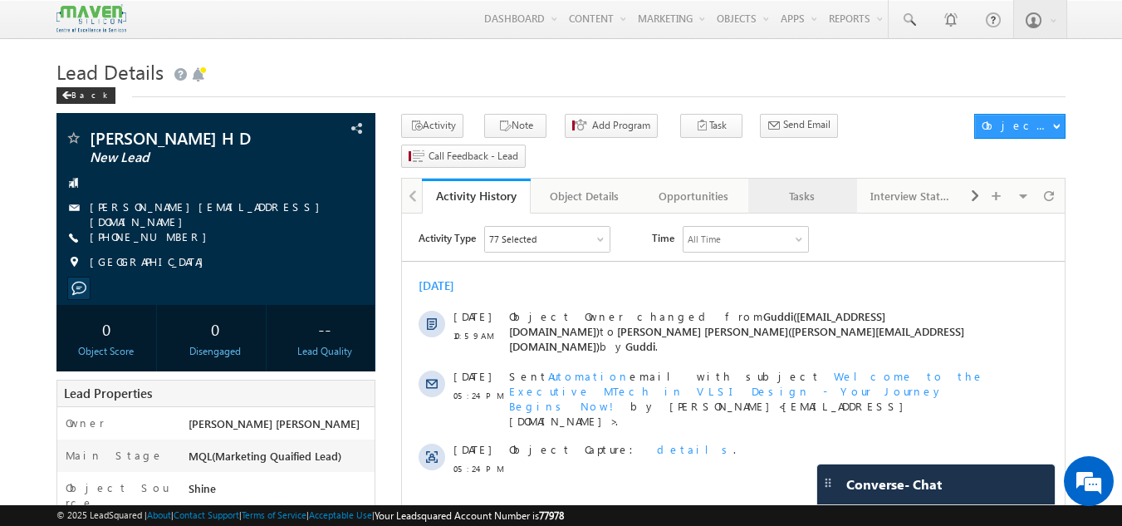
click at [825, 186] on div "Tasks" at bounding box center [801, 196] width 81 height 20
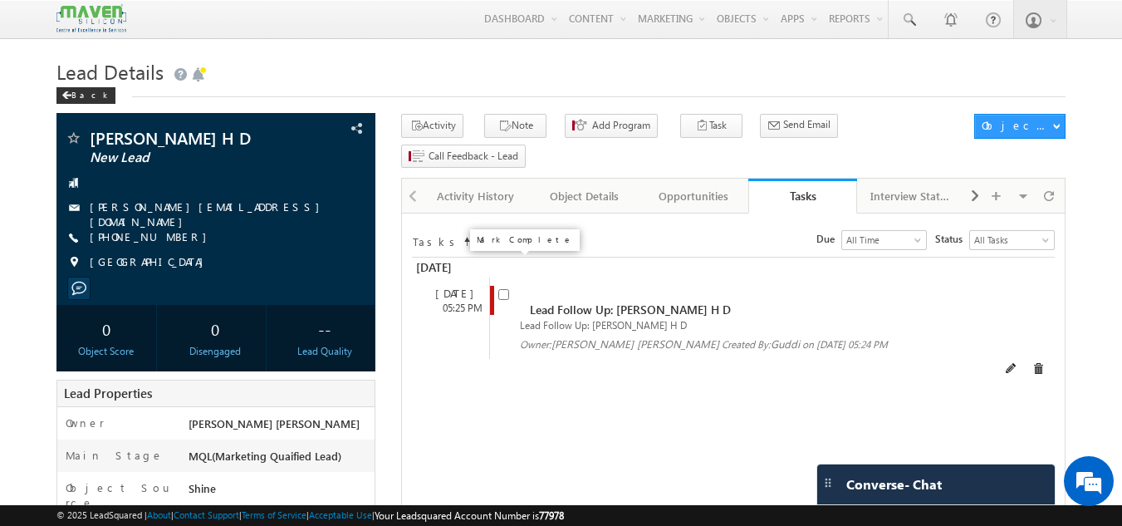
click at [504, 289] on input "checkbox" at bounding box center [503, 294] width 11 height 11
checkbox input "false"
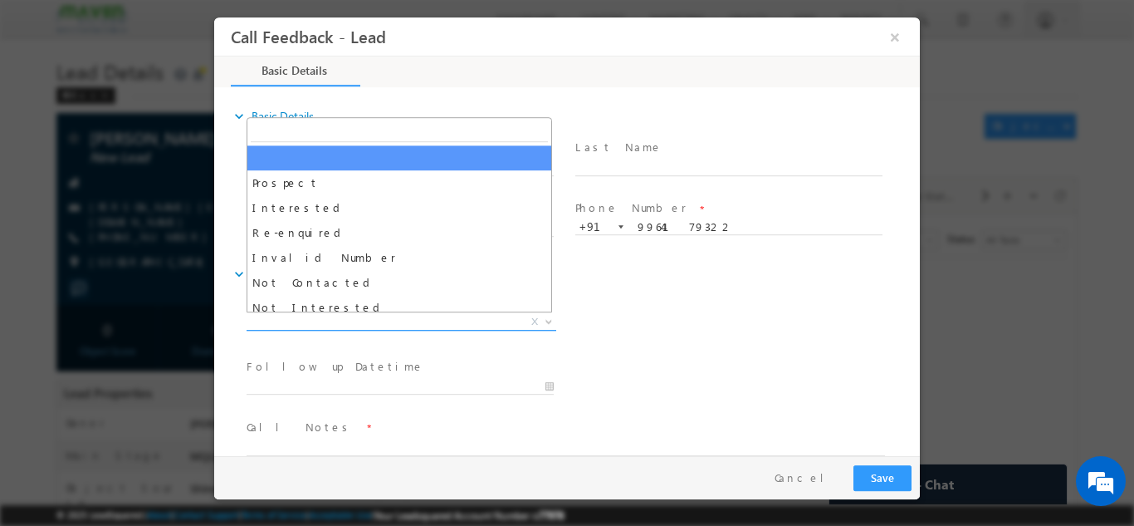
click at [328, 313] on span "X" at bounding box center [402, 321] width 310 height 17
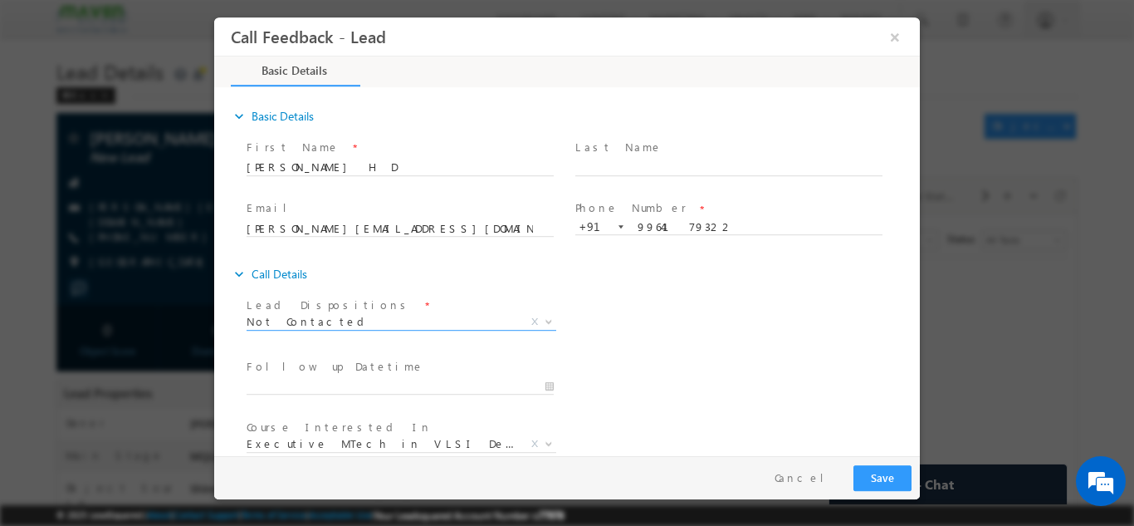
scroll to position [88, 0]
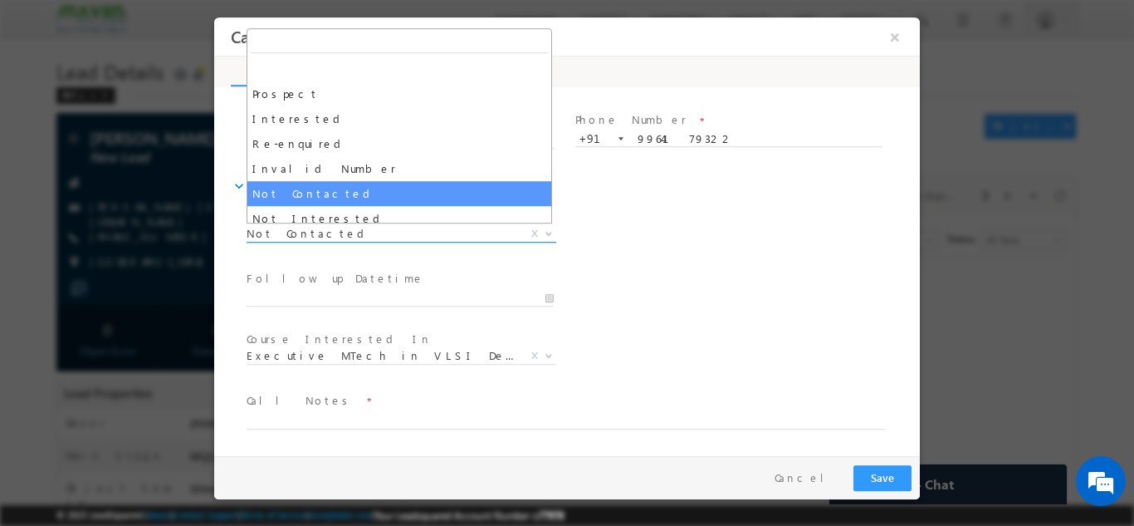
click at [353, 229] on span "Not Contacted" at bounding box center [382, 232] width 270 height 15
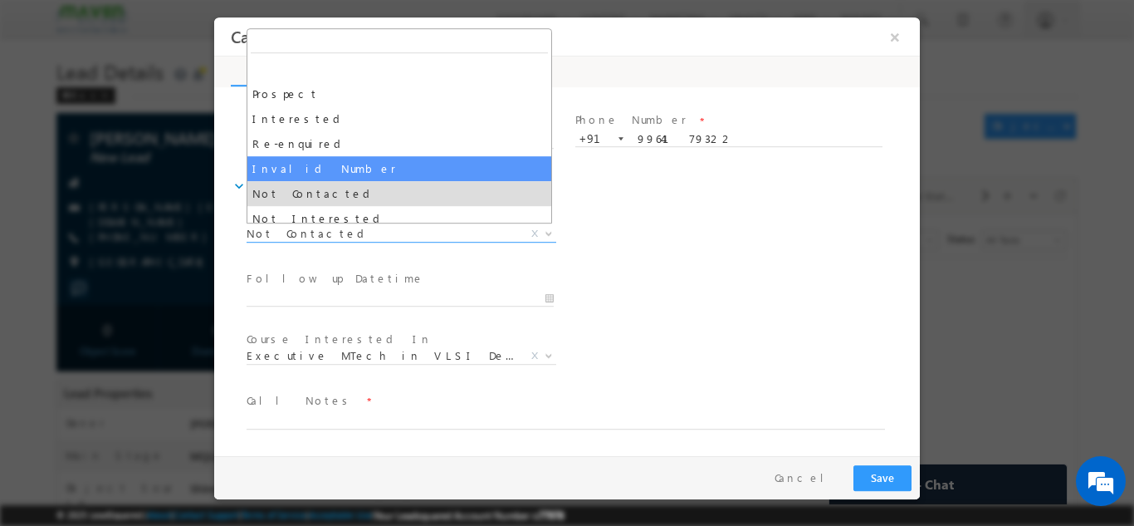
select select "Invalid Number"
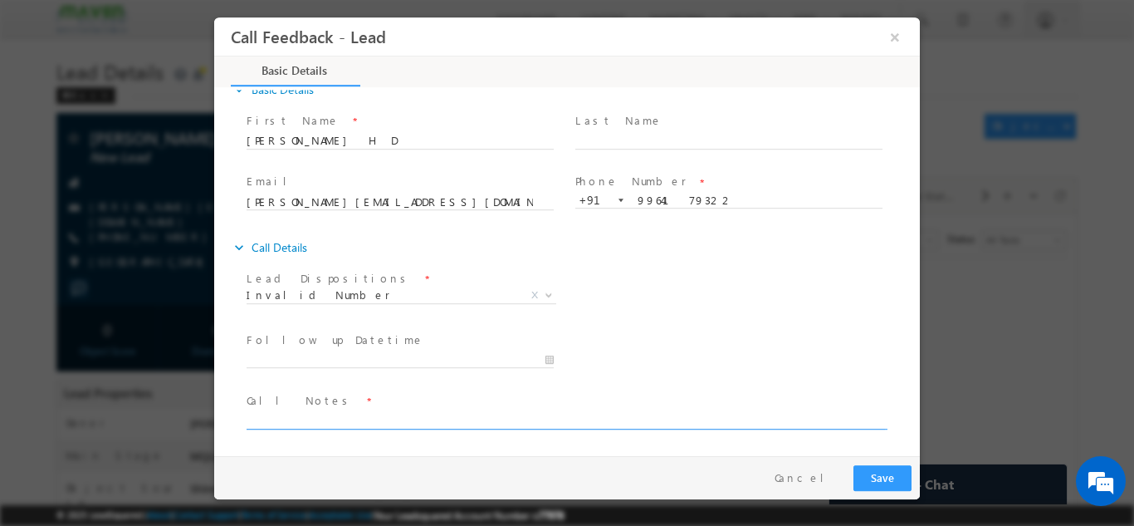
click at [301, 424] on textarea at bounding box center [566, 418] width 639 height 19
type textarea "wrong number"
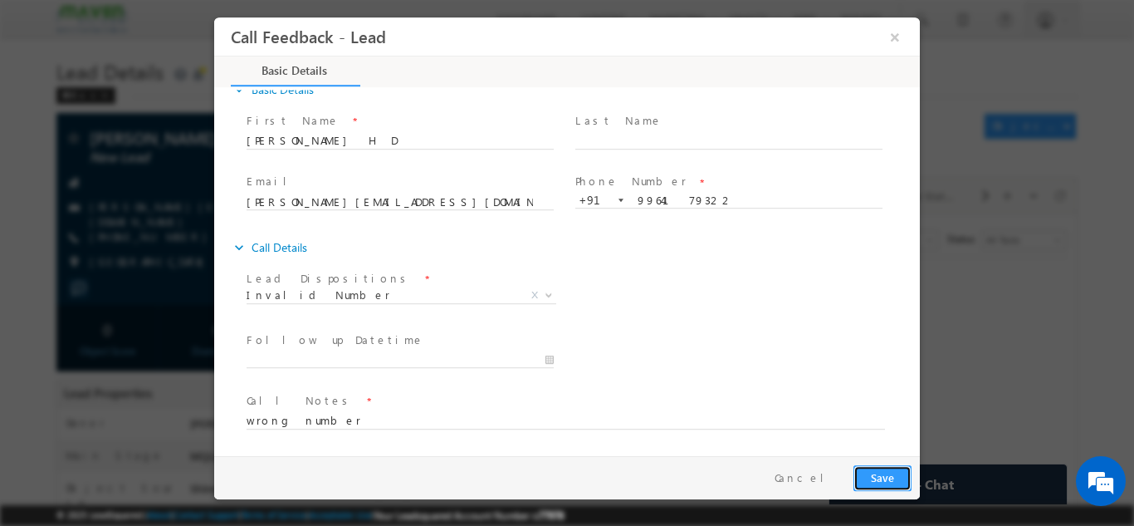
click at [876, 486] on button "Save" at bounding box center [883, 477] width 58 height 26
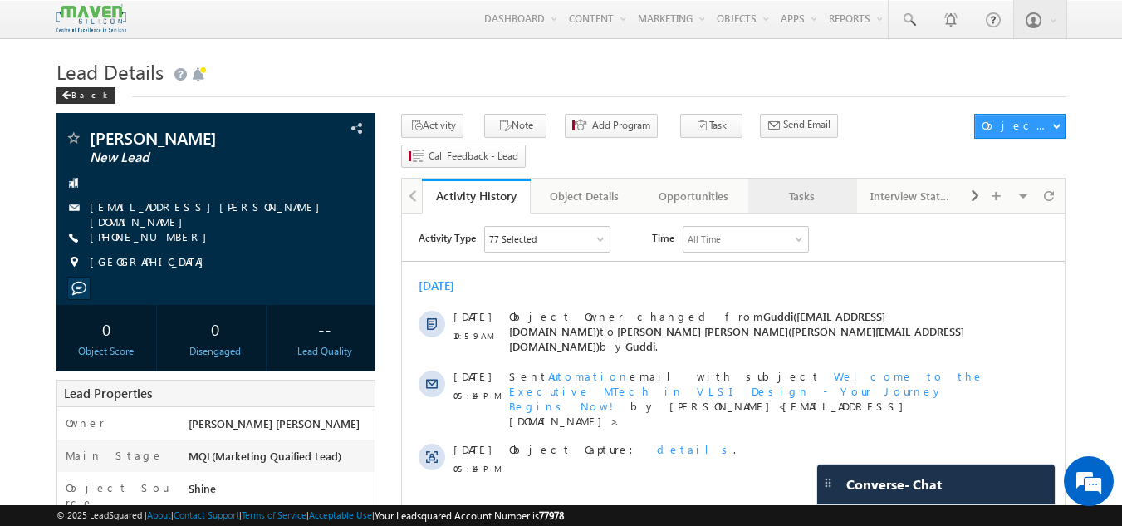
click at [819, 180] on link "Tasks" at bounding box center [802, 196] width 109 height 35
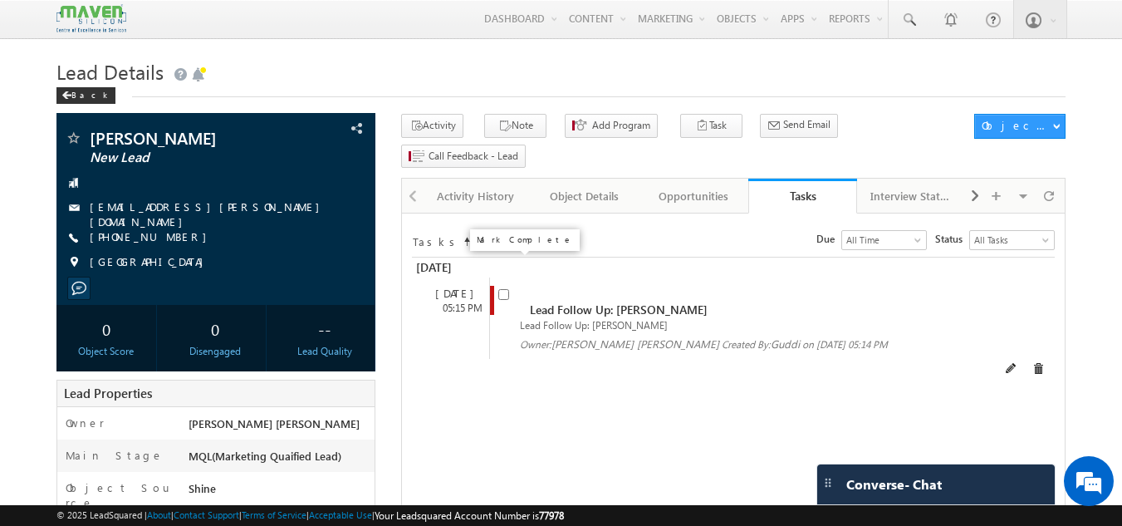
click at [505, 289] on input "checkbox" at bounding box center [503, 294] width 11 height 11
checkbox input "false"
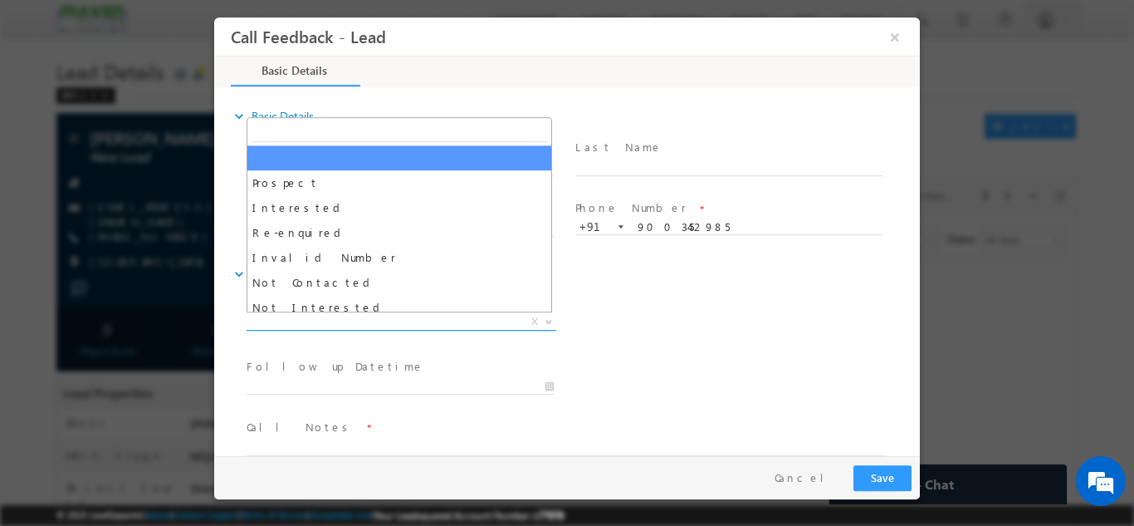
click at [347, 315] on span "X" at bounding box center [402, 321] width 310 height 17
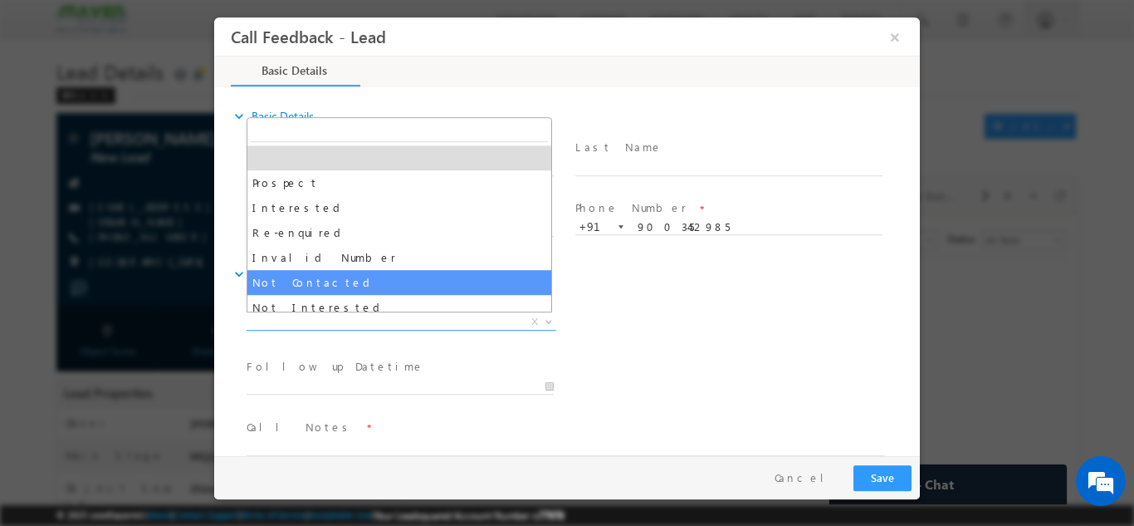
select select "Not Contacted"
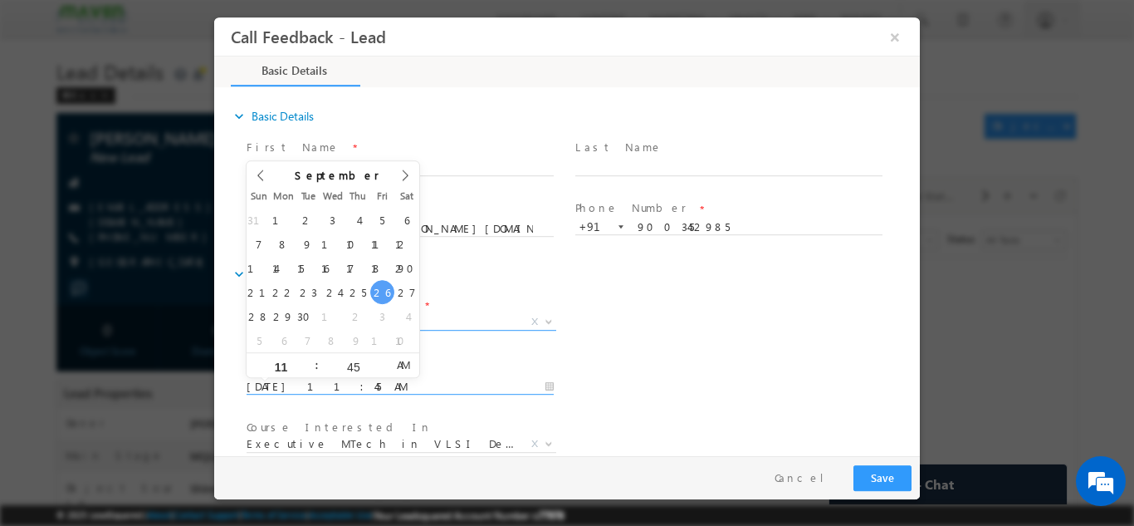
click at [321, 389] on input "26/09/2025 11:45 AM" at bounding box center [400, 386] width 307 height 17
type input "27/09/2025 11:45 AM"
click at [502, 387] on input "27/09/2025 11:45 AM" at bounding box center [400, 386] width 307 height 17
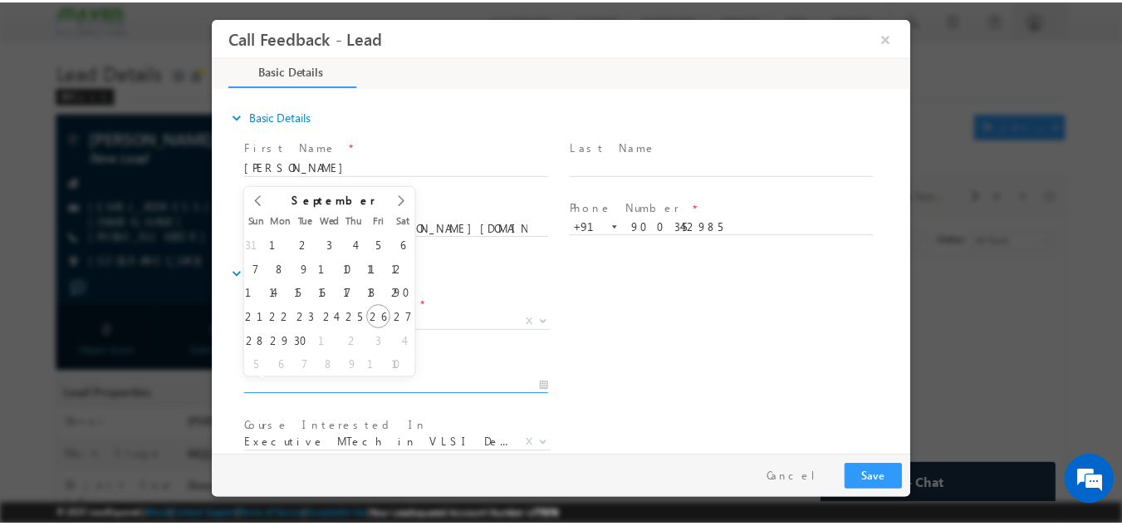
scroll to position [88, 0]
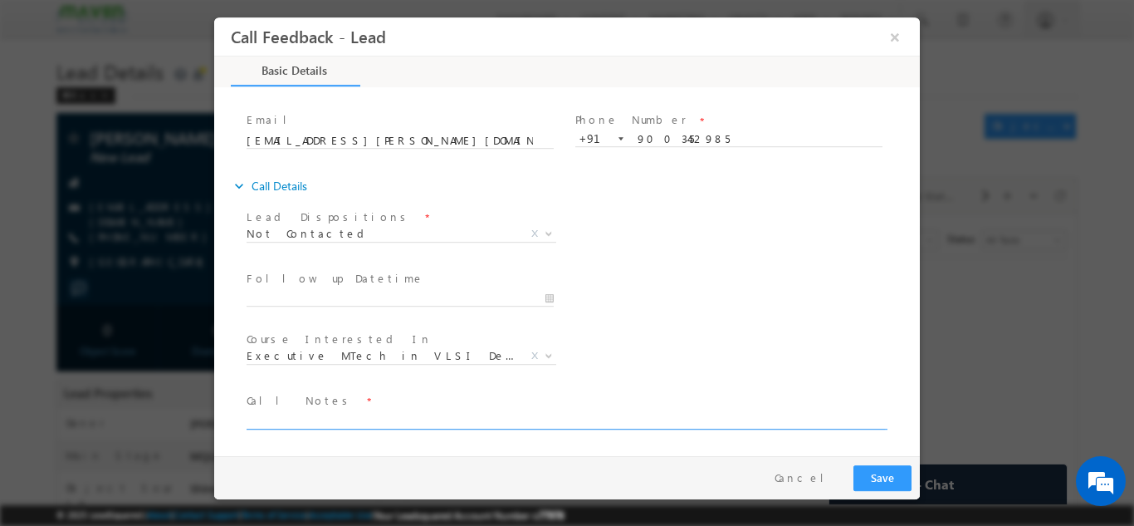
click at [458, 420] on textarea at bounding box center [566, 418] width 639 height 19
type textarea "dnp"
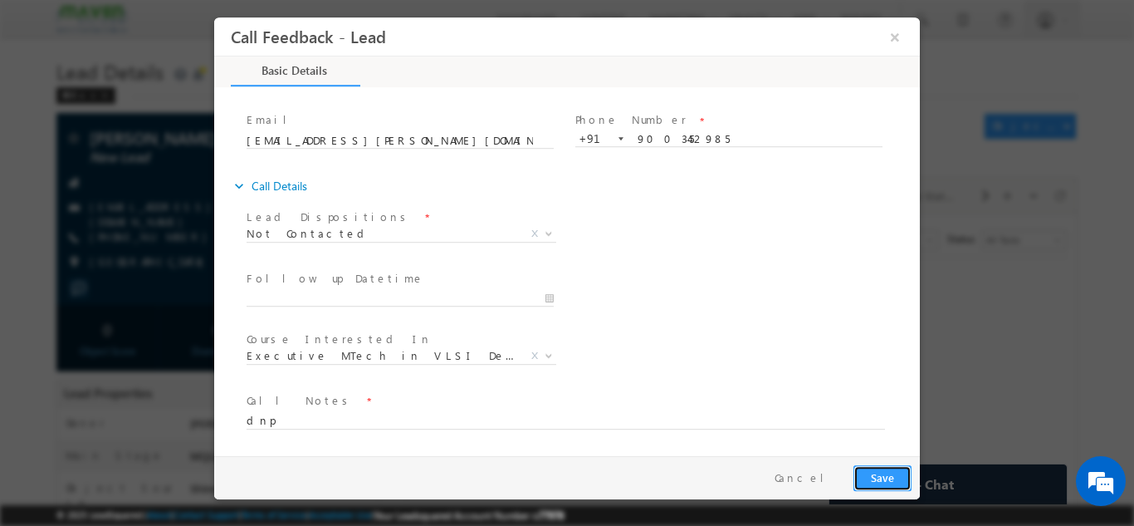
click at [876, 472] on button "Save" at bounding box center [883, 477] width 58 height 26
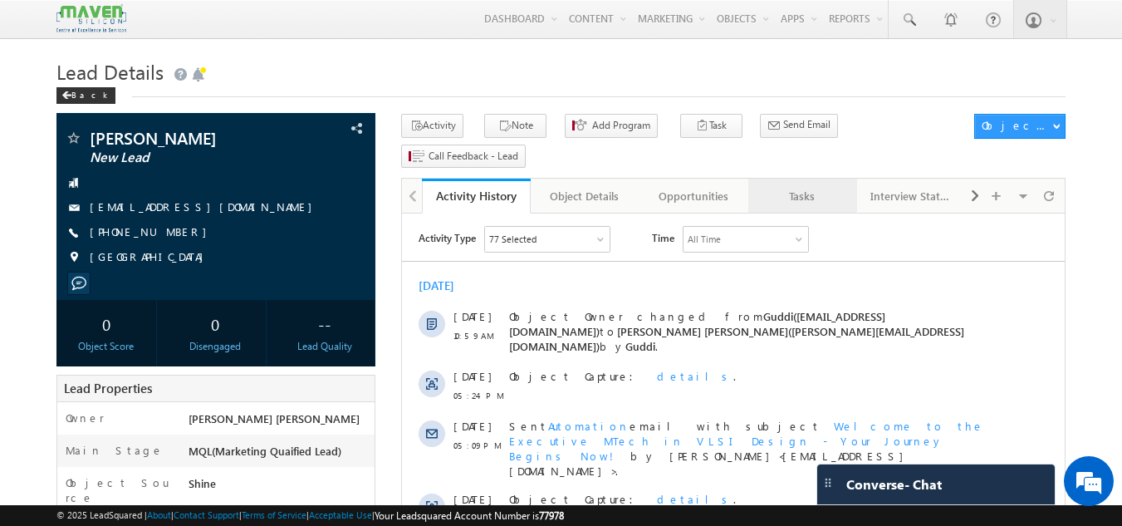
click at [790, 179] on link "Tasks" at bounding box center [802, 196] width 109 height 35
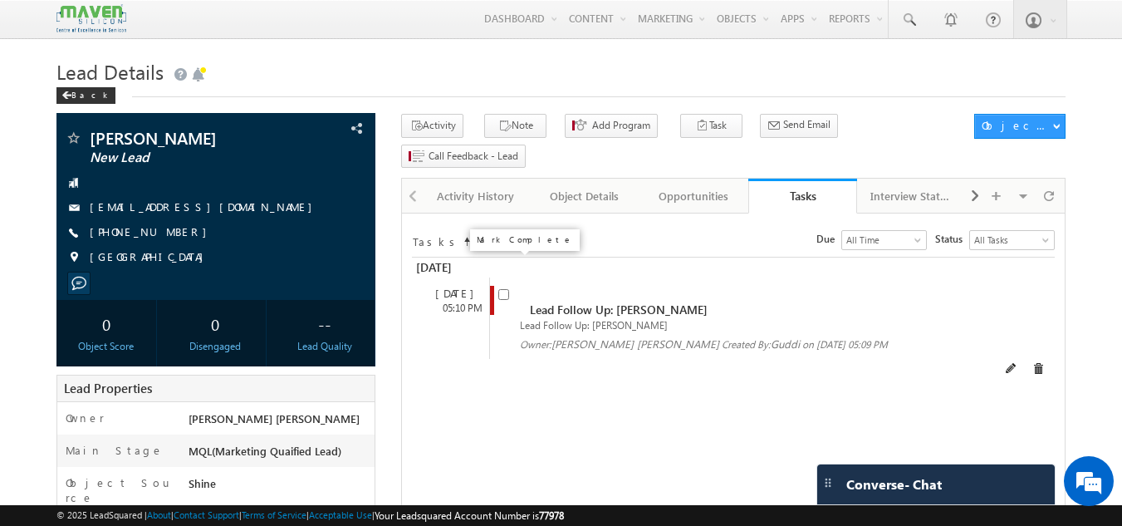
click at [502, 289] on input "checkbox" at bounding box center [503, 294] width 11 height 11
checkbox input "false"
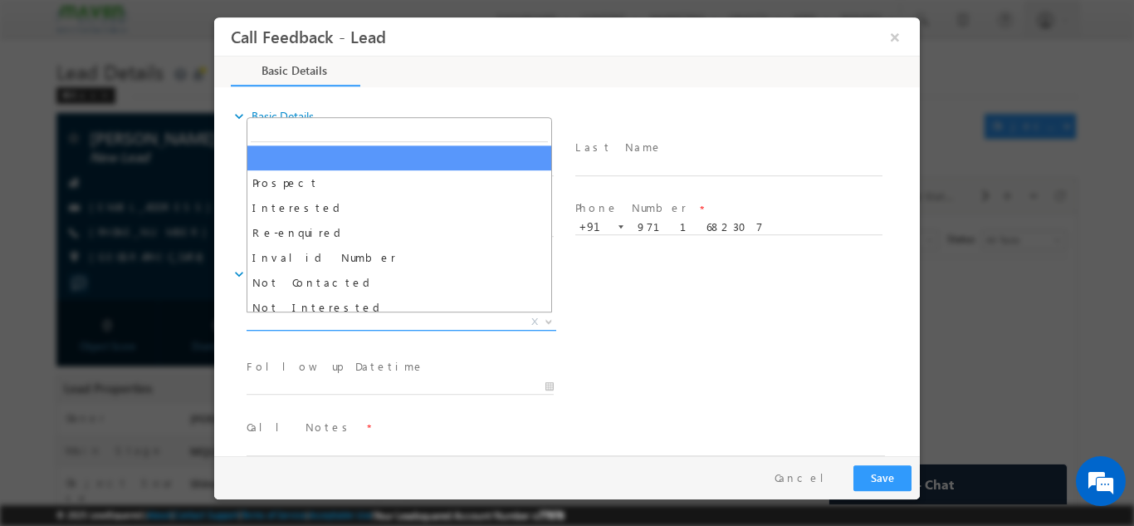
click at [345, 318] on span "X" at bounding box center [402, 321] width 310 height 17
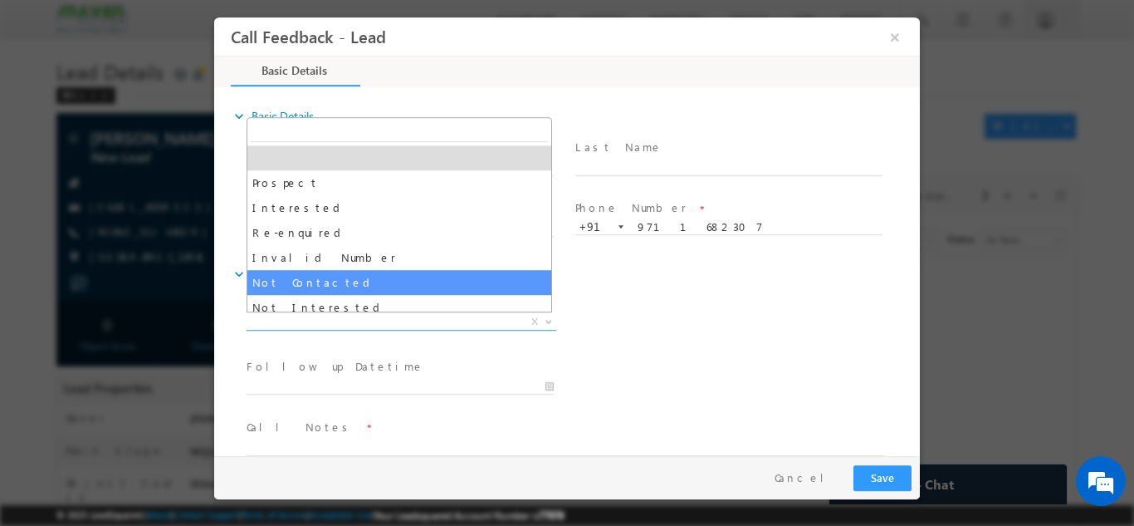
select select "Not Contacted"
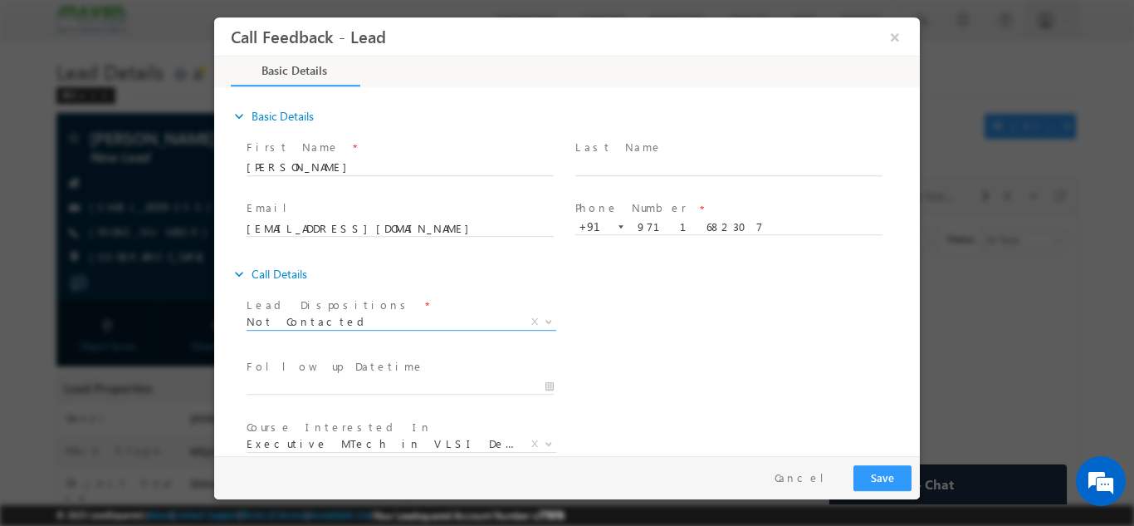
scroll to position [88, 0]
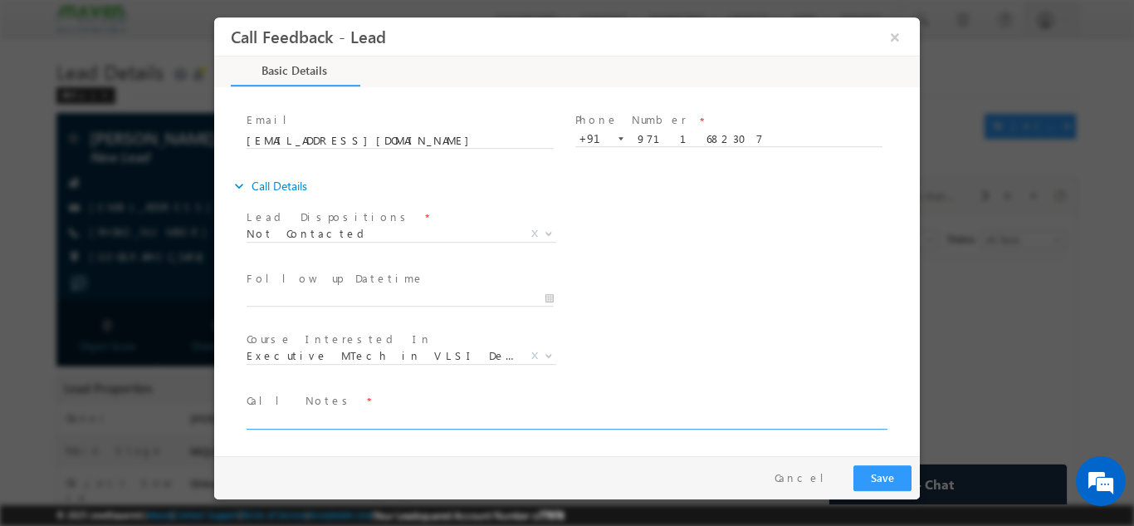
click at [410, 425] on textarea at bounding box center [566, 418] width 639 height 19
type textarea "dnp"
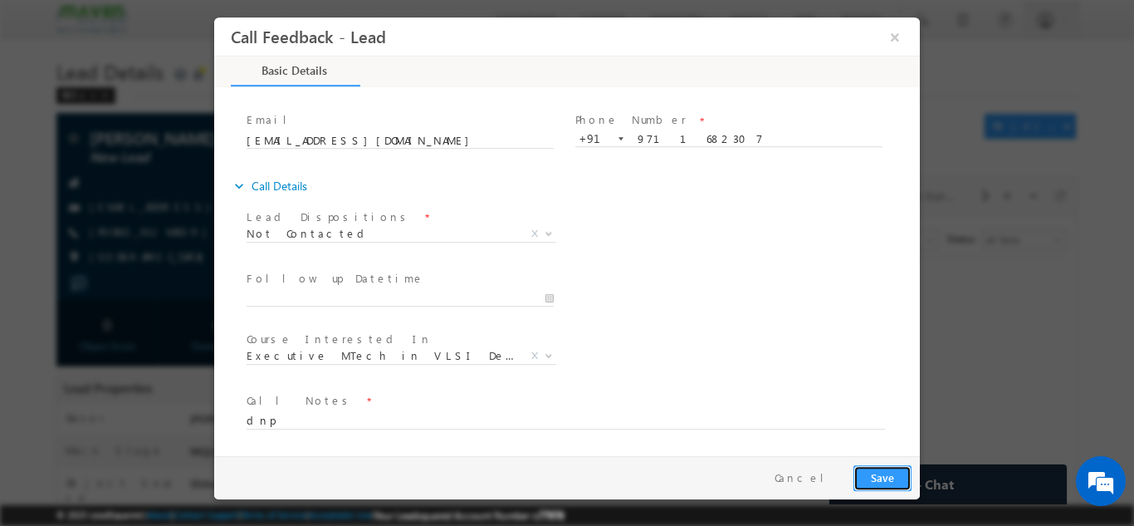
click at [875, 477] on button "Save" at bounding box center [883, 477] width 58 height 26
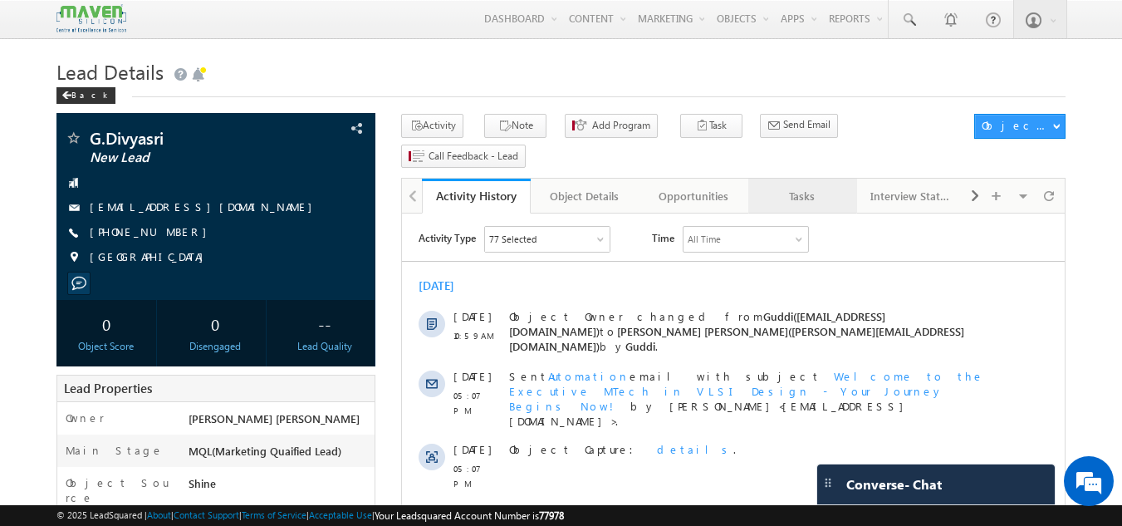
click at [794, 186] on div "Tasks" at bounding box center [801, 196] width 81 height 20
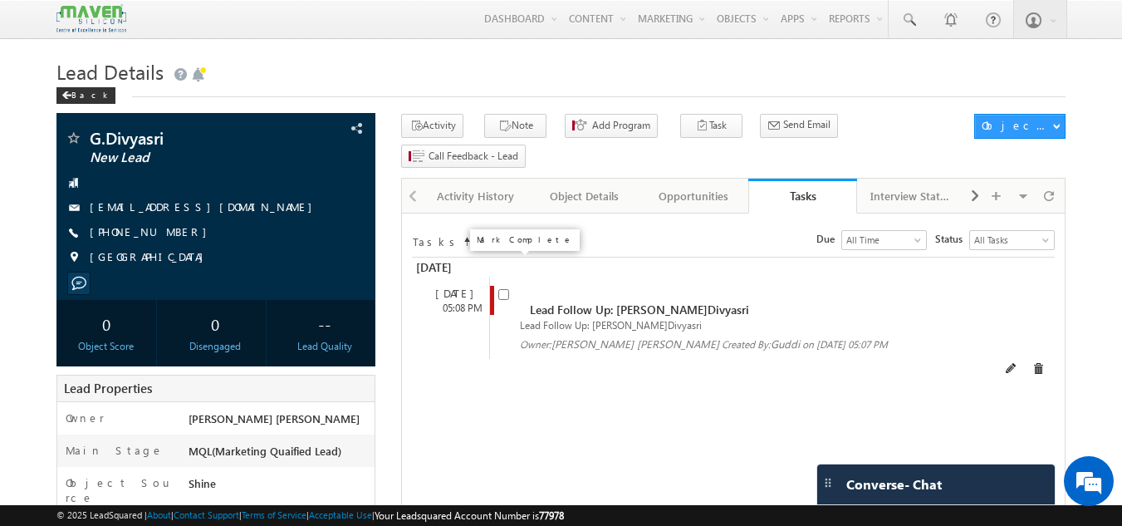
click at [500, 289] on input "checkbox" at bounding box center [503, 294] width 11 height 11
checkbox input "false"
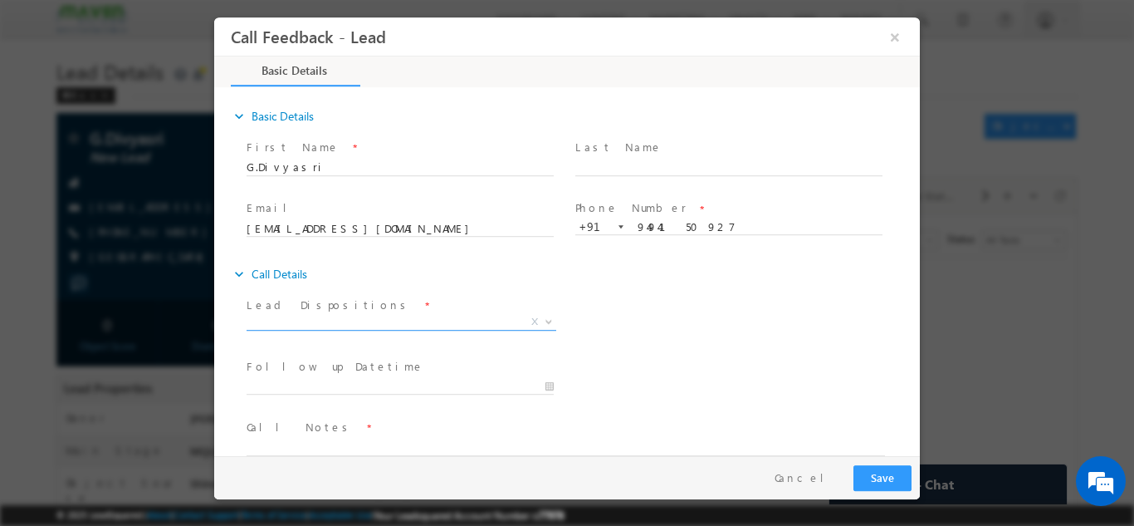
click at [342, 322] on span "X" at bounding box center [402, 321] width 310 height 17
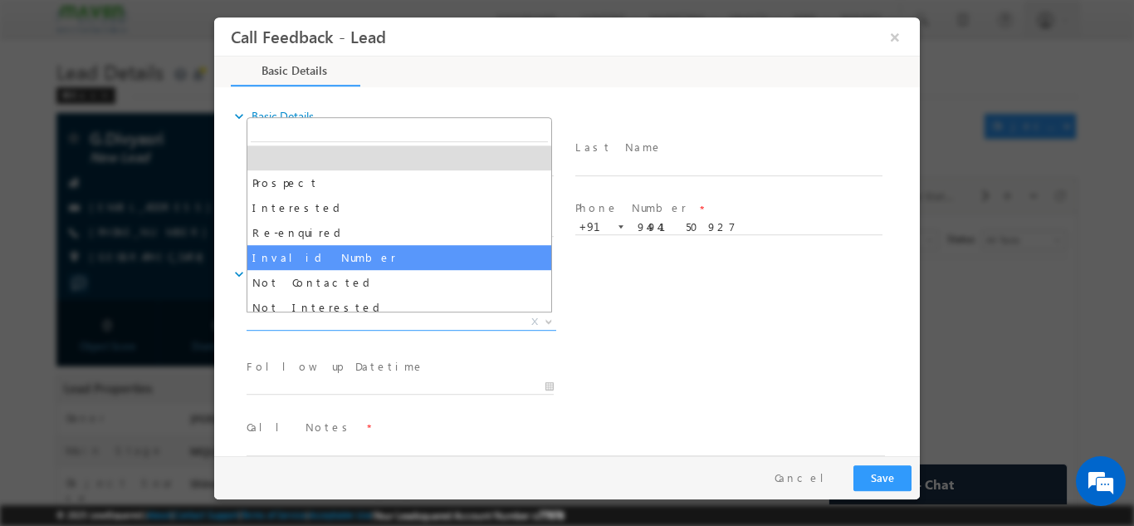
select select "Invalid Number"
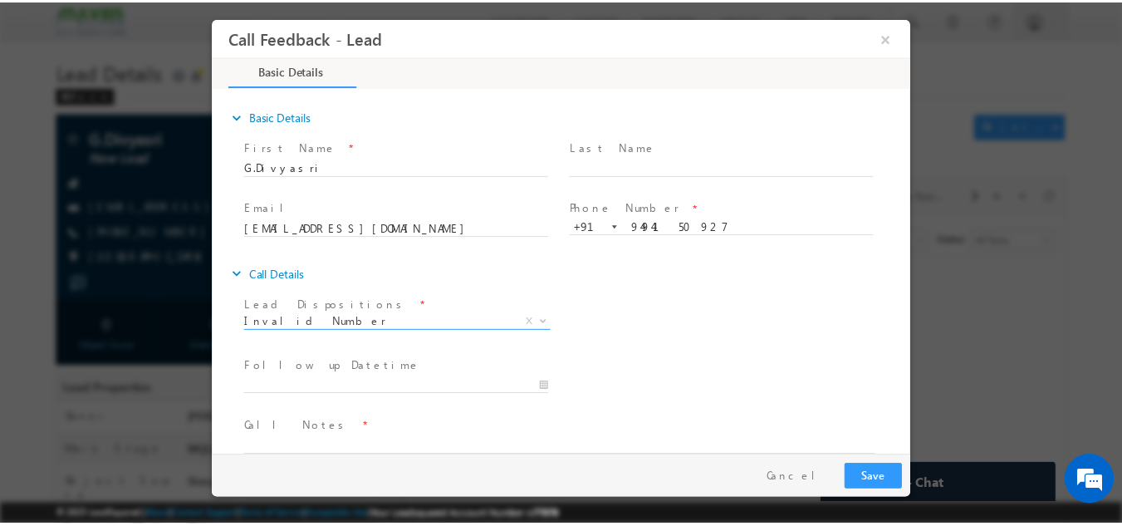
scroll to position [27, 0]
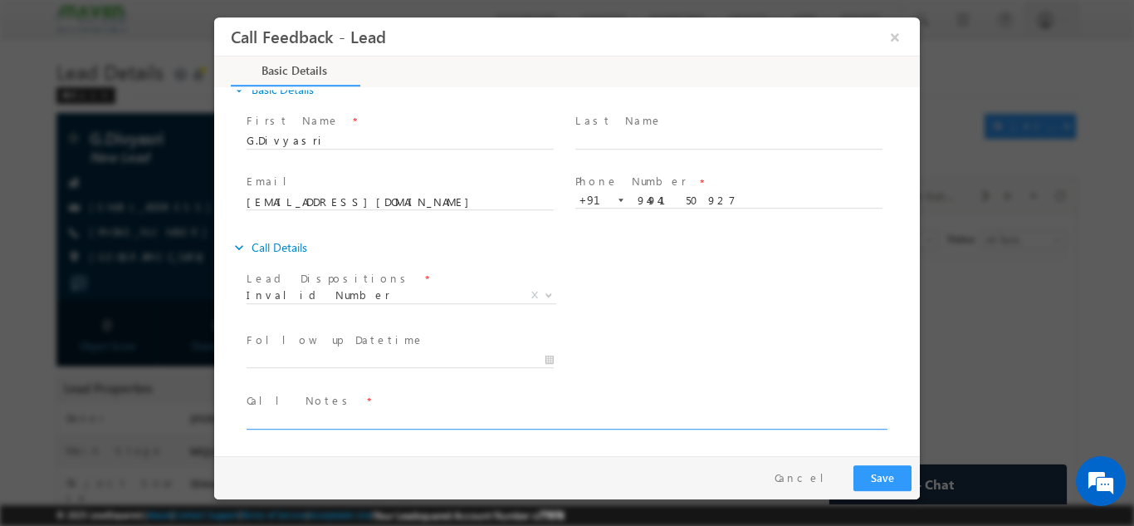
click at [386, 418] on textarea at bounding box center [566, 418] width 639 height 19
type textarea "wrong number"
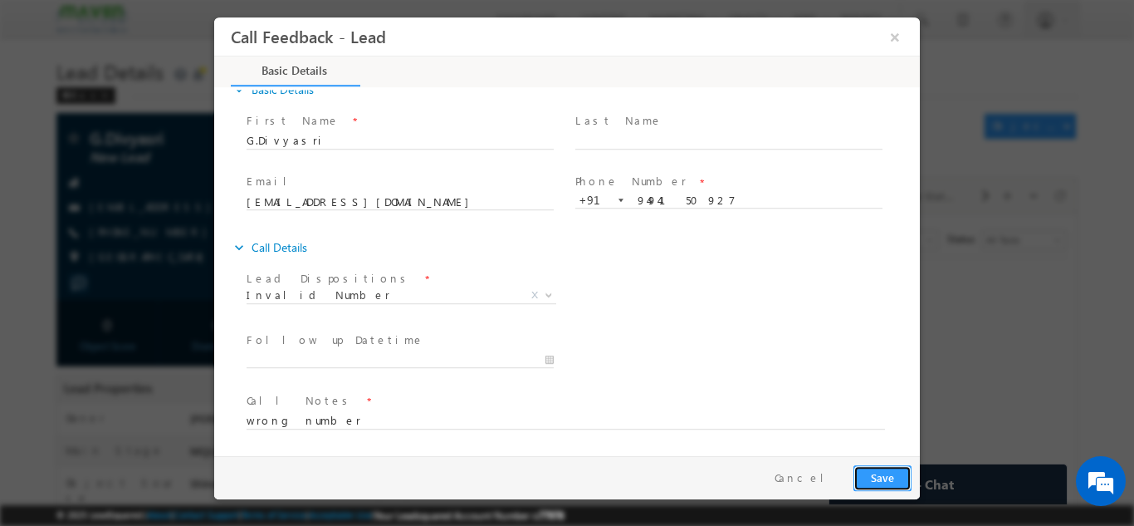
click at [892, 475] on button "Save" at bounding box center [883, 477] width 58 height 26
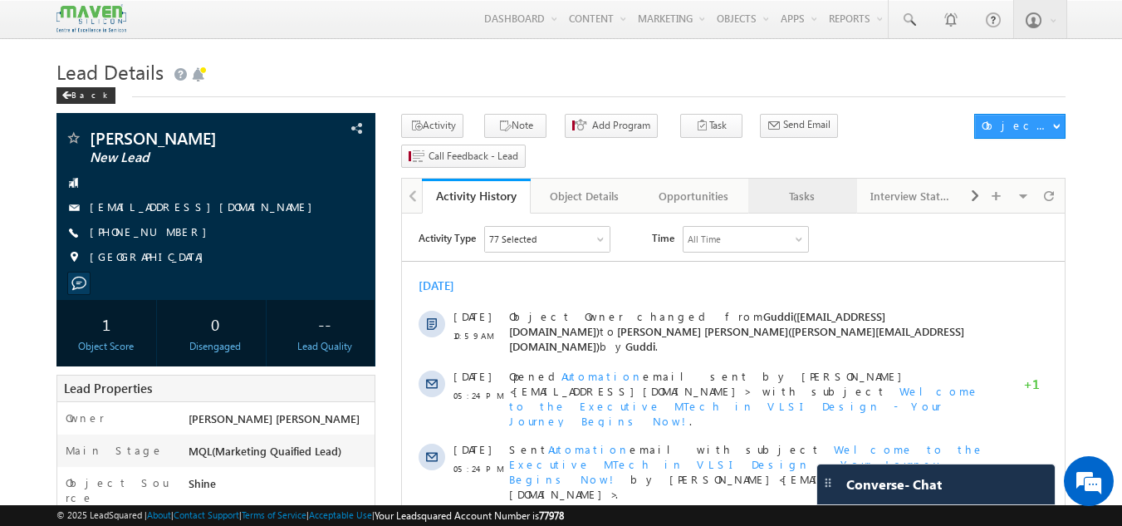
click at [785, 186] on div "Tasks" at bounding box center [801, 196] width 81 height 20
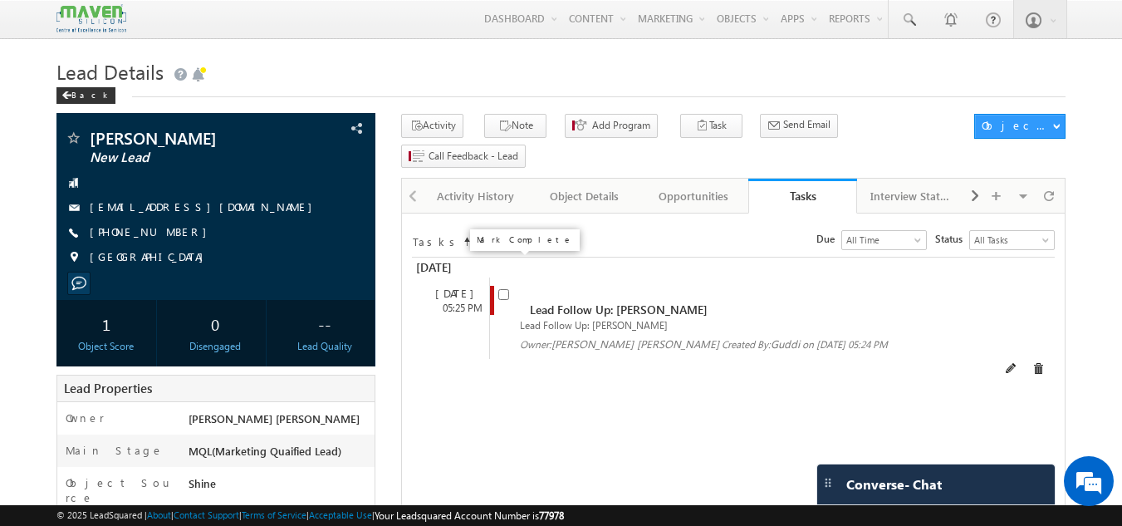
click at [502, 289] on input "checkbox" at bounding box center [503, 294] width 11 height 11
checkbox input "false"
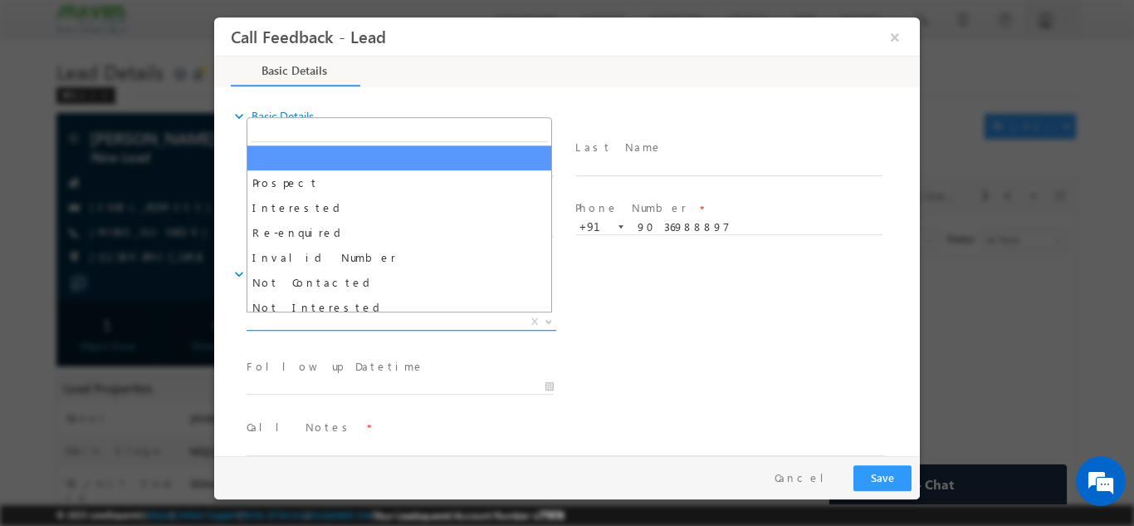
click at [410, 320] on span "X" at bounding box center [402, 321] width 310 height 17
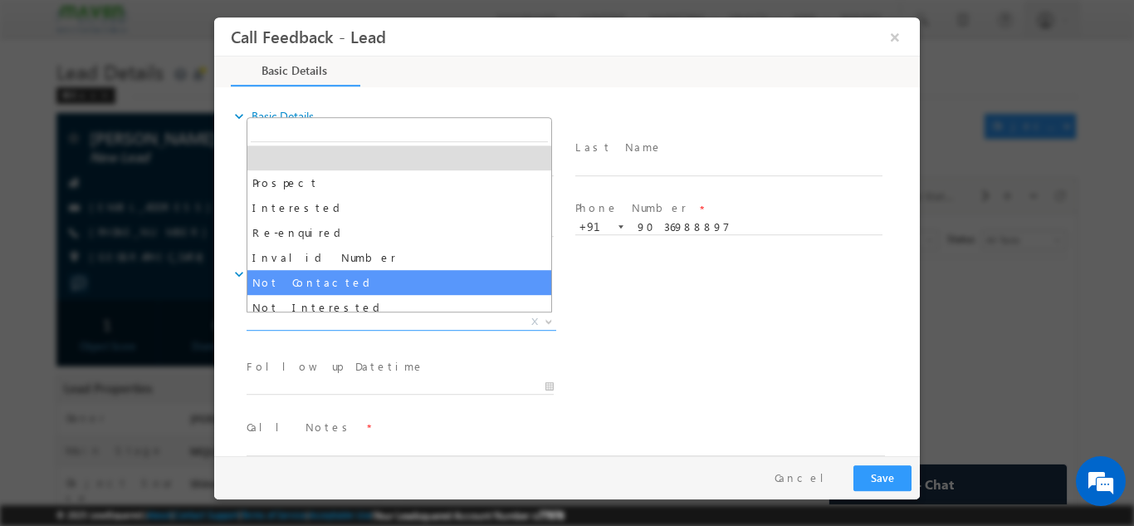
select select "Not Contacted"
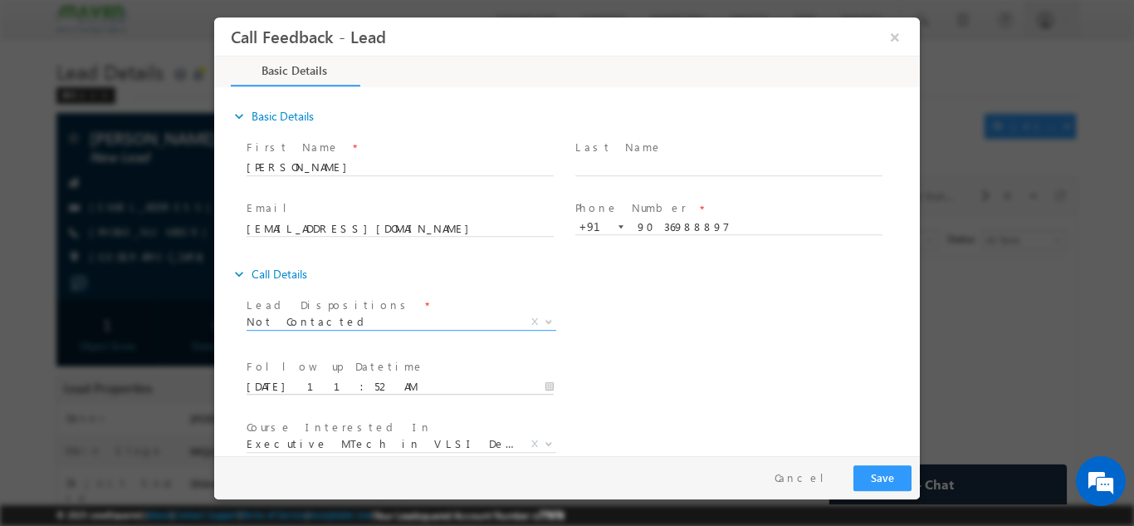
click at [373, 391] on input "26/09/2025 11:52 AM" at bounding box center [400, 386] width 307 height 17
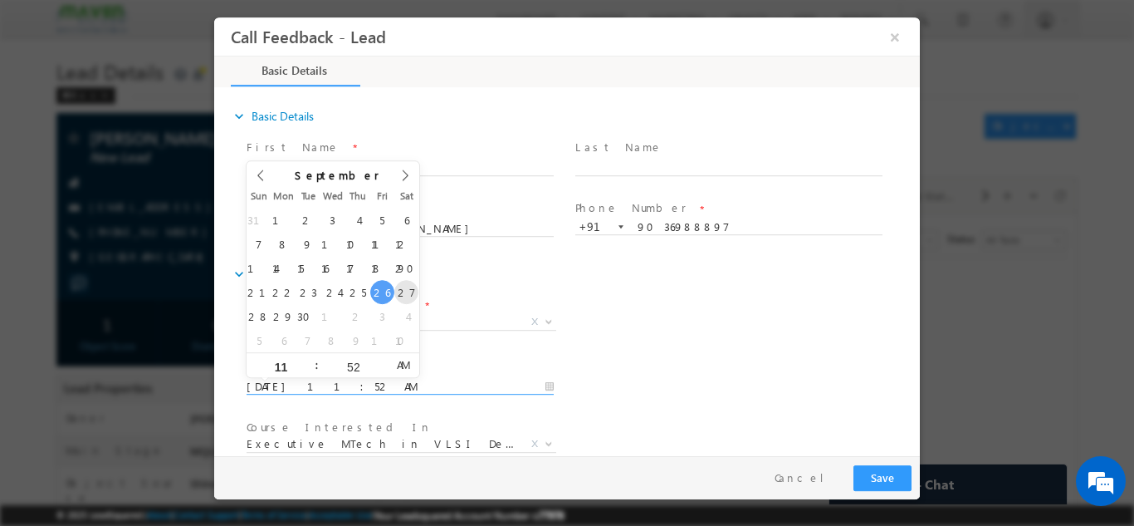
type input "27/09/2025 11:52 AM"
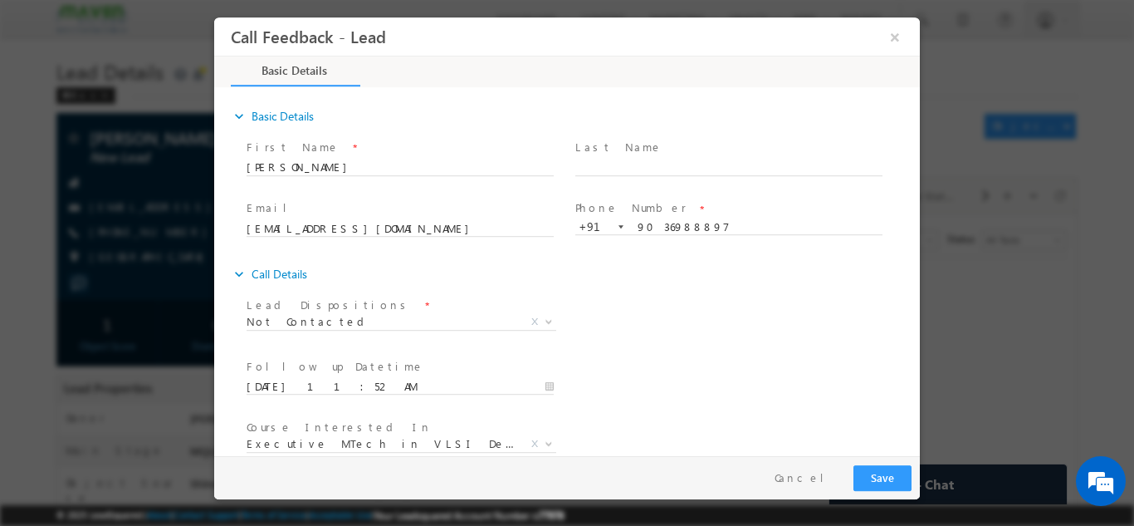
click at [688, 325] on div "Lead Dispositions * Prospect Interested Re-enquired Invalid Number Not Contacte…" at bounding box center [581, 322] width 677 height 61
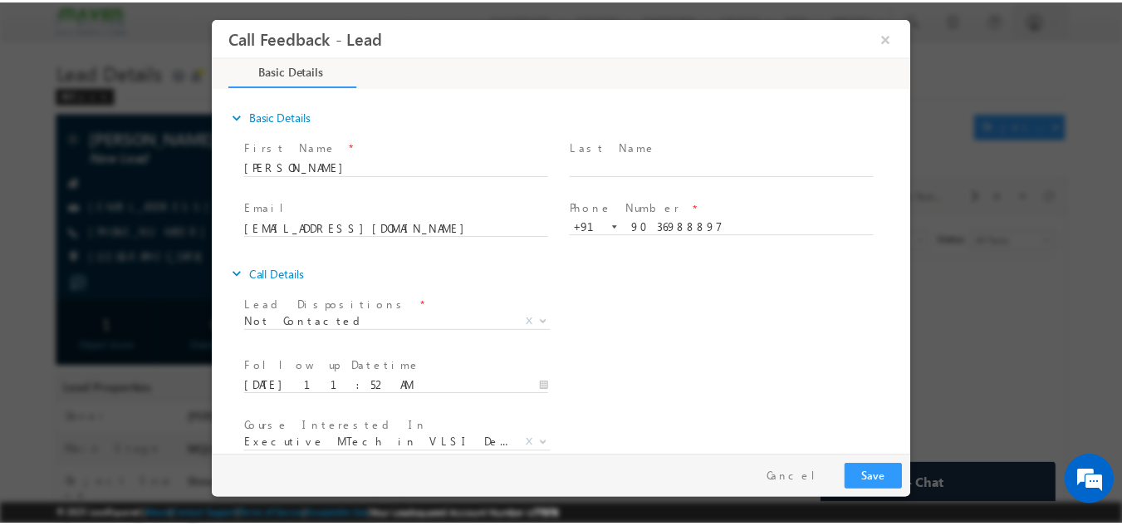
scroll to position [88, 0]
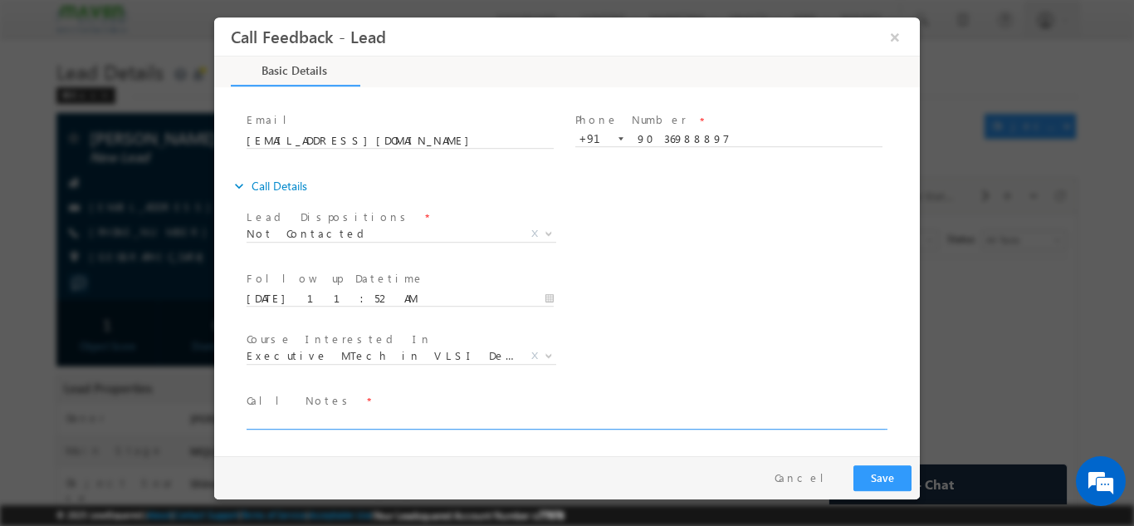
click at [544, 414] on textarea at bounding box center [566, 418] width 639 height 19
type textarea "dnp"
click at [507, 291] on input "27/09/2025 11:52 AM" at bounding box center [400, 298] width 307 height 17
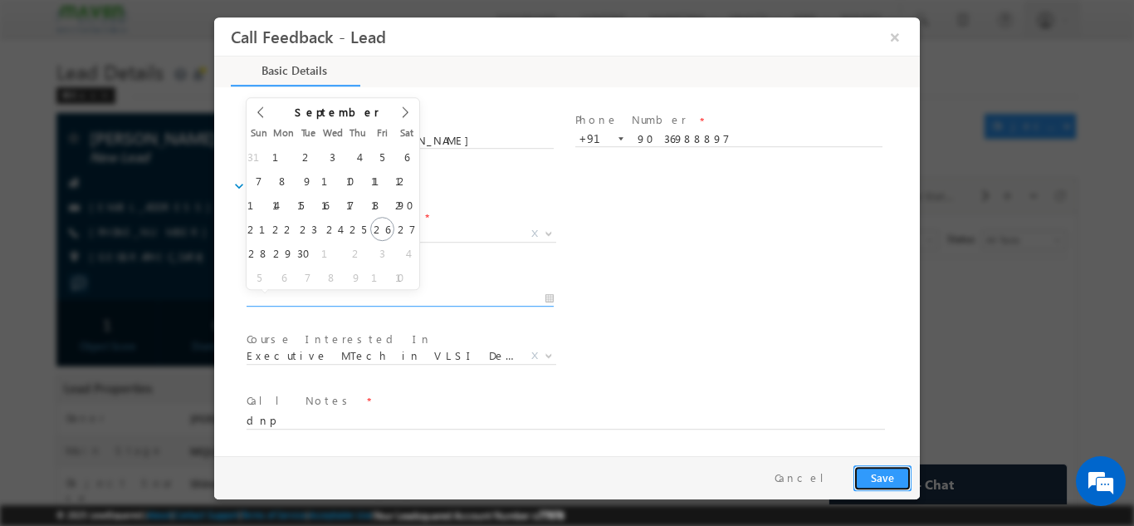
click at [893, 474] on button "Save" at bounding box center [883, 477] width 58 height 26
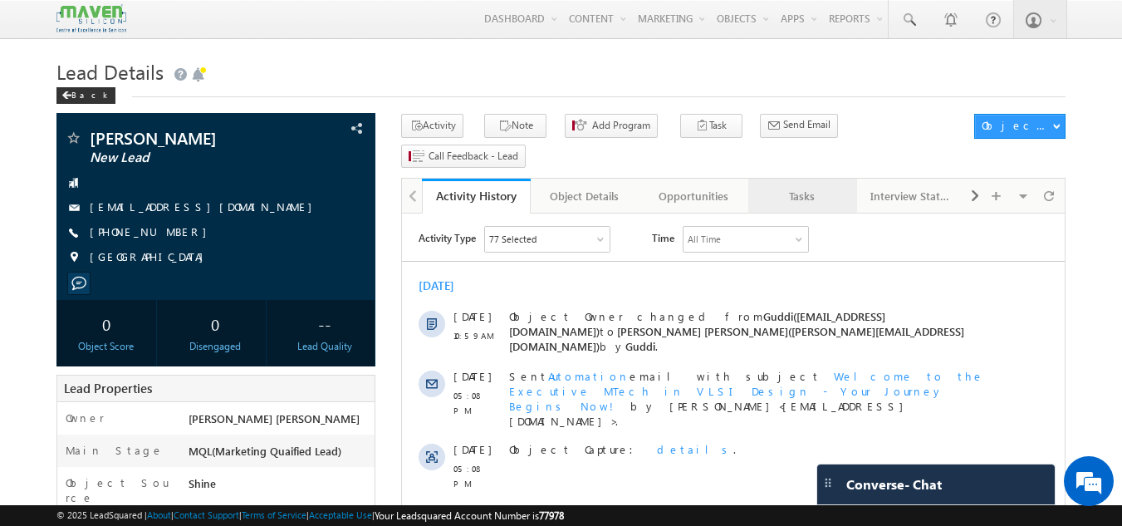
click at [817, 186] on div "Tasks" at bounding box center [801, 196] width 81 height 20
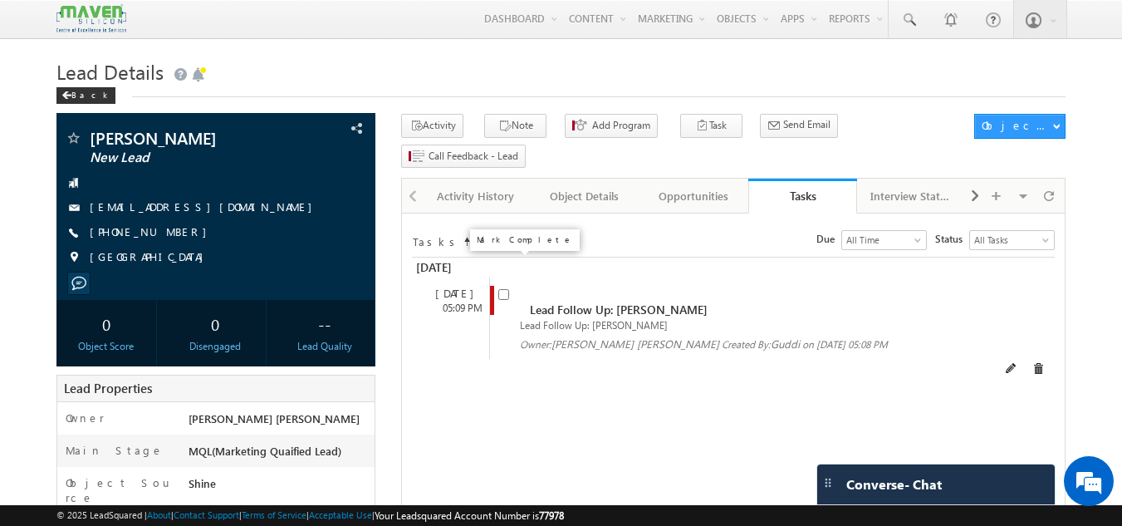
click at [499, 289] on input "checkbox" at bounding box center [503, 294] width 11 height 11
checkbox input "false"
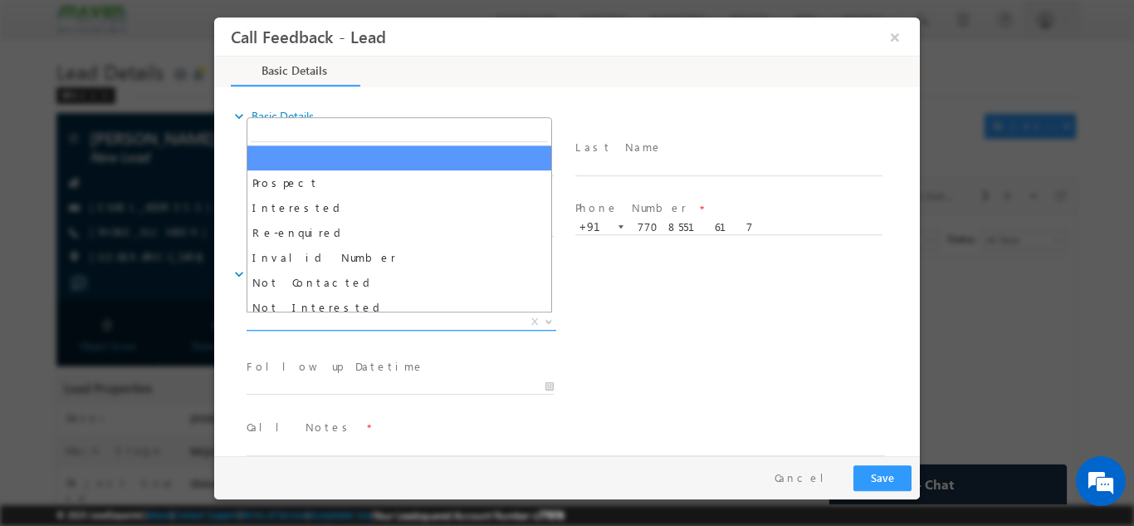
click at [332, 320] on span "X" at bounding box center [402, 321] width 310 height 17
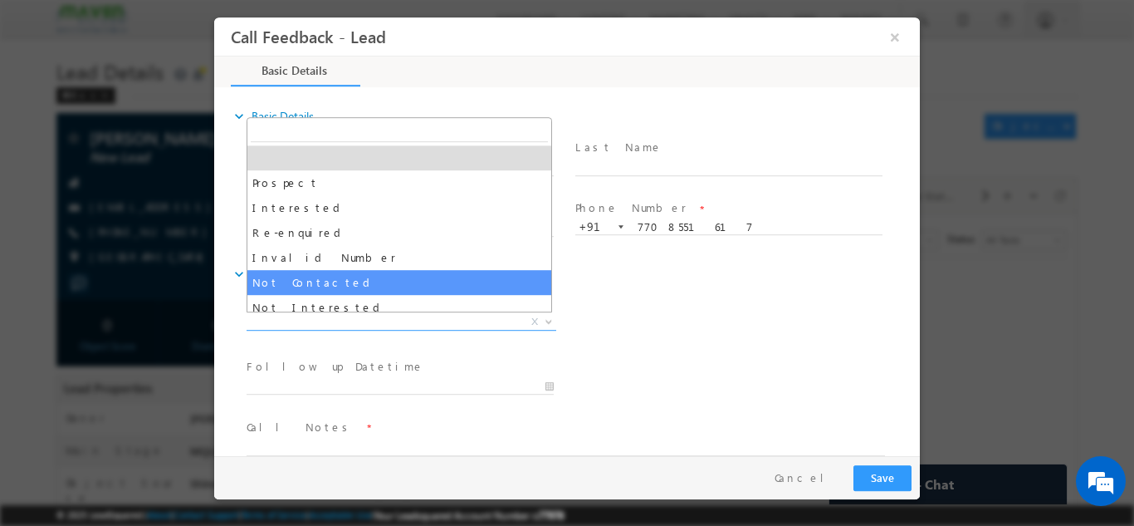
select select "Not Contacted"
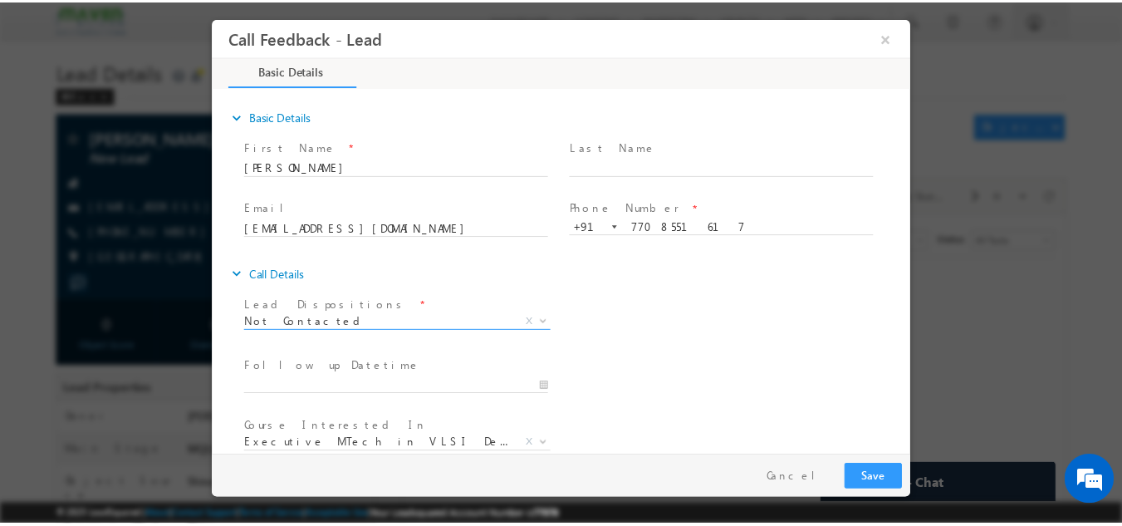
scroll to position [88, 0]
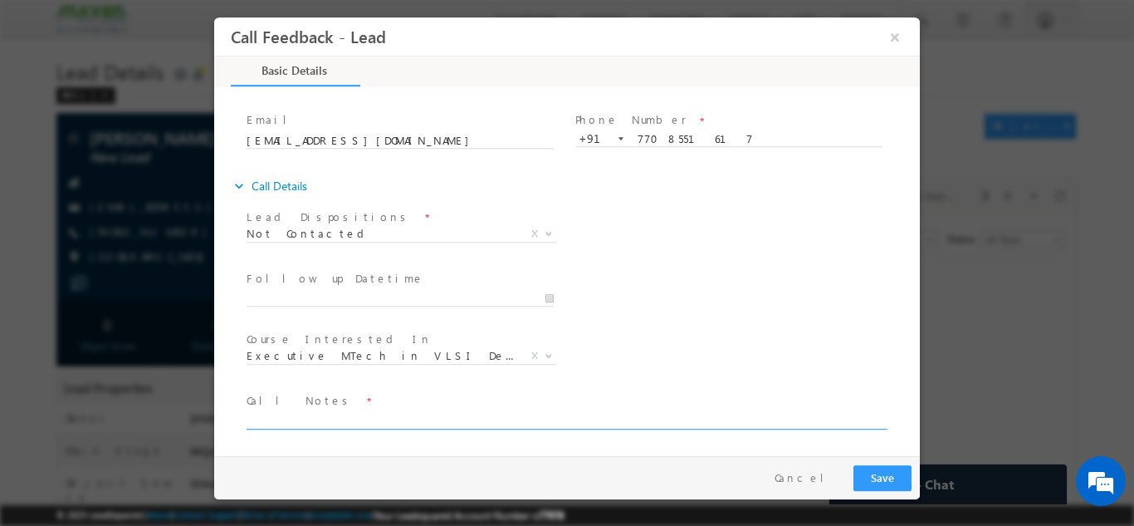
click at [329, 418] on textarea at bounding box center [566, 418] width 639 height 19
type textarea "dnp"
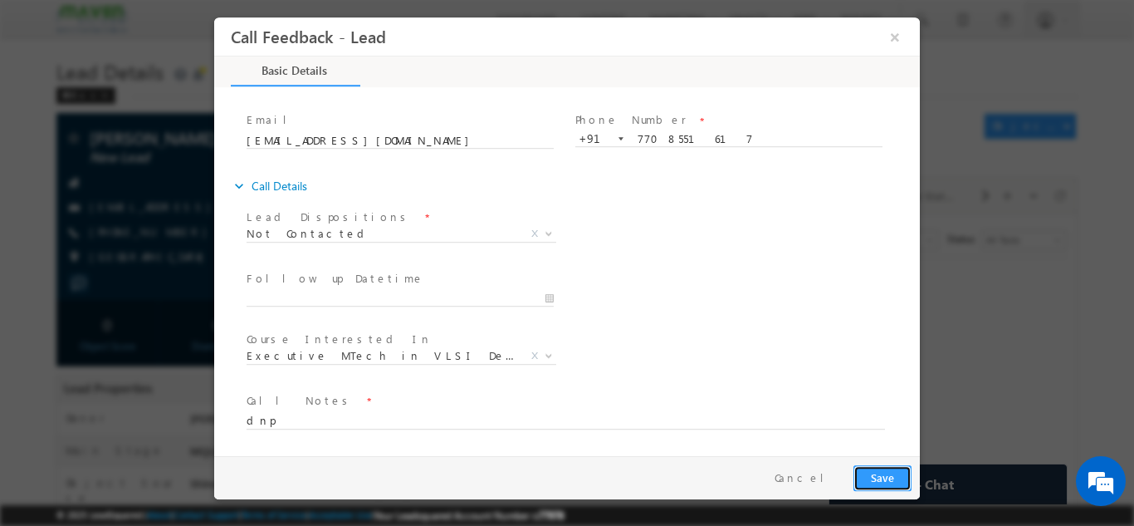
click at [883, 489] on button "Save" at bounding box center [883, 477] width 58 height 26
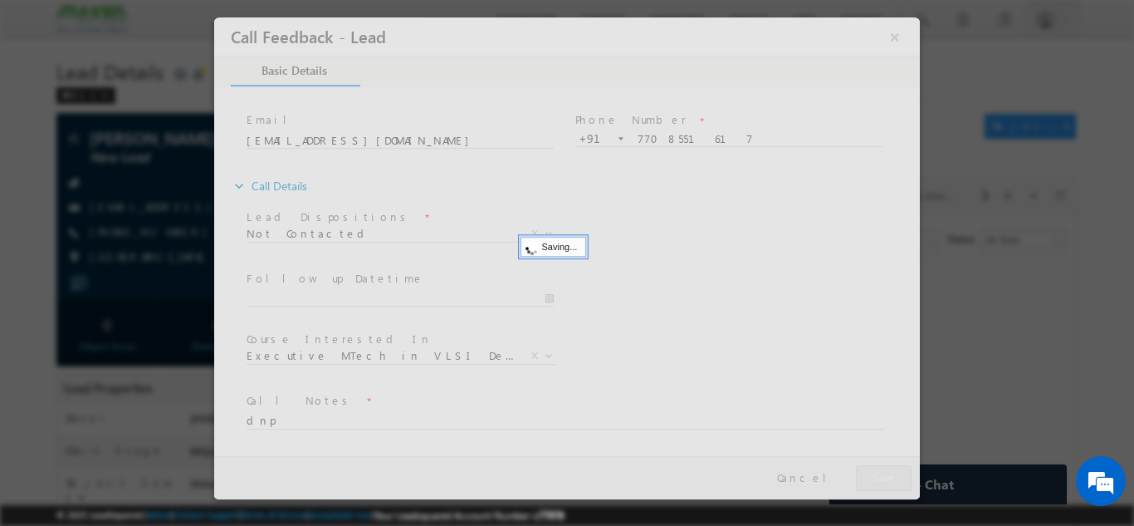
click at [883, 489] on div at bounding box center [567, 258] width 706 height 482
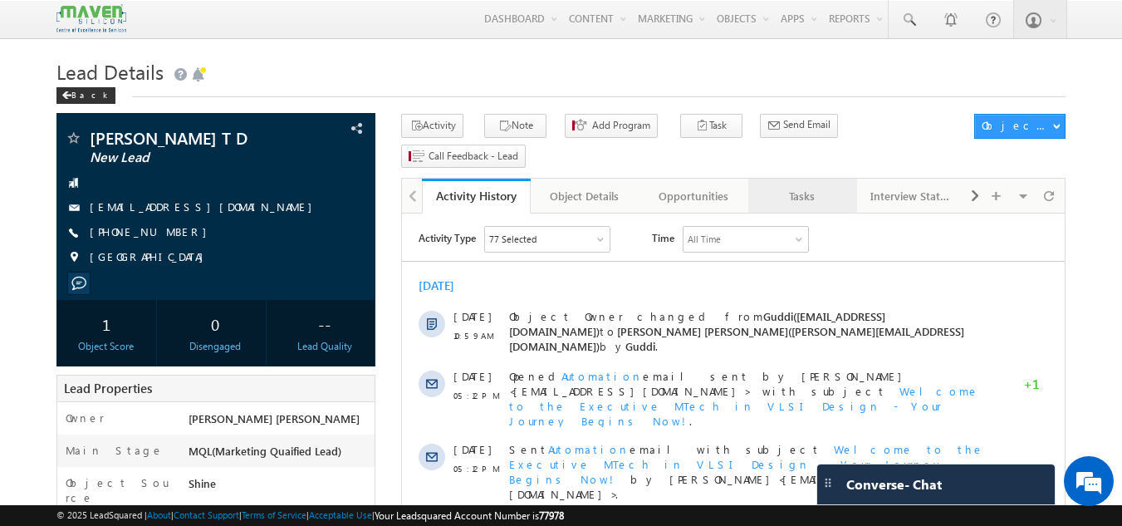
click at [804, 186] on div "Tasks" at bounding box center [801, 196] width 81 height 20
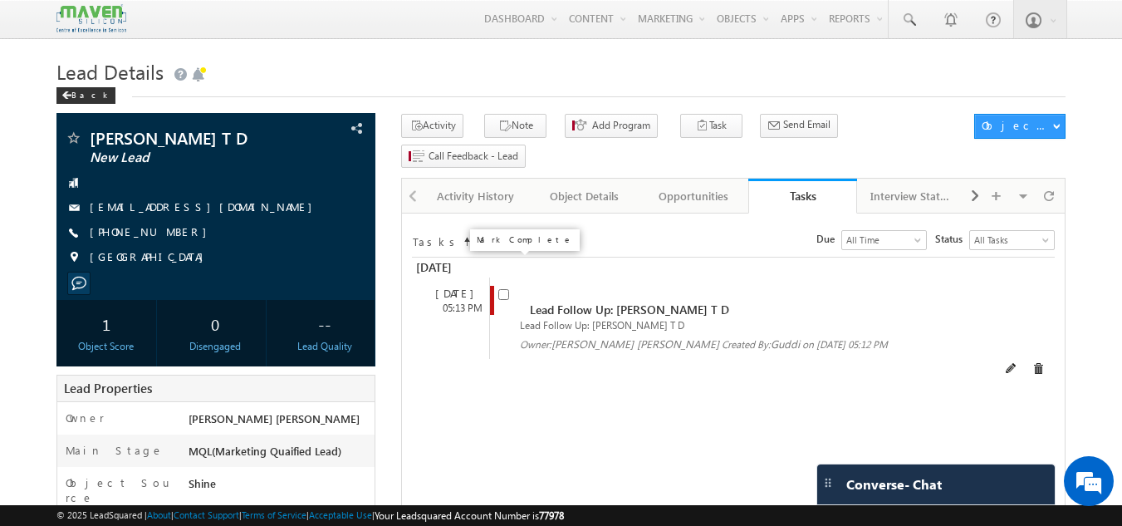
click at [501, 289] on input "checkbox" at bounding box center [503, 294] width 11 height 11
checkbox input "false"
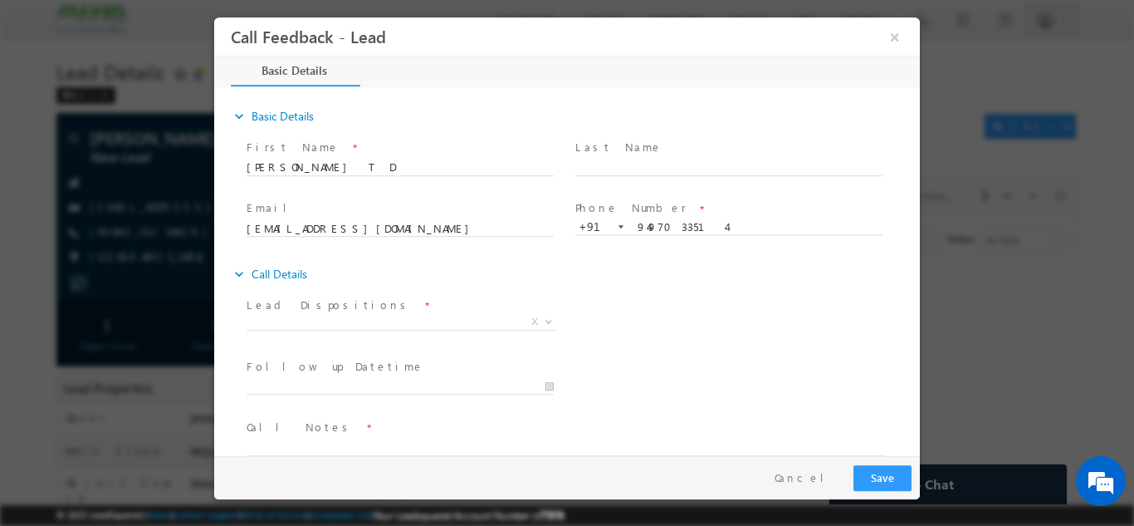
click at [379, 308] on span "Lead Dispositions *" at bounding box center [400, 305] width 306 height 18
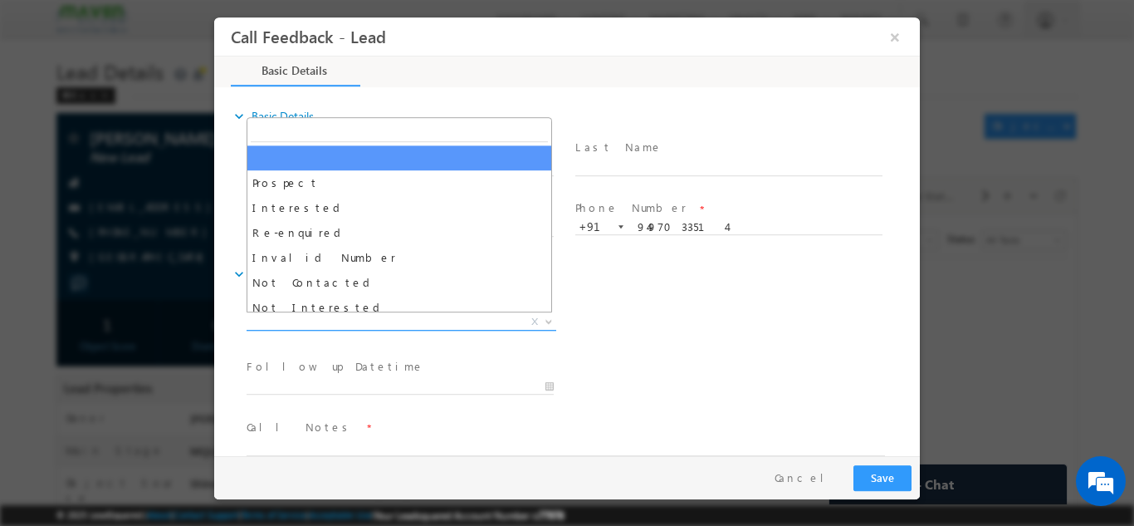
click at [371, 326] on span "X" at bounding box center [402, 321] width 310 height 17
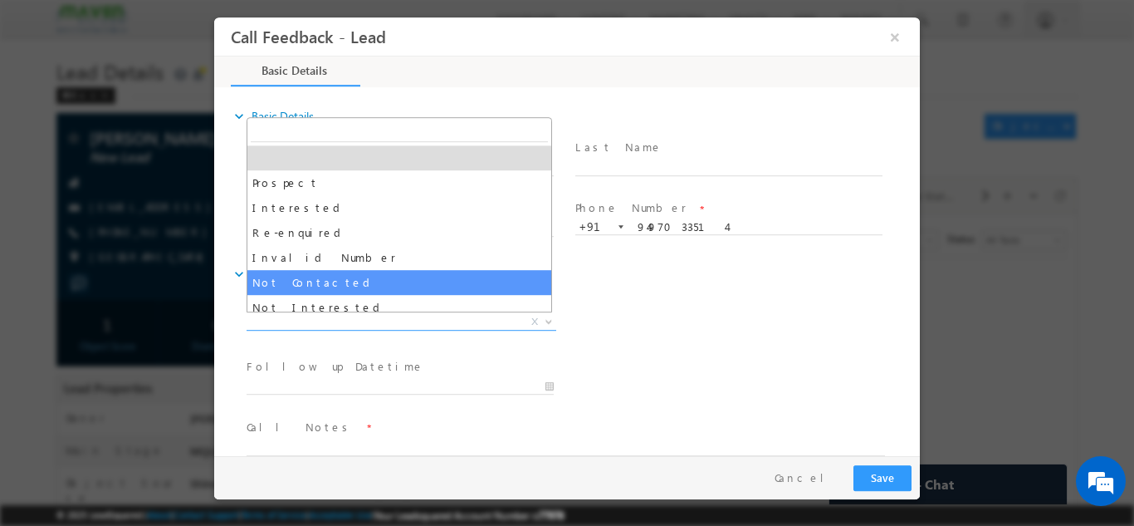
select select "Not Contacted"
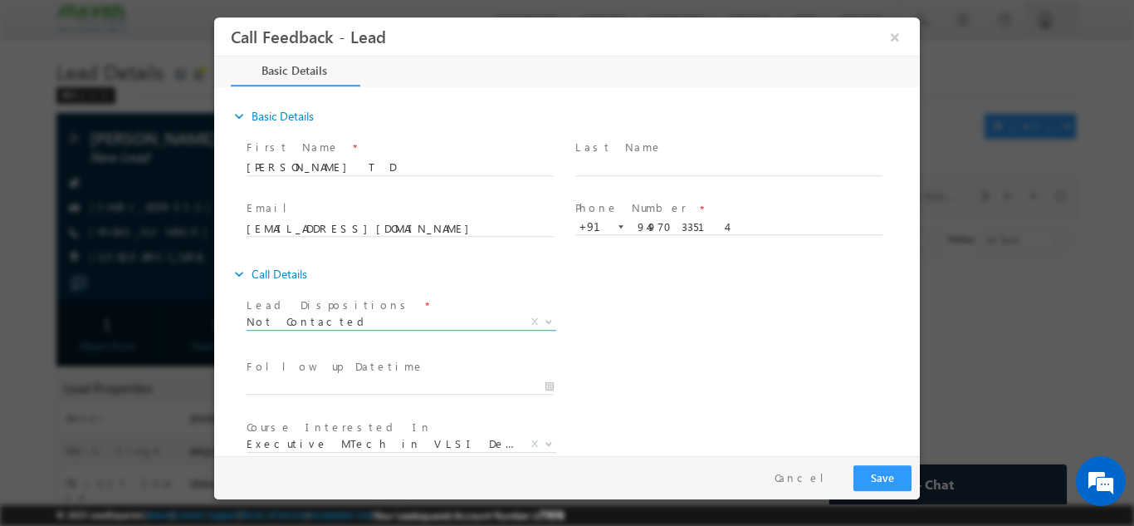
scroll to position [88, 0]
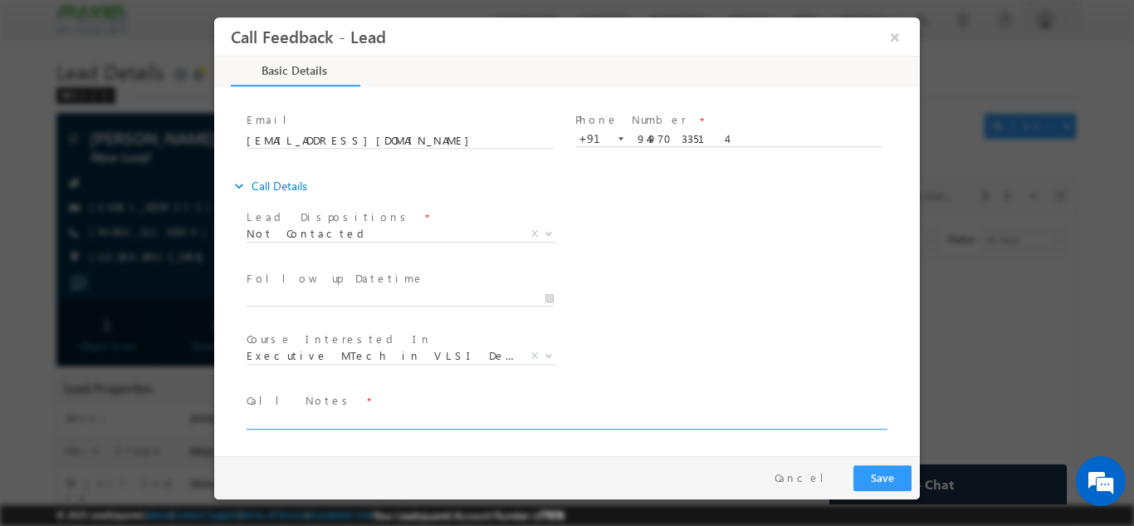
click at [348, 414] on textarea at bounding box center [566, 418] width 639 height 19
type textarea "swo"
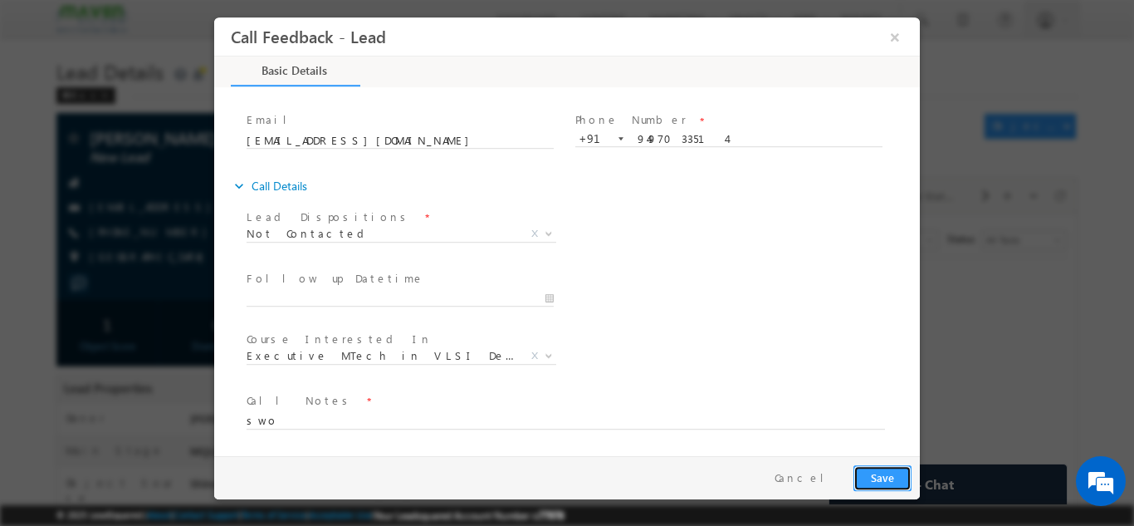
click at [888, 468] on button "Save" at bounding box center [883, 477] width 58 height 26
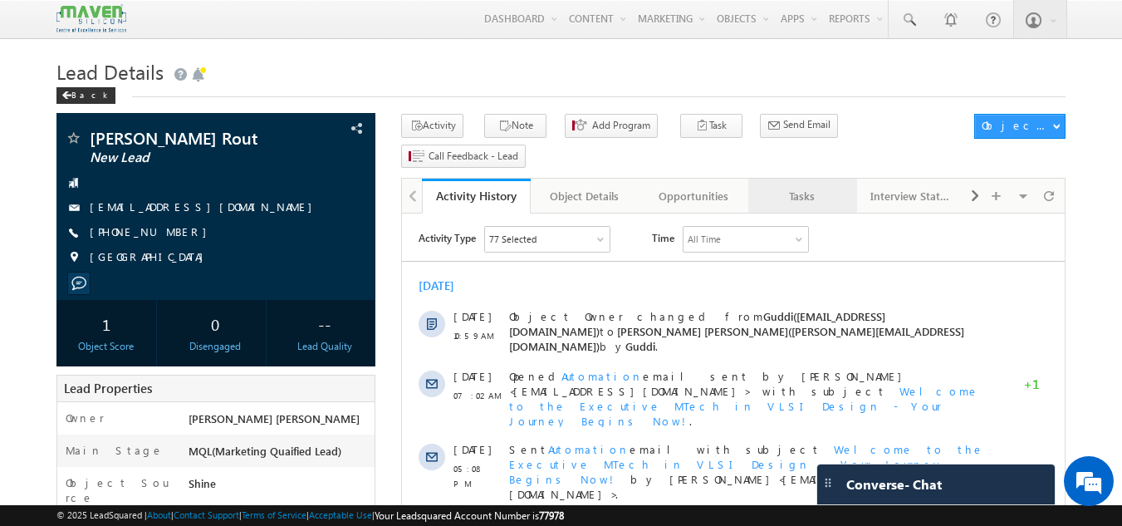
click at [784, 186] on div "Tasks" at bounding box center [801, 196] width 81 height 20
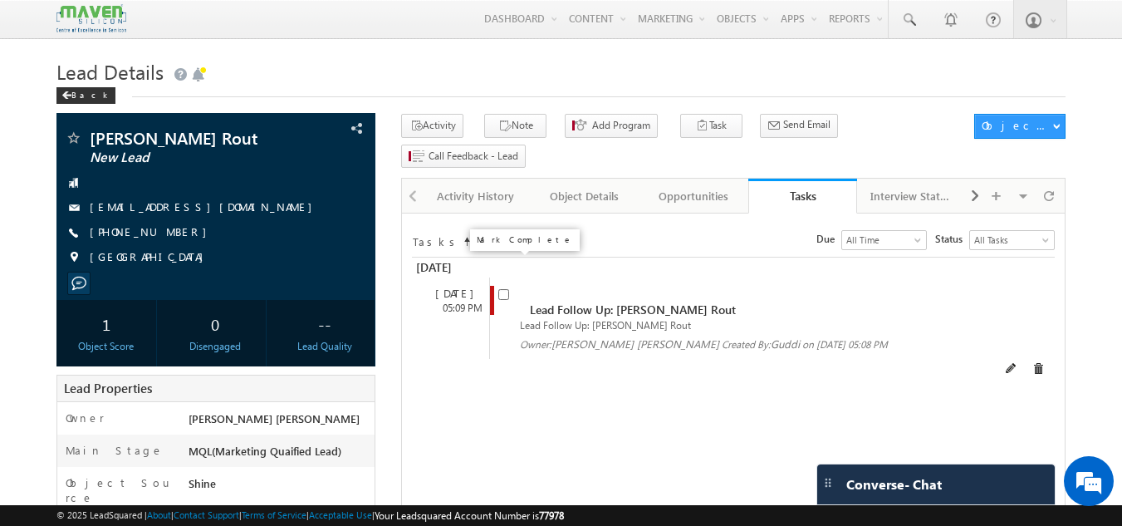
click at [509, 286] on span at bounding box center [503, 293] width 11 height 14
click at [502, 289] on input "checkbox" at bounding box center [503, 294] width 11 height 11
checkbox input "false"
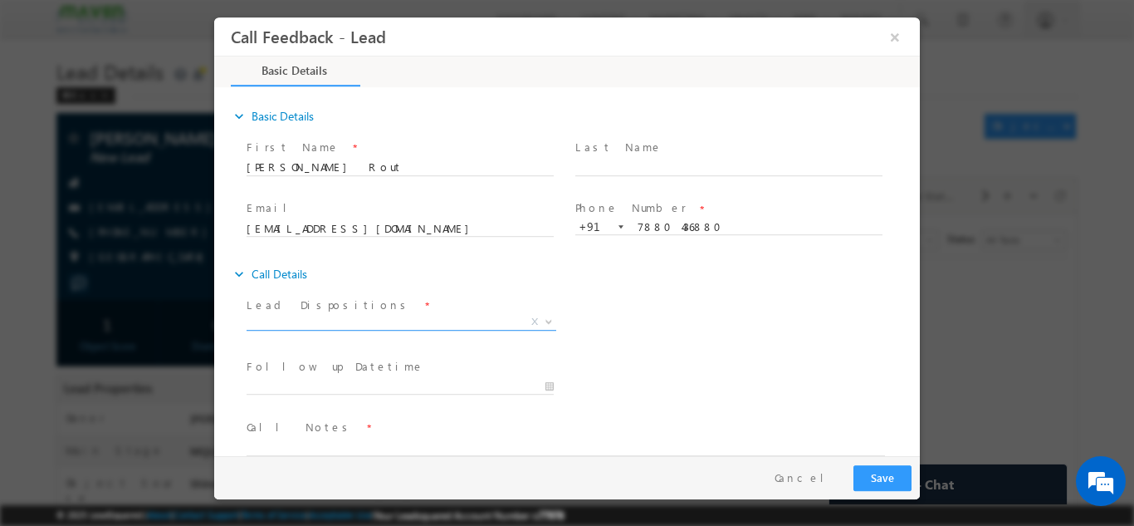
click at [372, 328] on span "Prospect Interested Re-enquired Invalid Number Not Contacted Not Interested In …" at bounding box center [408, 324] width 322 height 20
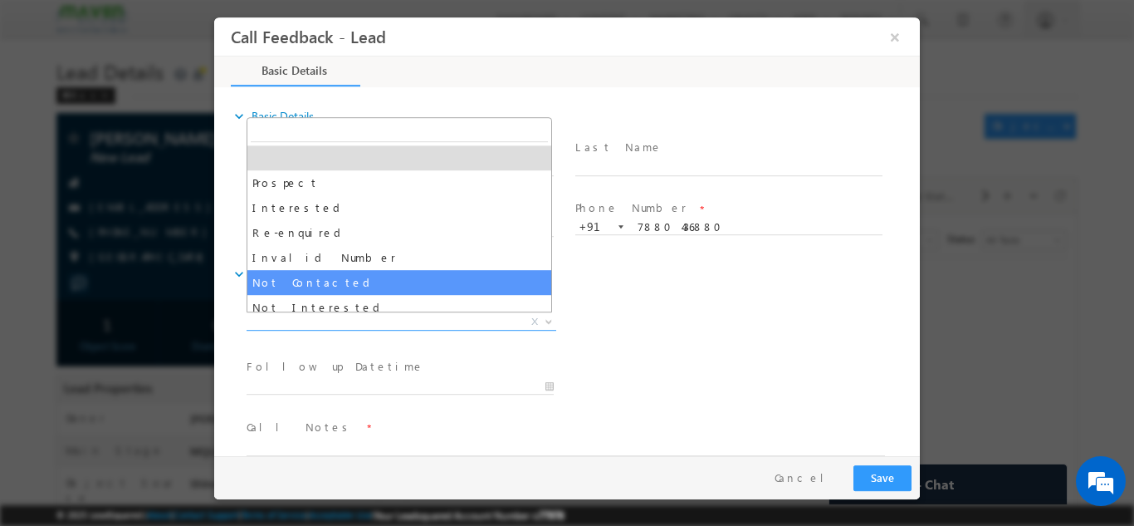
select select "Not Contacted"
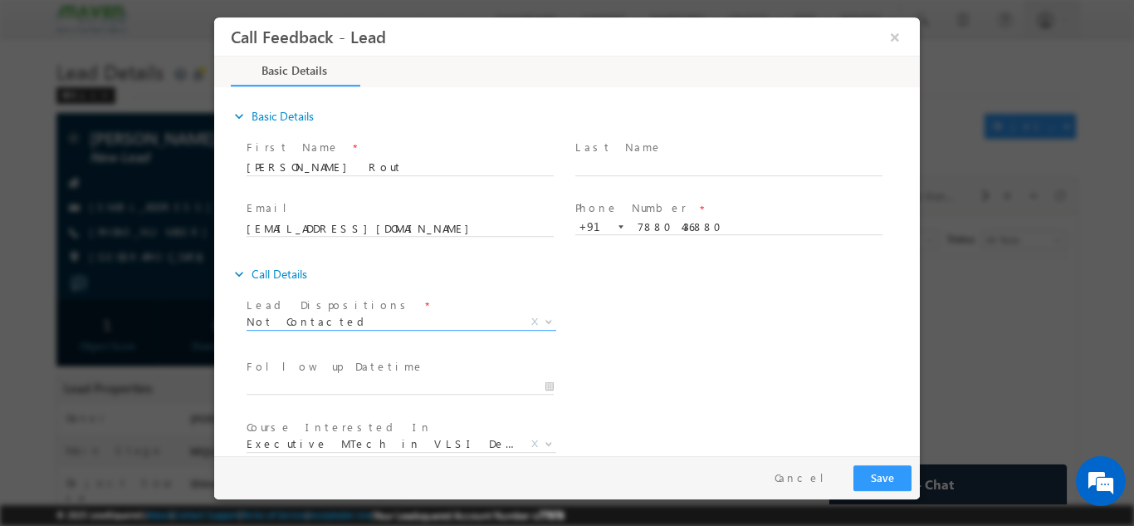
scroll to position [88, 0]
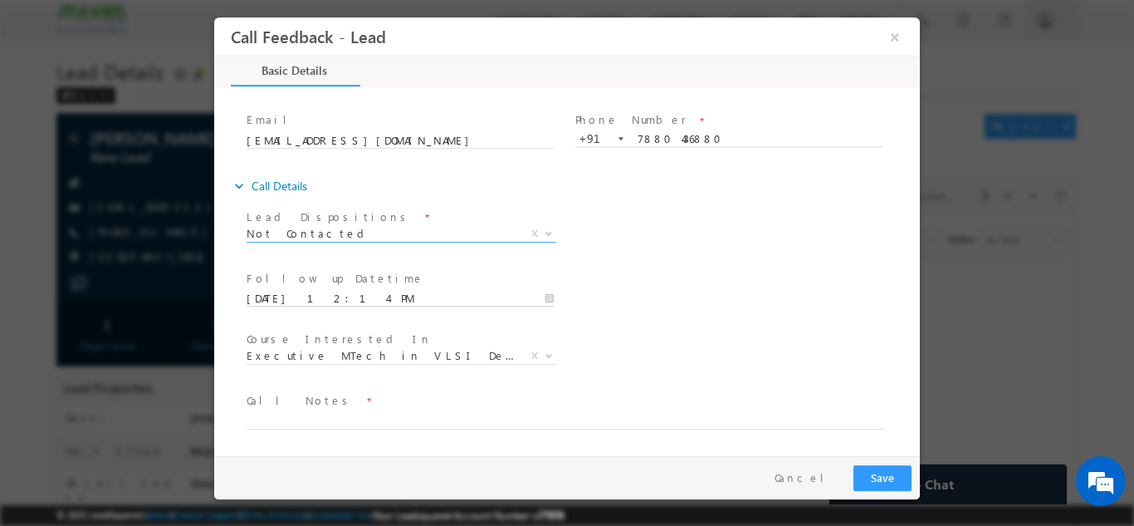
click at [394, 300] on input "26/09/2025 12:14 PM" at bounding box center [400, 298] width 307 height 17
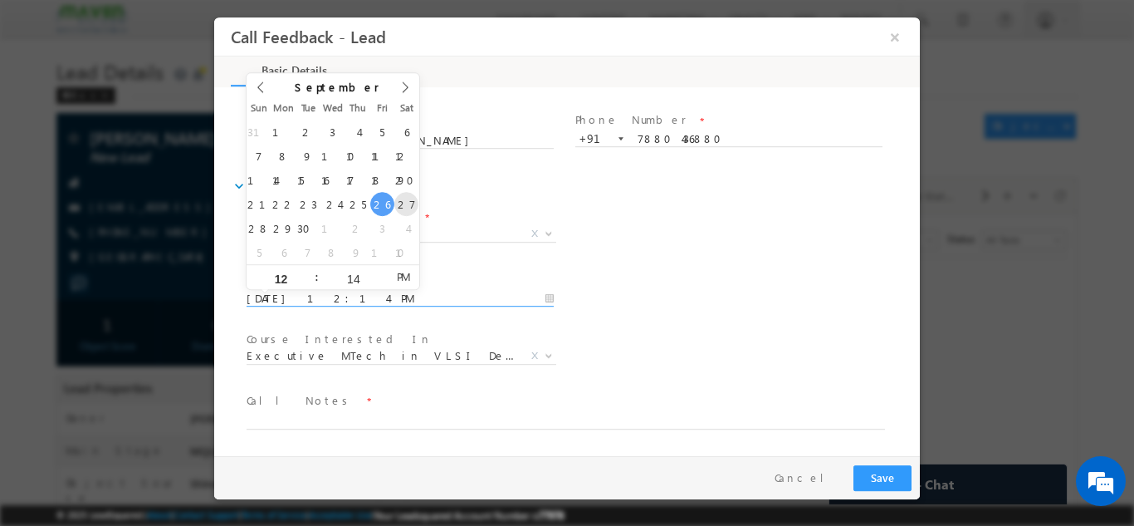
type input "27/09/2025 12:14 PM"
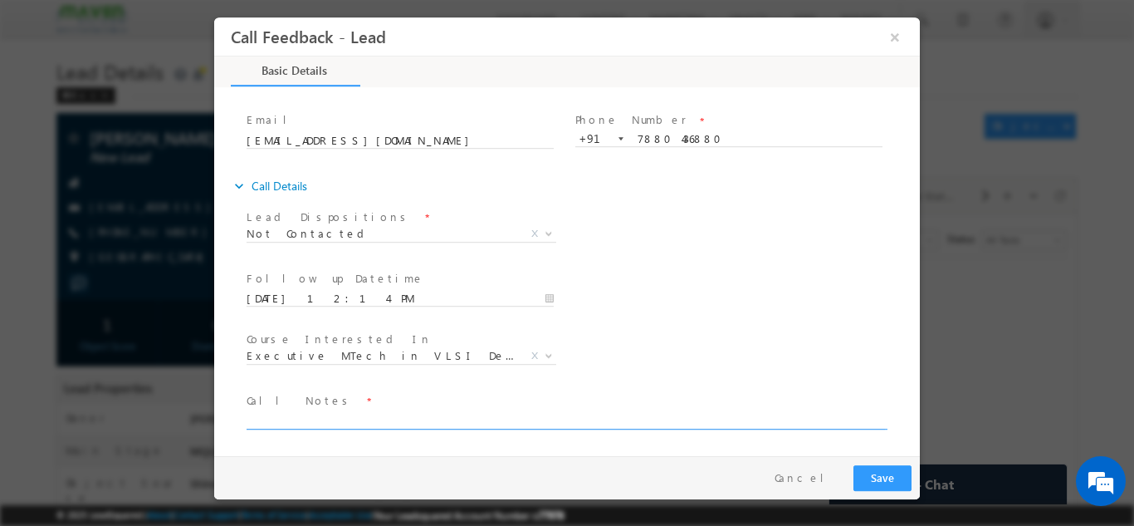
click at [311, 411] on textarea at bounding box center [566, 418] width 639 height 19
type textarea "wrong number"
click at [368, 228] on span "Not Contacted" at bounding box center [382, 232] width 270 height 15
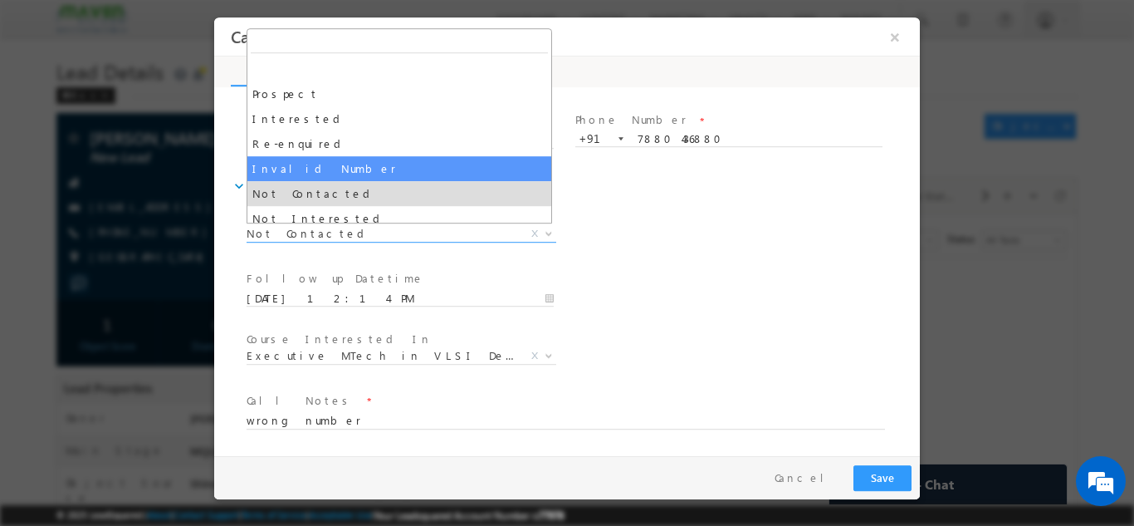
select select "Invalid Number"
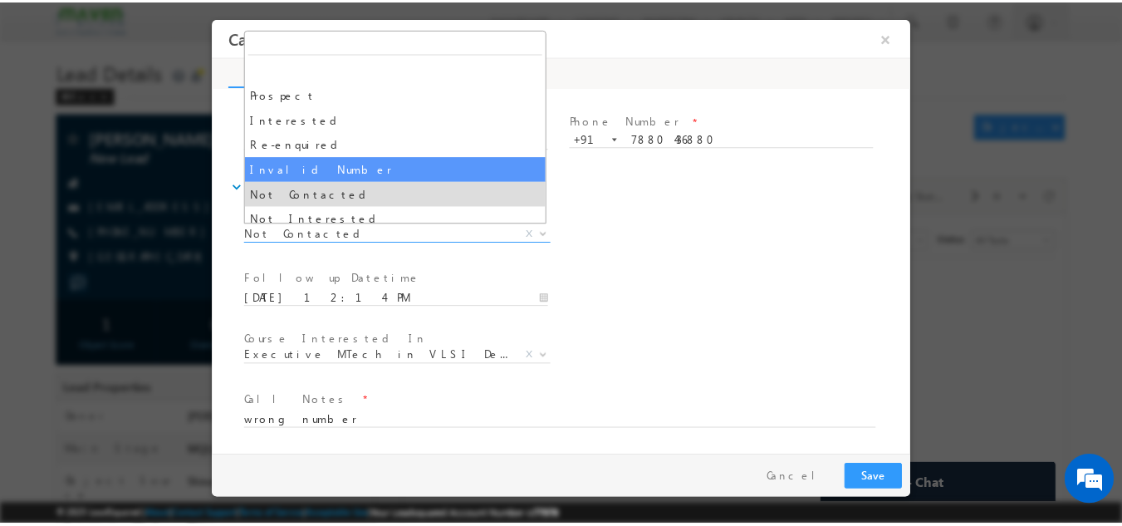
scroll to position [27, 0]
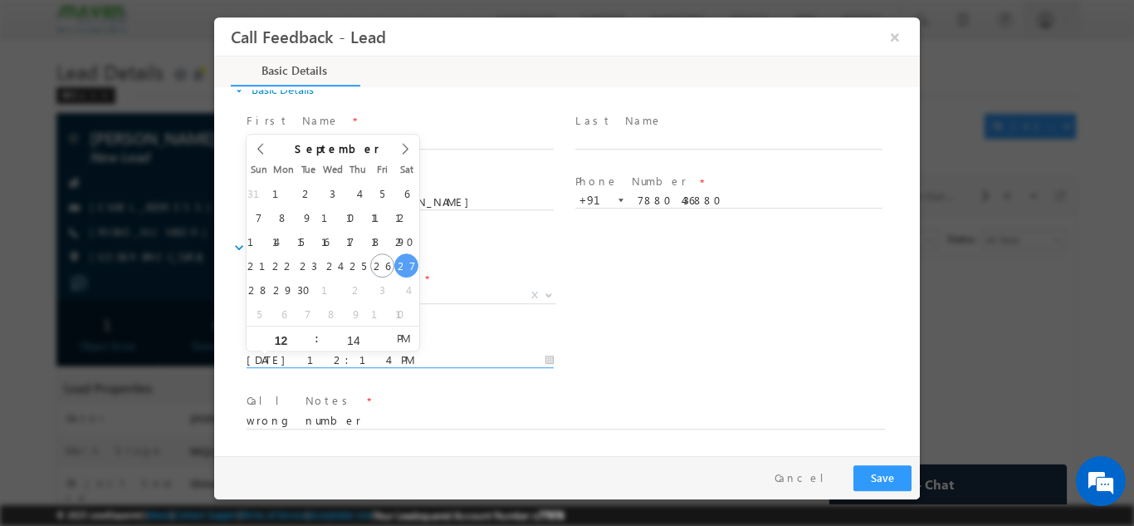
click at [369, 360] on input "27/09/2025 12:14 PM" at bounding box center [400, 359] width 307 height 17
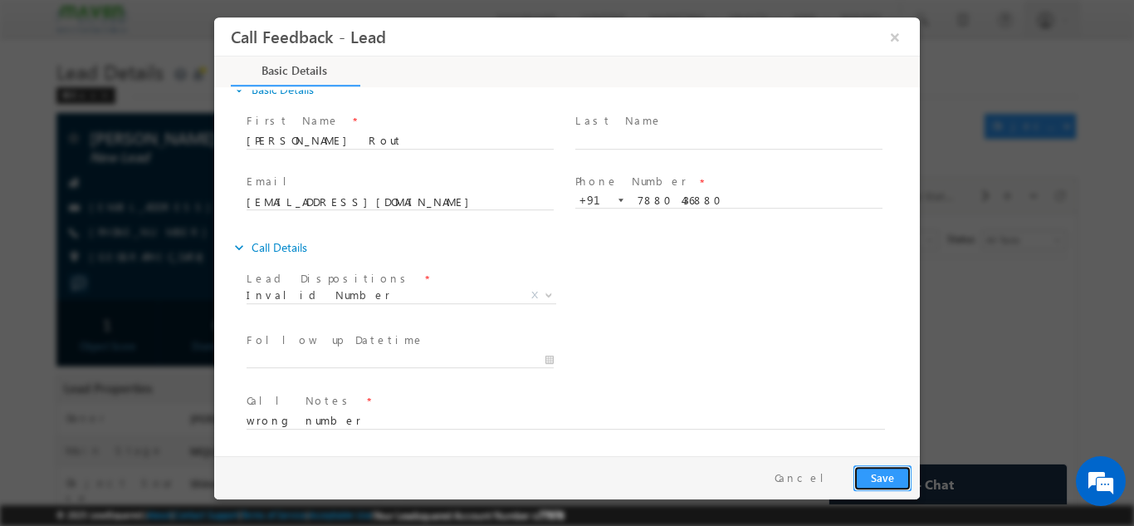
click at [885, 487] on button "Save" at bounding box center [883, 477] width 58 height 26
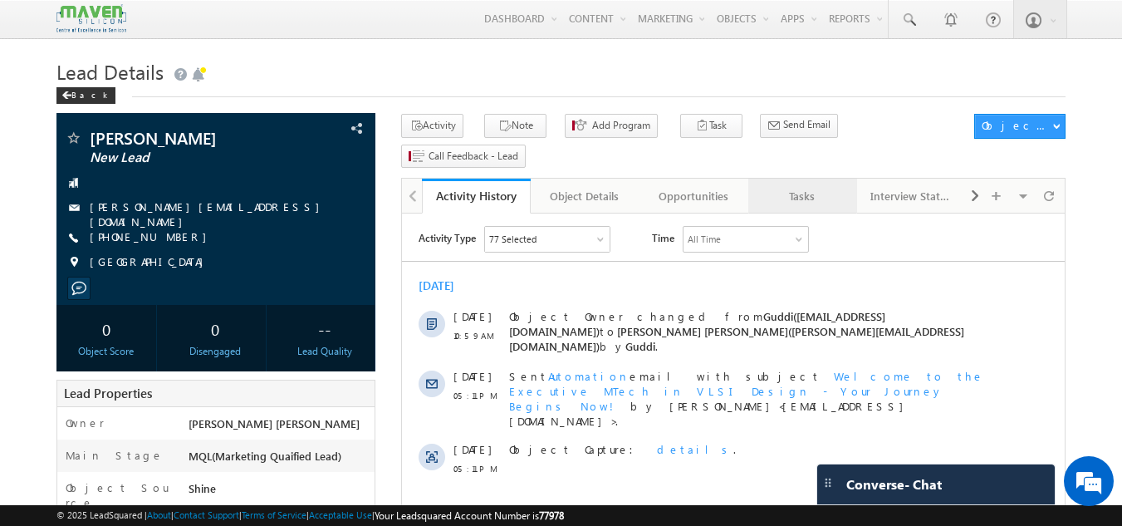
click at [810, 186] on div "Tasks" at bounding box center [801, 196] width 81 height 20
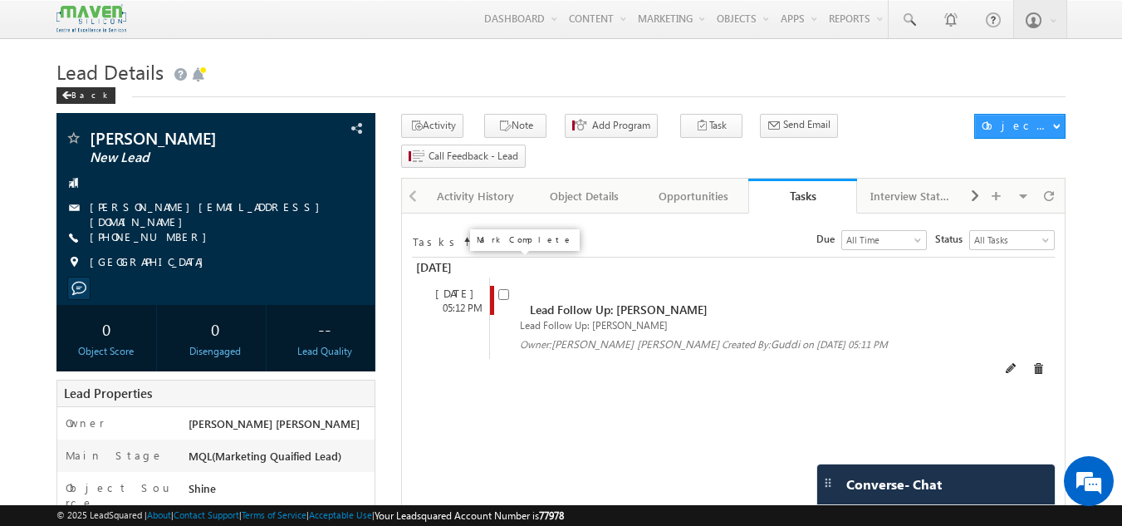
click at [503, 289] on input "checkbox" at bounding box center [503, 294] width 11 height 11
checkbox input "false"
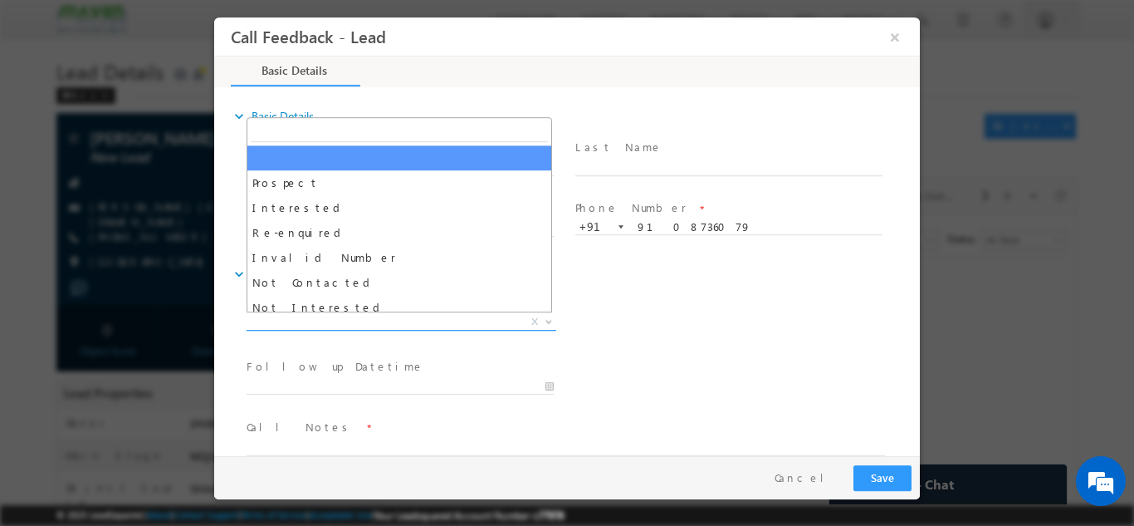
click at [420, 317] on span "X" at bounding box center [402, 321] width 310 height 17
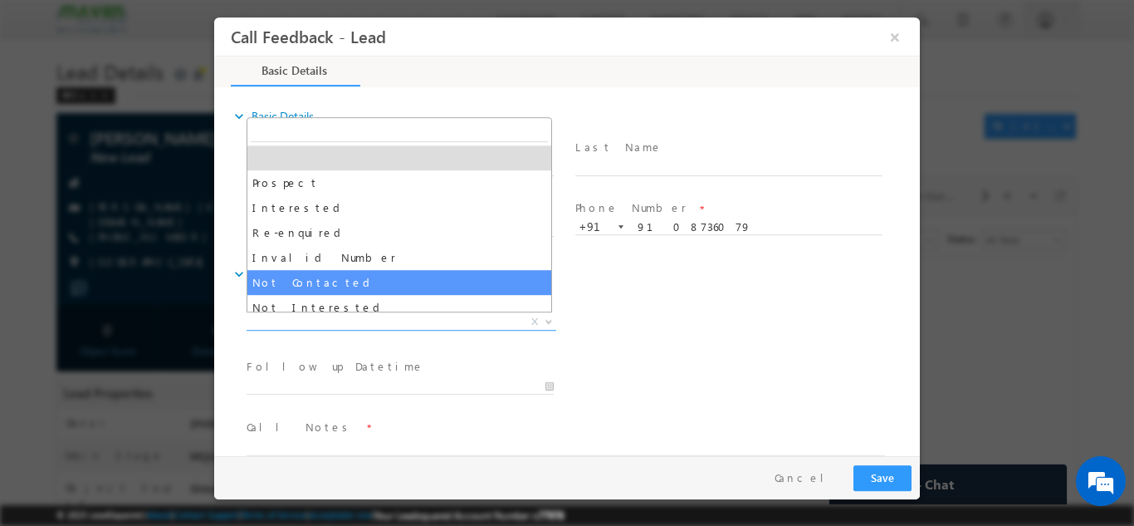
select select "Not Contacted"
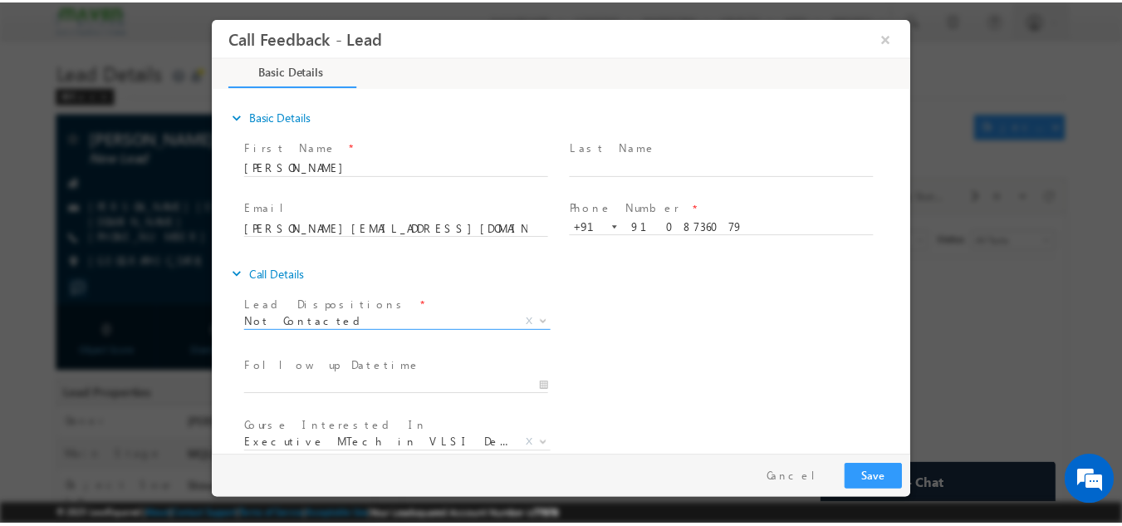
scroll to position [88, 0]
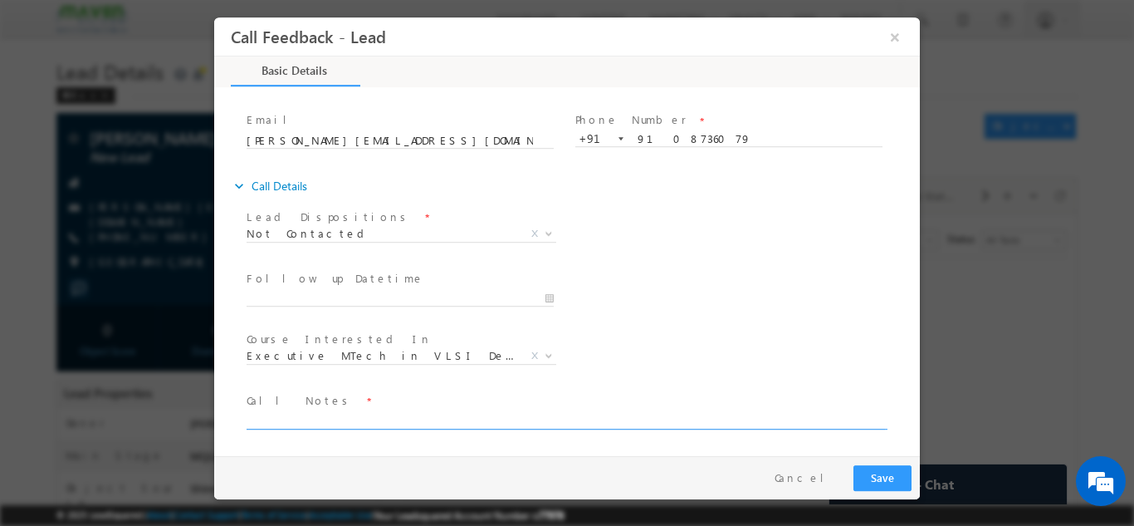
click at [339, 423] on textarea at bounding box center [566, 418] width 639 height 19
type textarea "dnp"
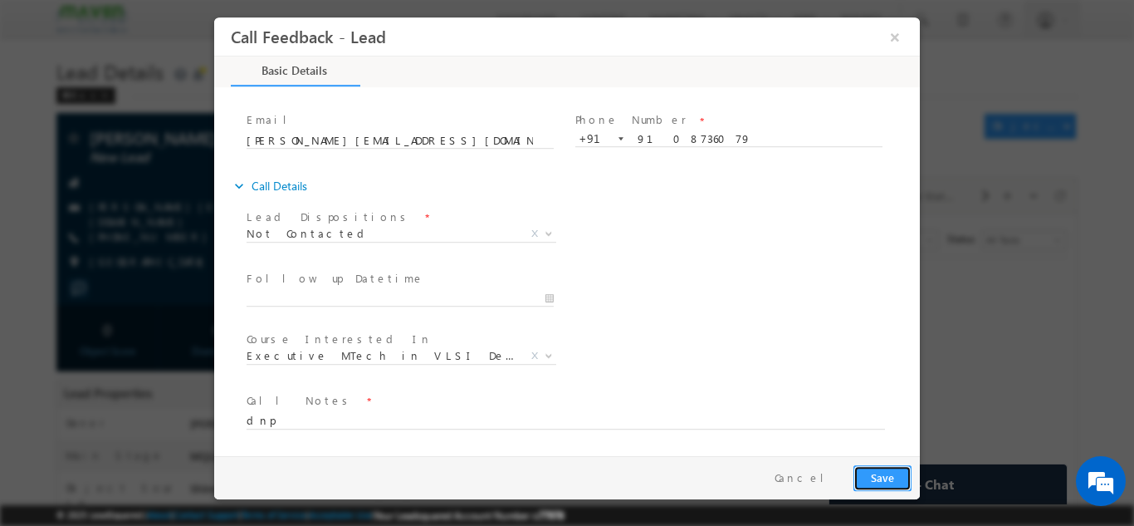
click at [869, 471] on button "Save" at bounding box center [883, 477] width 58 height 26
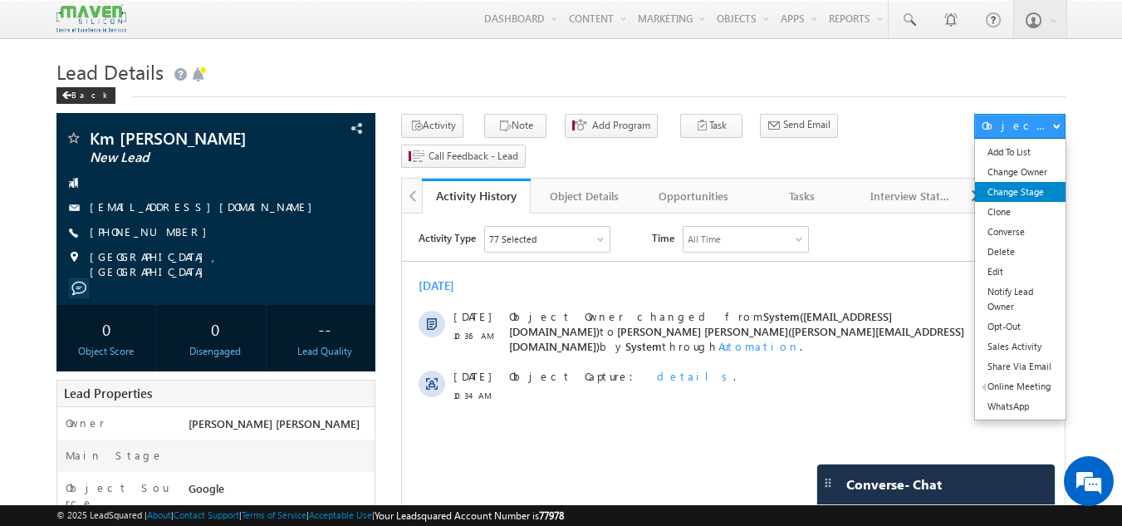
click at [1014, 189] on link "Change Stage" at bounding box center [1020, 192] width 91 height 20
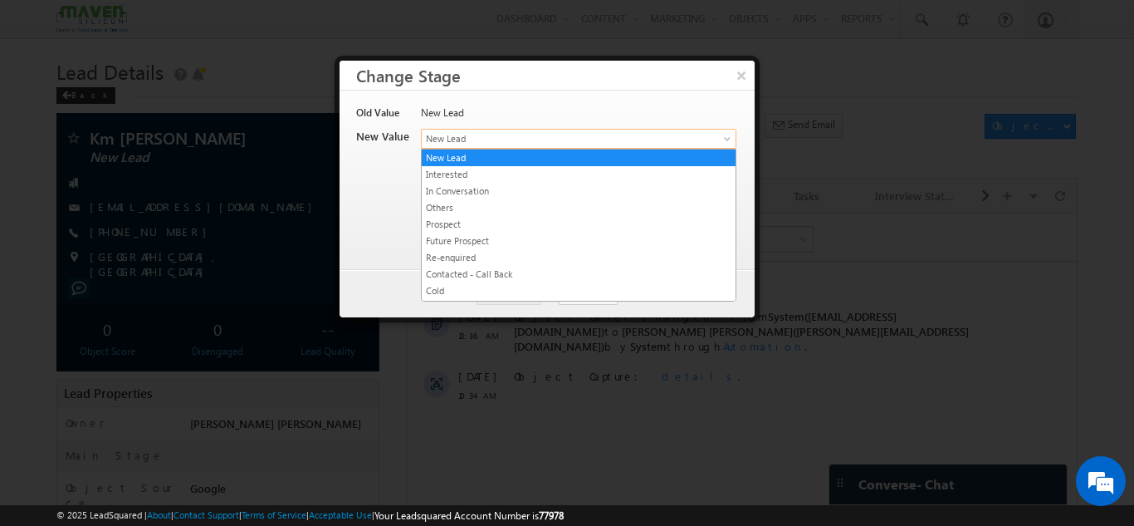
click at [632, 144] on span "New Lead" at bounding box center [551, 138] width 259 height 15
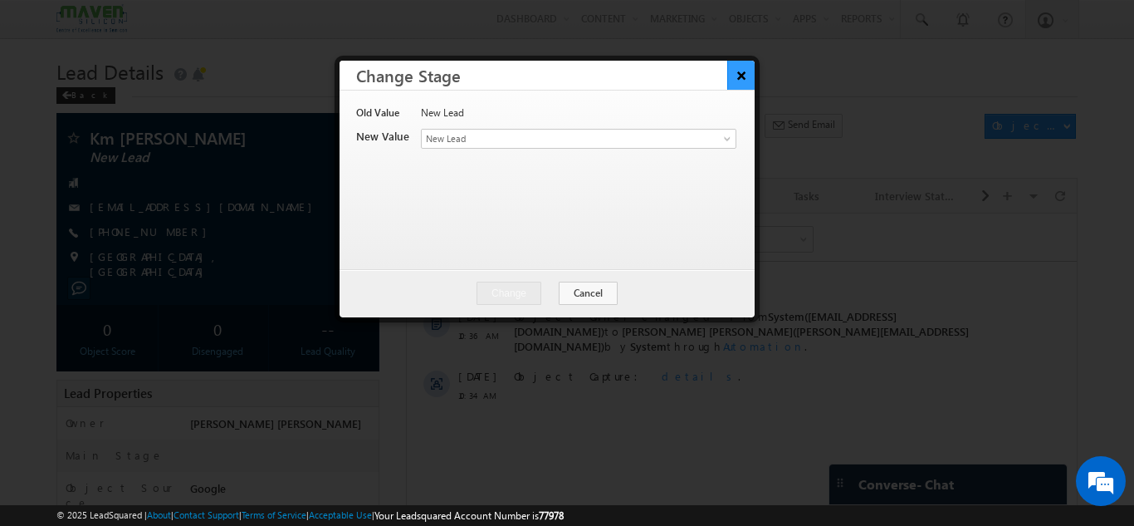
click at [741, 67] on button "×" at bounding box center [740, 75] width 27 height 29
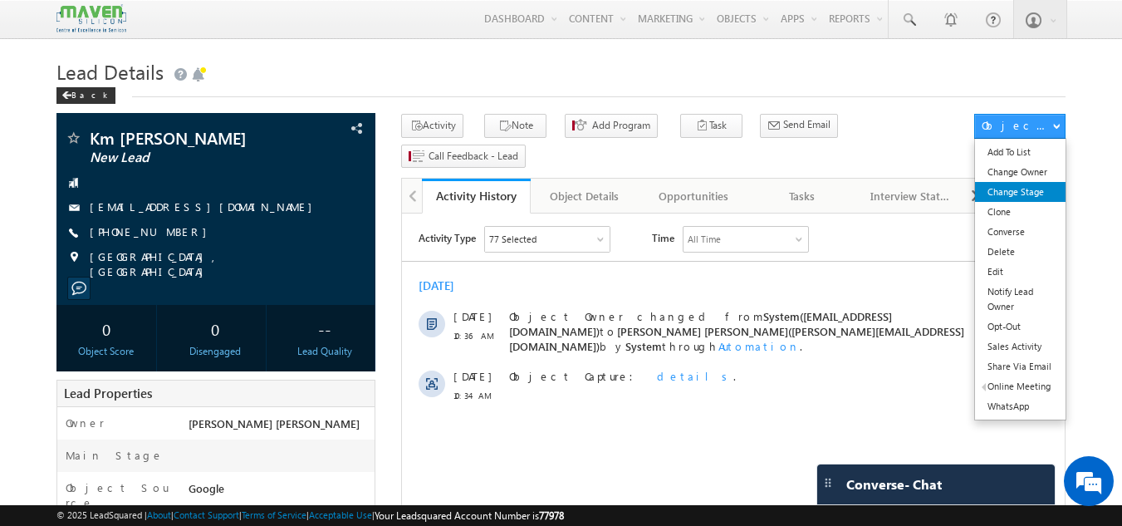
click at [1026, 197] on link "Change Stage" at bounding box center [1020, 192] width 91 height 20
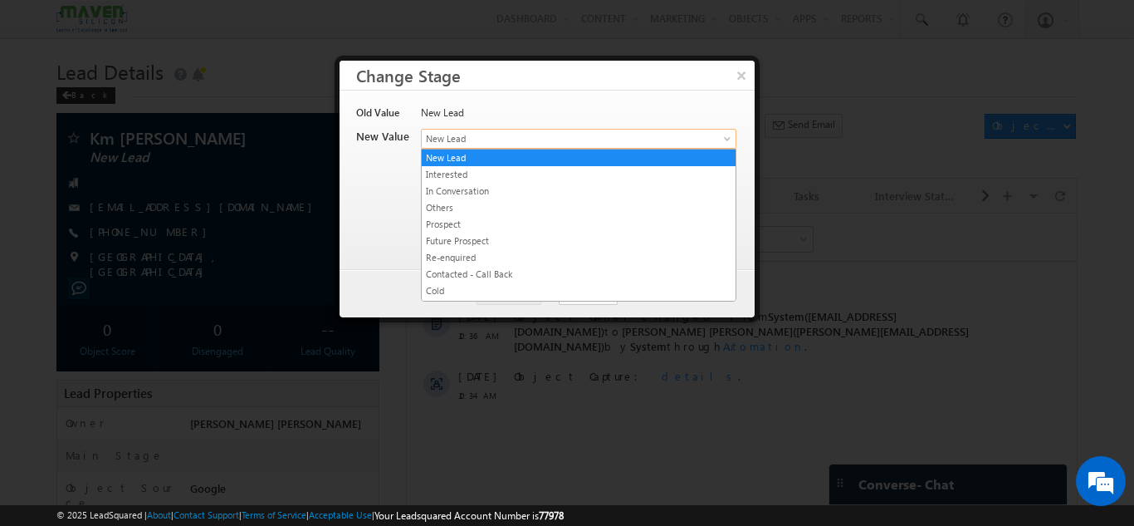
click at [710, 135] on link "New Lead" at bounding box center [579, 139] width 316 height 20
click at [744, 72] on button "×" at bounding box center [740, 75] width 27 height 29
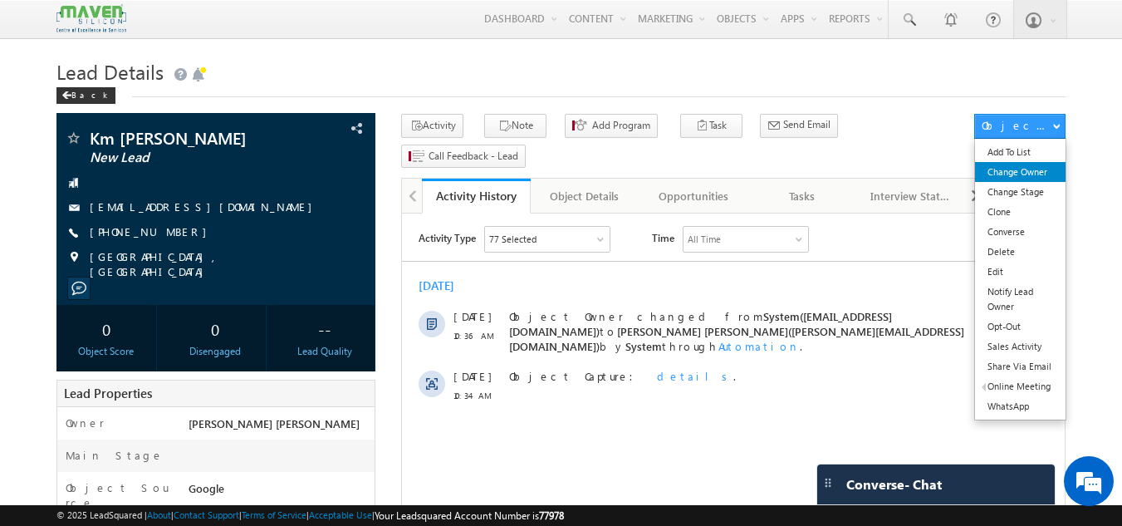
click at [1037, 171] on link "Change Owner" at bounding box center [1020, 172] width 91 height 20
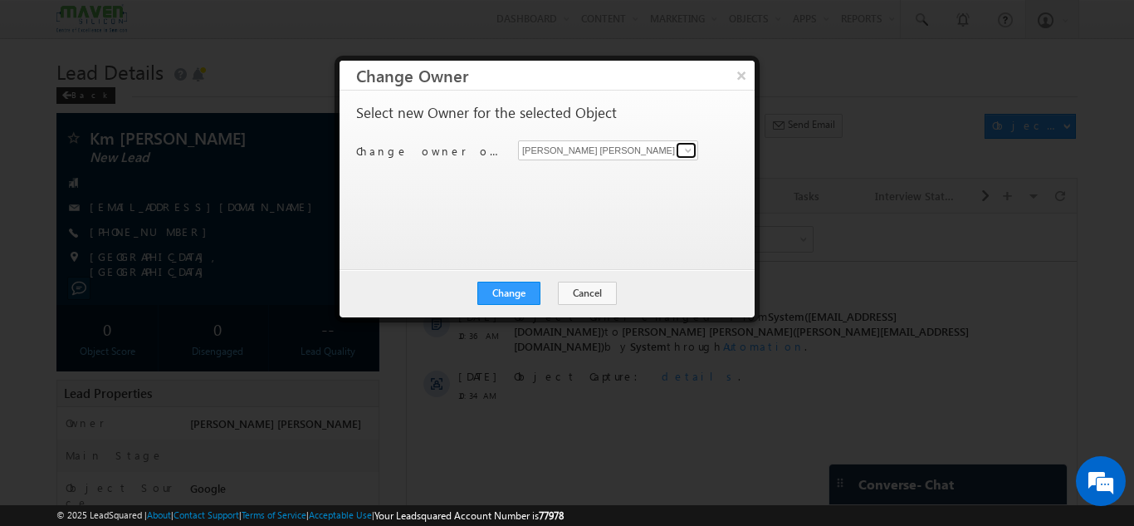
click at [677, 147] on link at bounding box center [686, 150] width 21 height 17
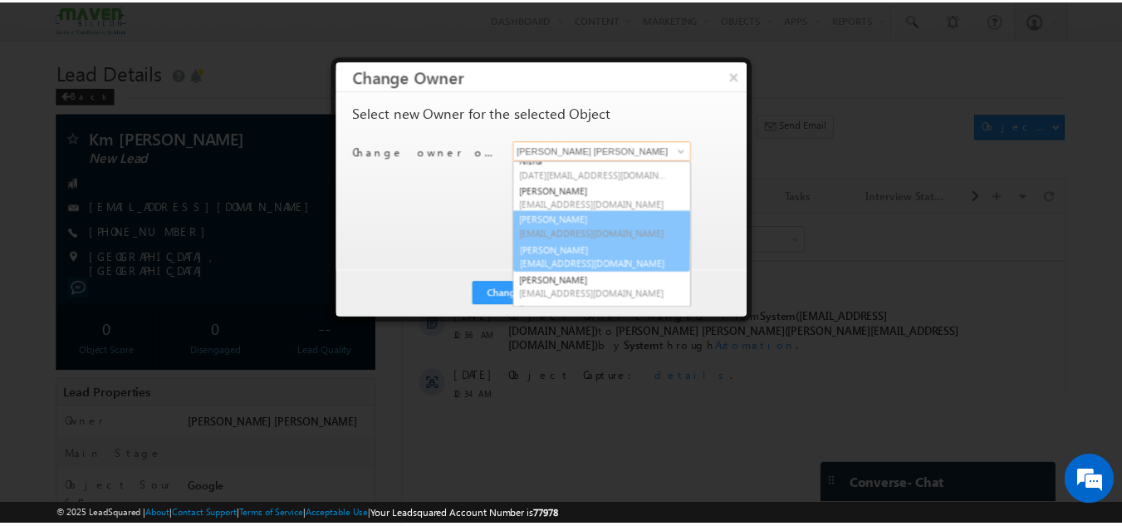
scroll to position [215, 0]
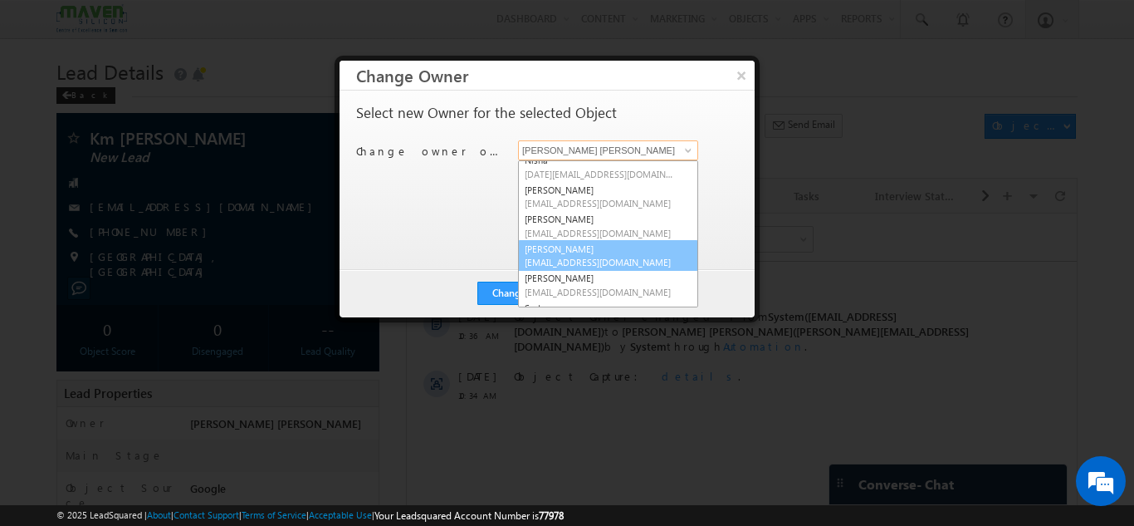
click at [562, 254] on link "Sovan lsq3@maven-silicon.com" at bounding box center [608, 256] width 180 height 32
type input "Sovan"
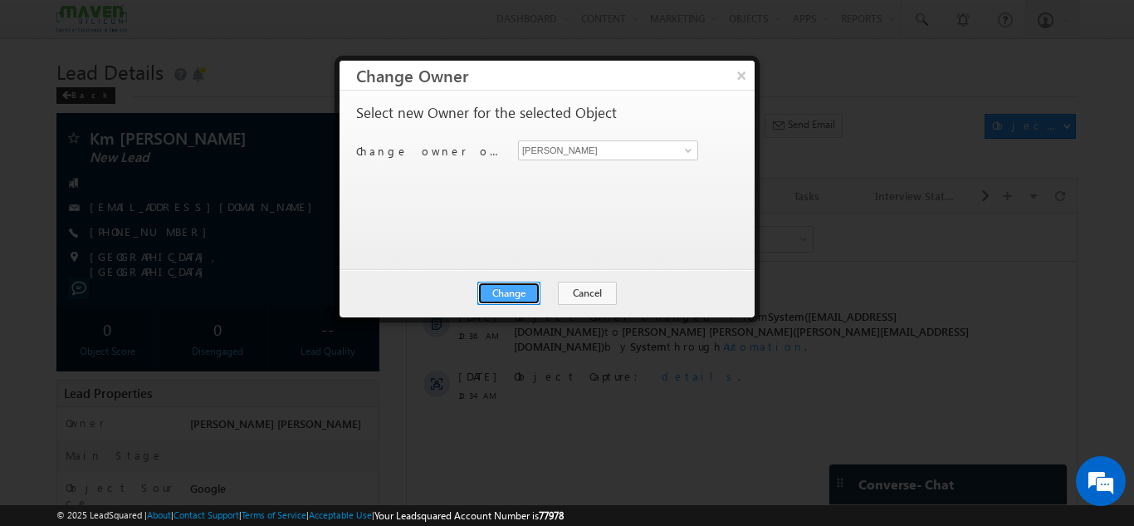
click at [519, 289] on button "Change" at bounding box center [508, 292] width 63 height 23
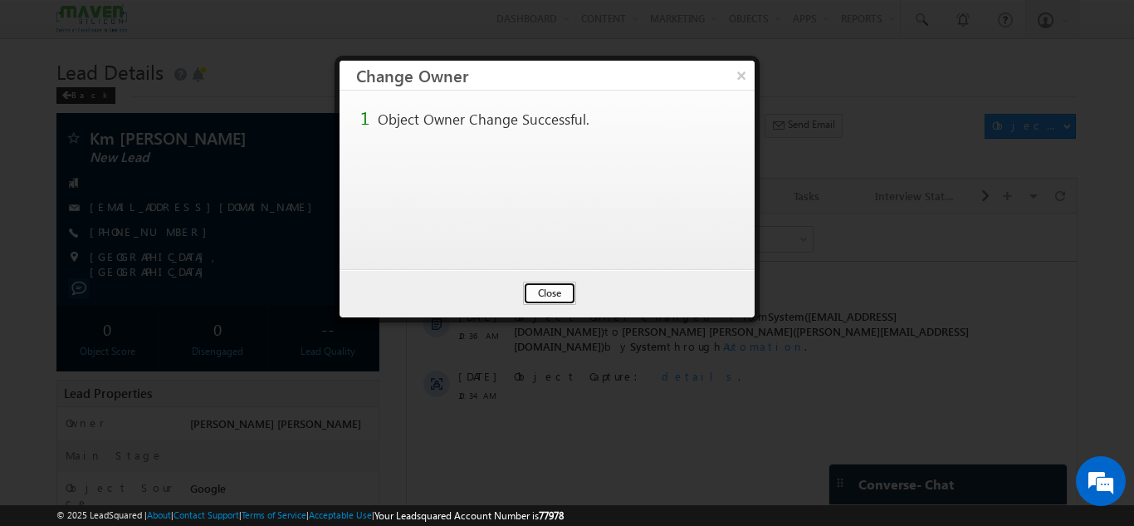
click at [565, 298] on button "Close" at bounding box center [549, 292] width 53 height 23
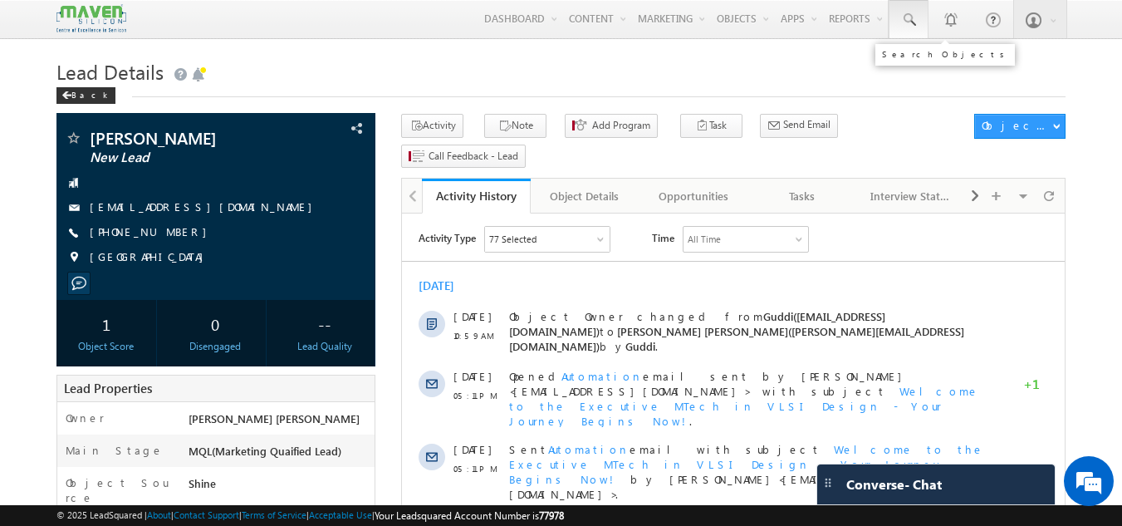
click at [919, 22] on link at bounding box center [908, 19] width 40 height 38
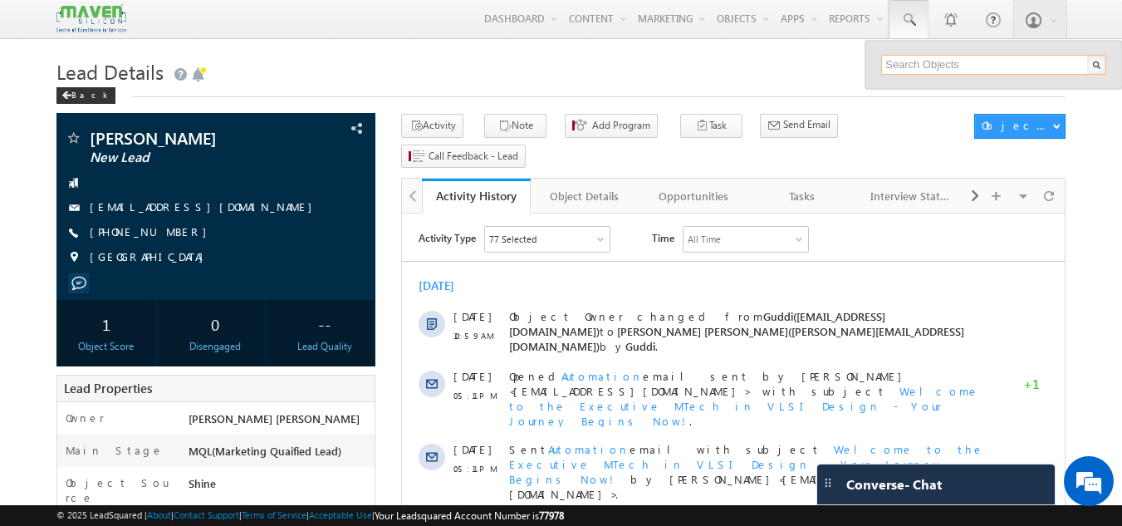
click at [925, 63] on input "text" at bounding box center [993, 65] width 225 height 20
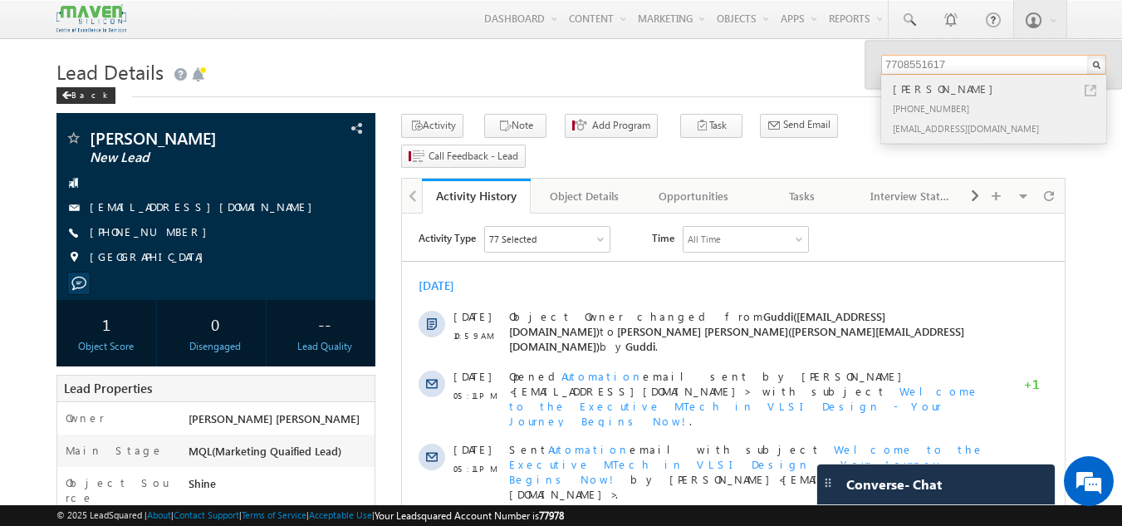
type input "7708551617"
click at [930, 101] on div "[PHONE_NUMBER]" at bounding box center [1000, 108] width 223 height 20
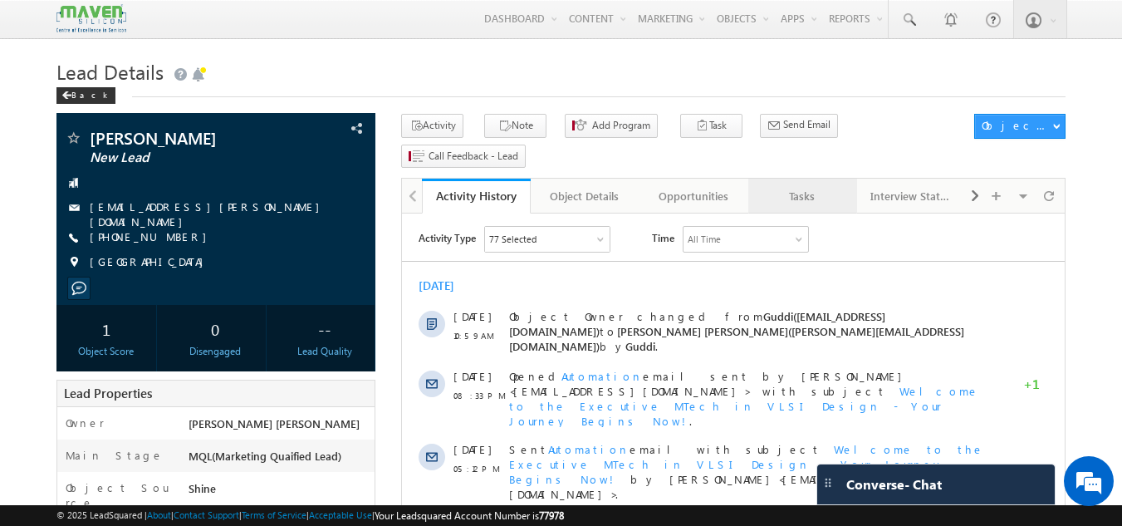
click at [809, 179] on link "Tasks" at bounding box center [802, 196] width 109 height 35
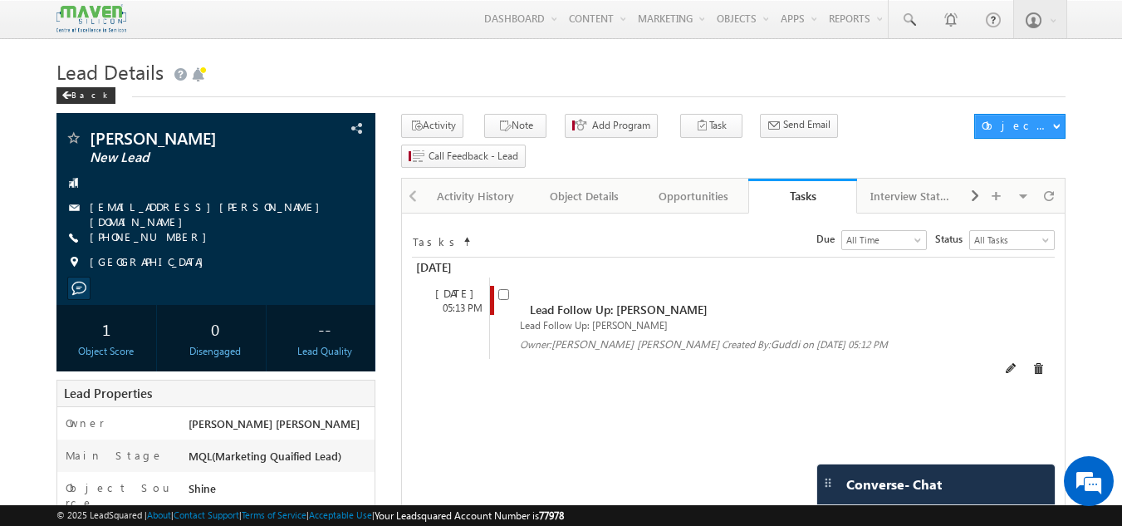
click at [505, 289] on input "checkbox" at bounding box center [503, 294] width 11 height 11
checkbox input "false"
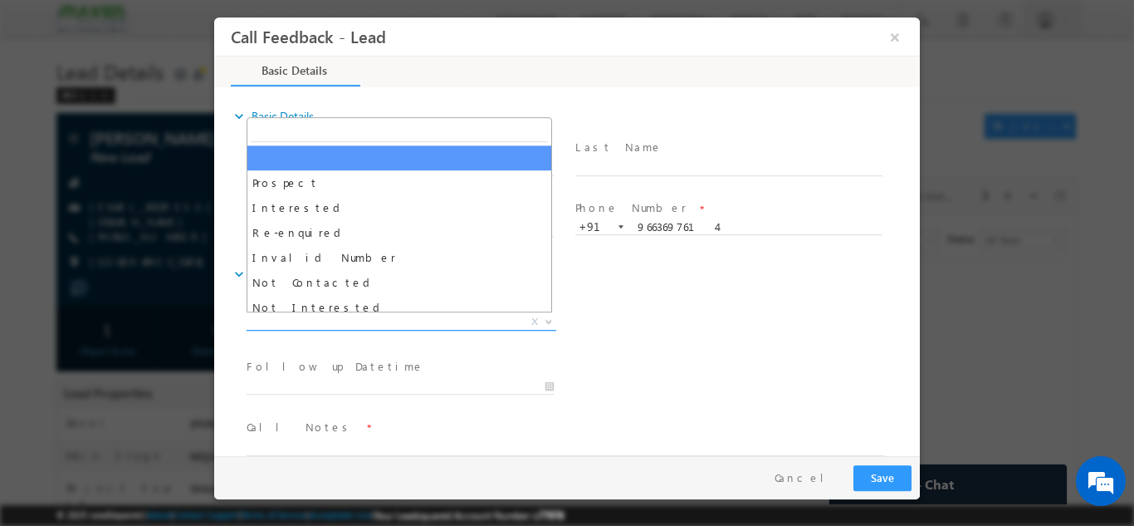
click at [455, 322] on span "X" at bounding box center [402, 321] width 310 height 17
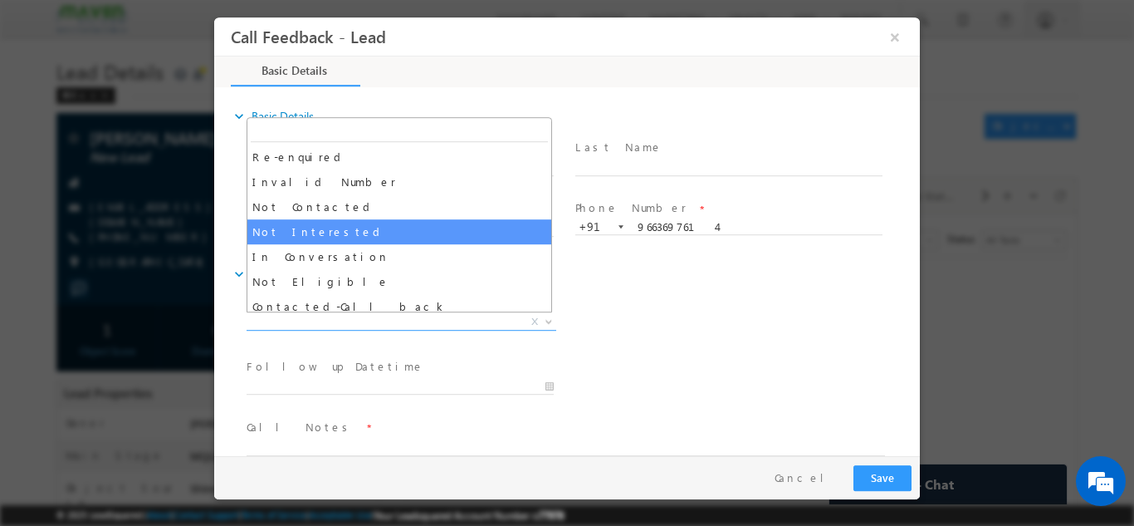
scroll to position [75, 0]
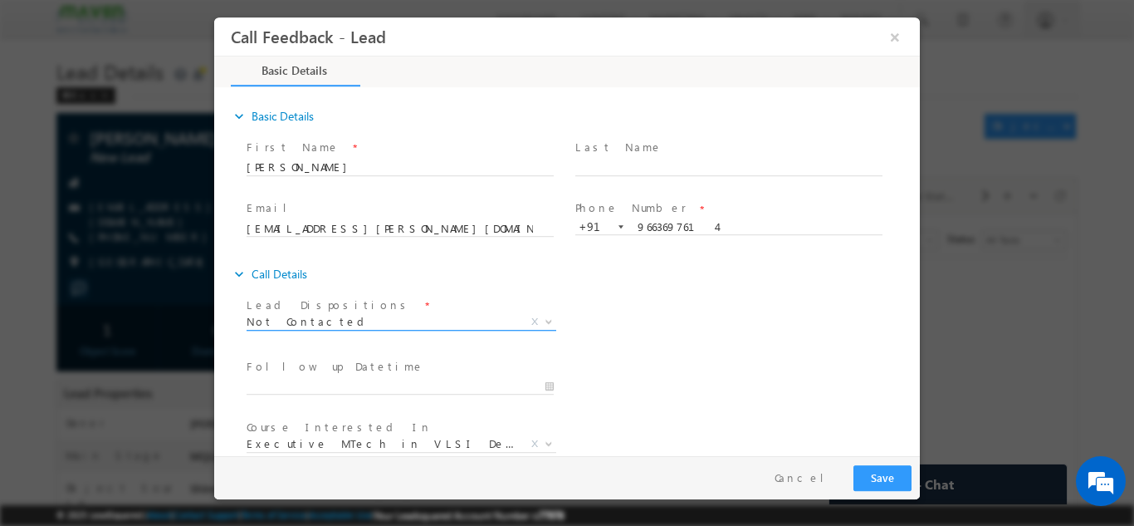
click at [378, 314] on span "Not Contacted" at bounding box center [382, 320] width 270 height 15
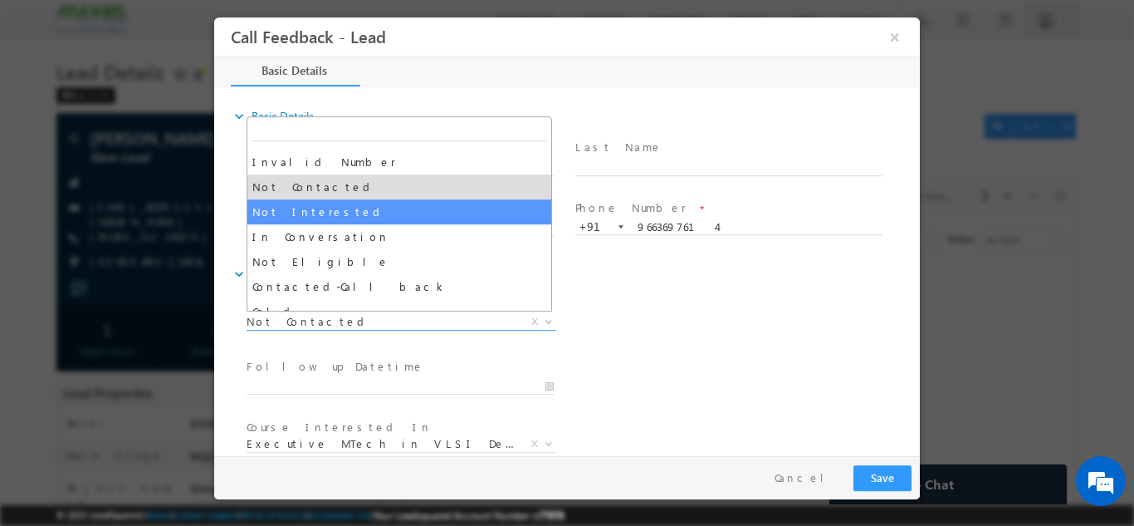
scroll to position [94, 0]
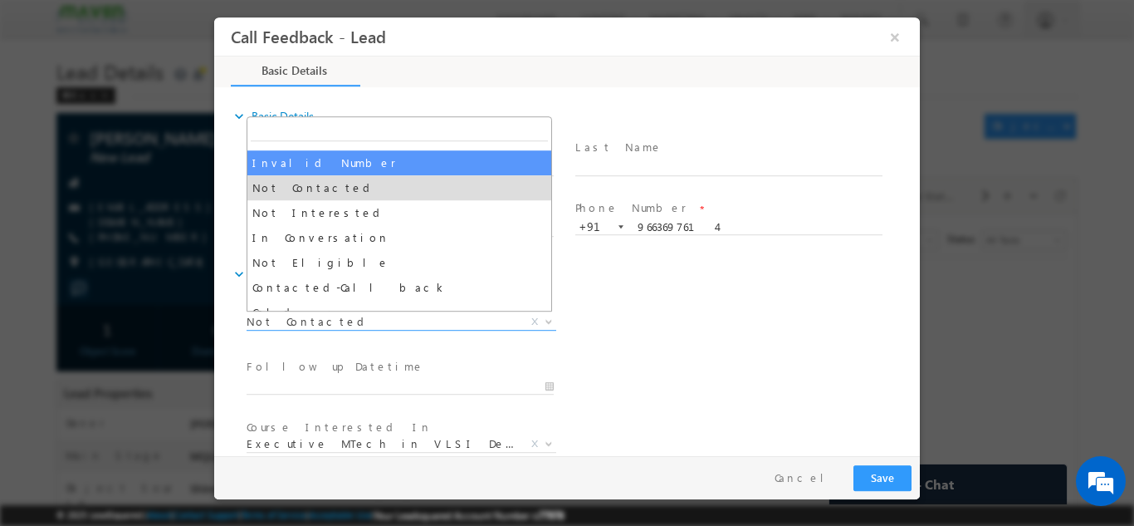
select select "Invalid Number"
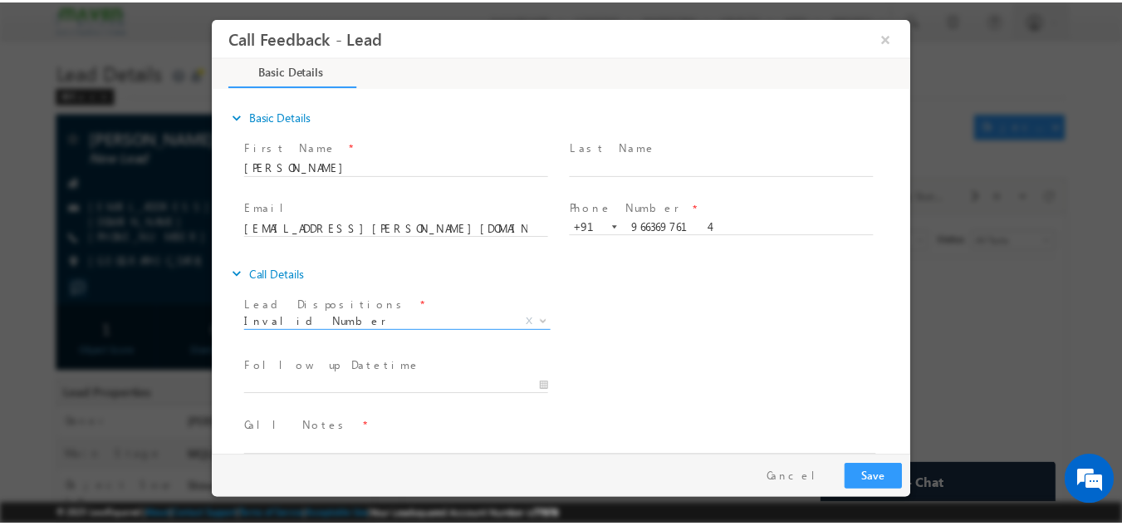
scroll to position [27, 0]
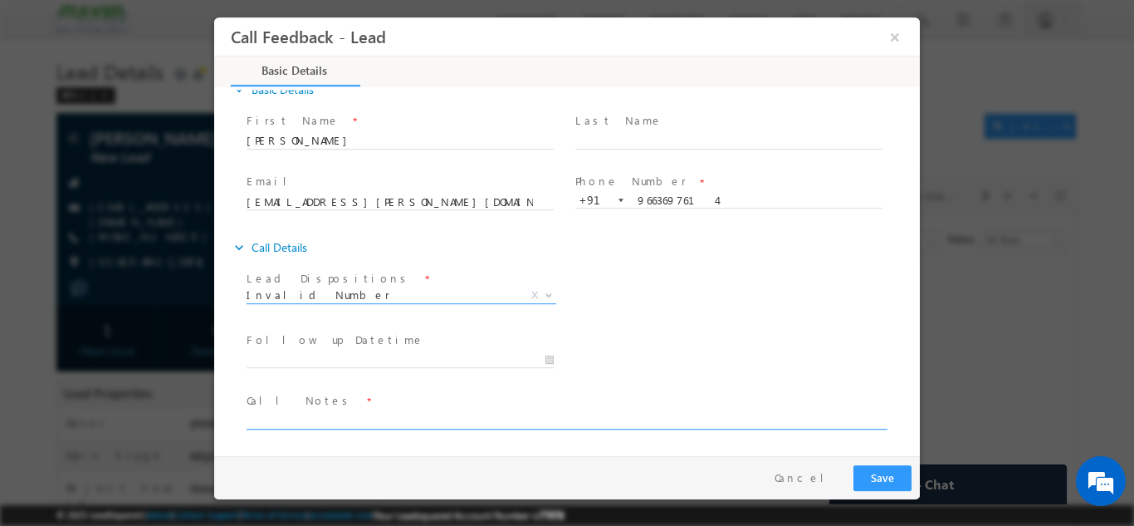
click at [313, 418] on textarea at bounding box center [566, 418] width 639 height 19
type textarea "wrong number"
click at [892, 472] on button "Save" at bounding box center [883, 477] width 58 height 26
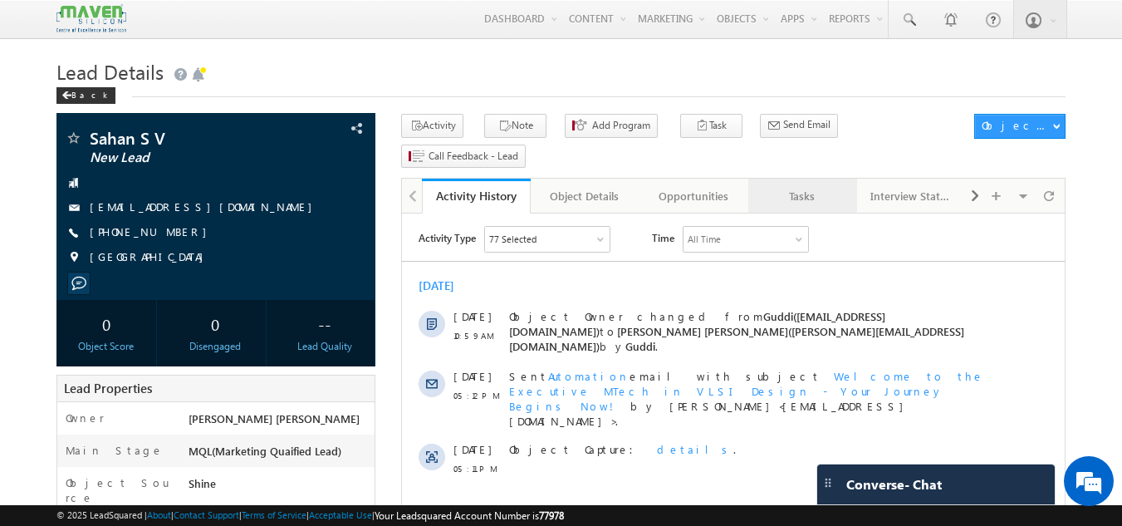
click at [797, 186] on div "Tasks" at bounding box center [801, 196] width 81 height 20
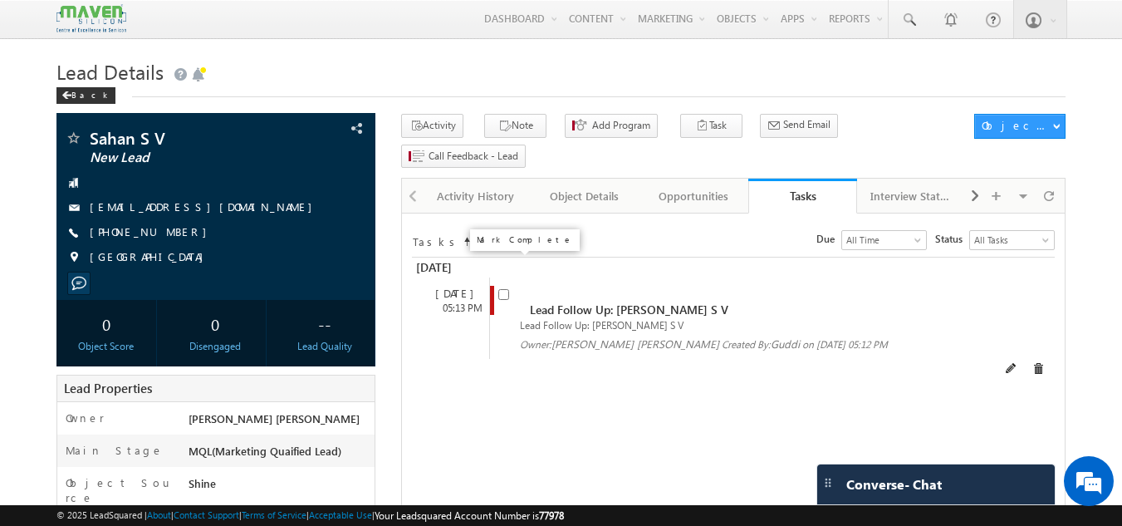
click at [502, 289] on input "checkbox" at bounding box center [503, 294] width 11 height 11
checkbox input "false"
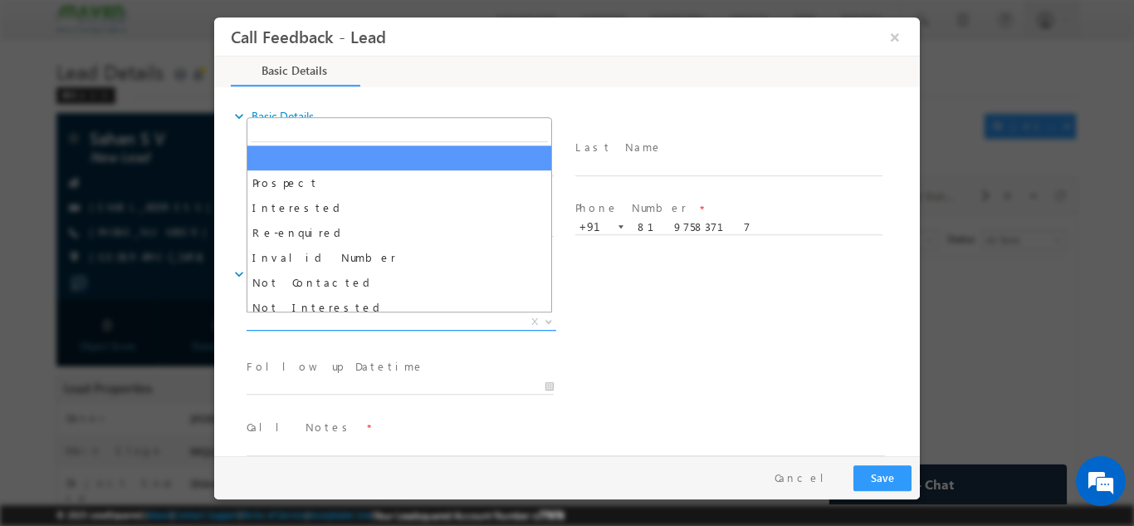
click at [429, 324] on span "X" at bounding box center [402, 321] width 310 height 17
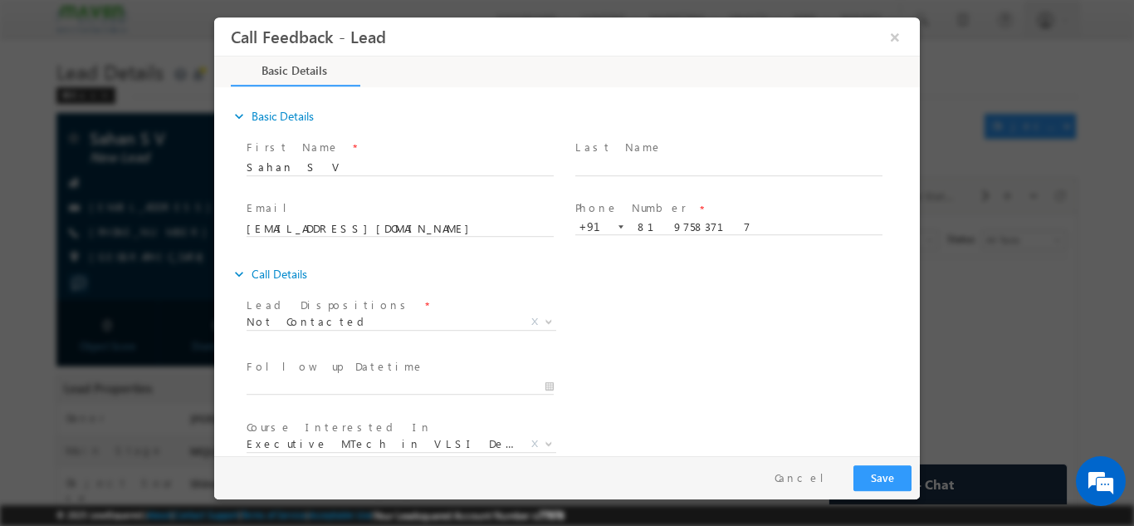
click at [371, 394] on span at bounding box center [400, 402] width 306 height 18
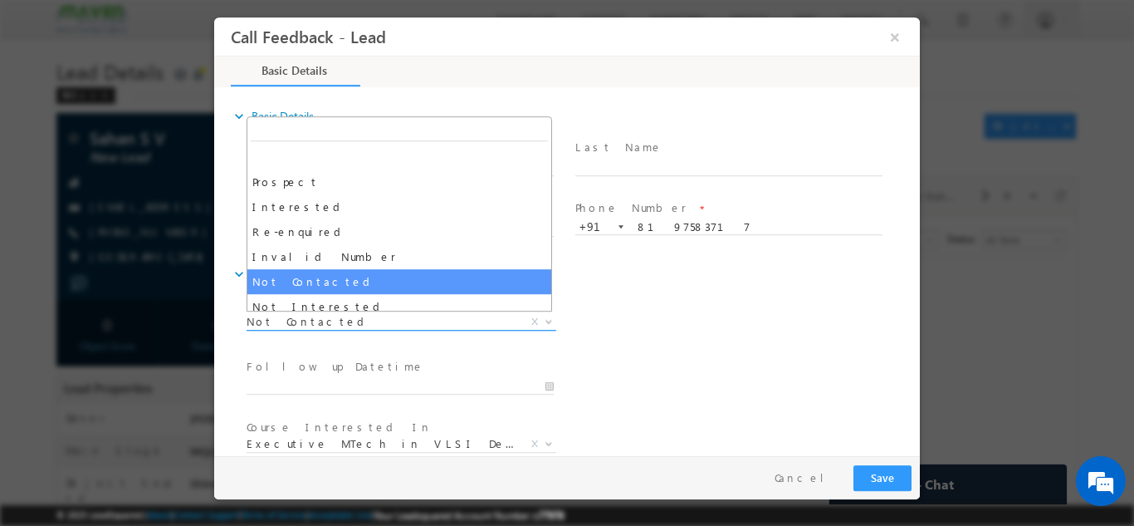
click at [410, 317] on span "Not Contacted" at bounding box center [382, 320] width 270 height 15
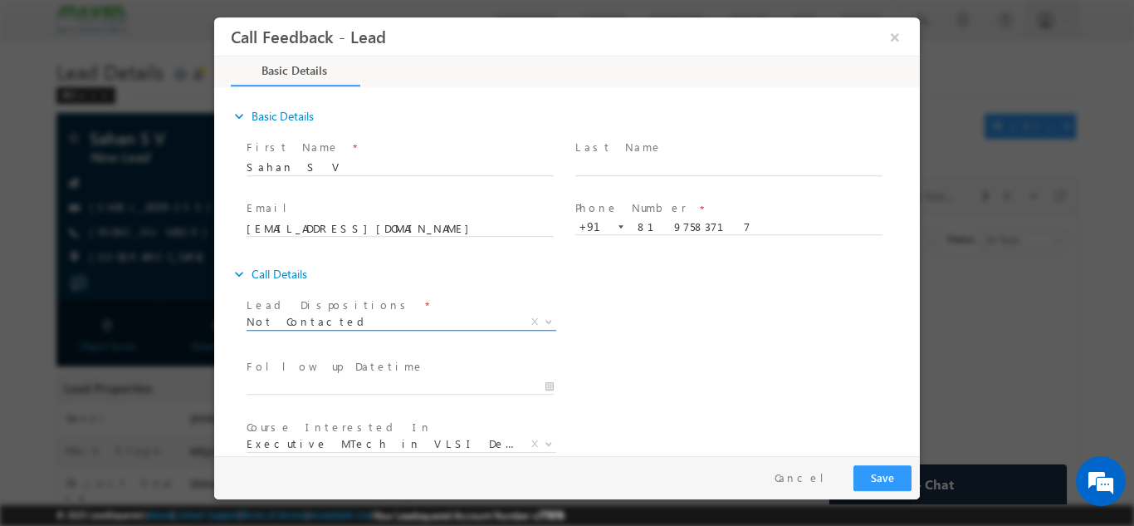
click at [407, 313] on span "Not Contacted" at bounding box center [382, 320] width 270 height 15
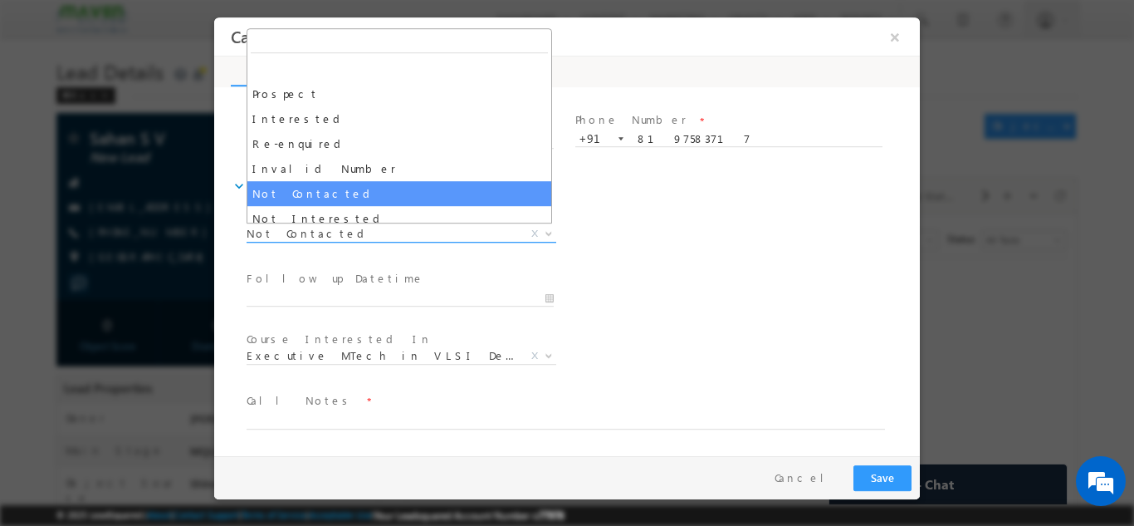
click at [407, 225] on span "Not Contacted" at bounding box center [382, 232] width 270 height 15
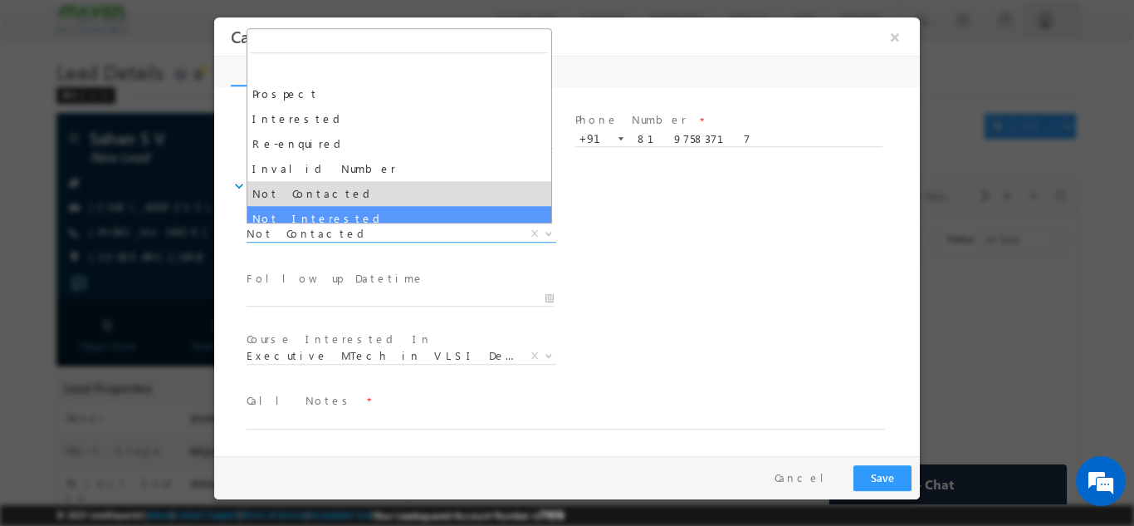
select select "Not Interested"
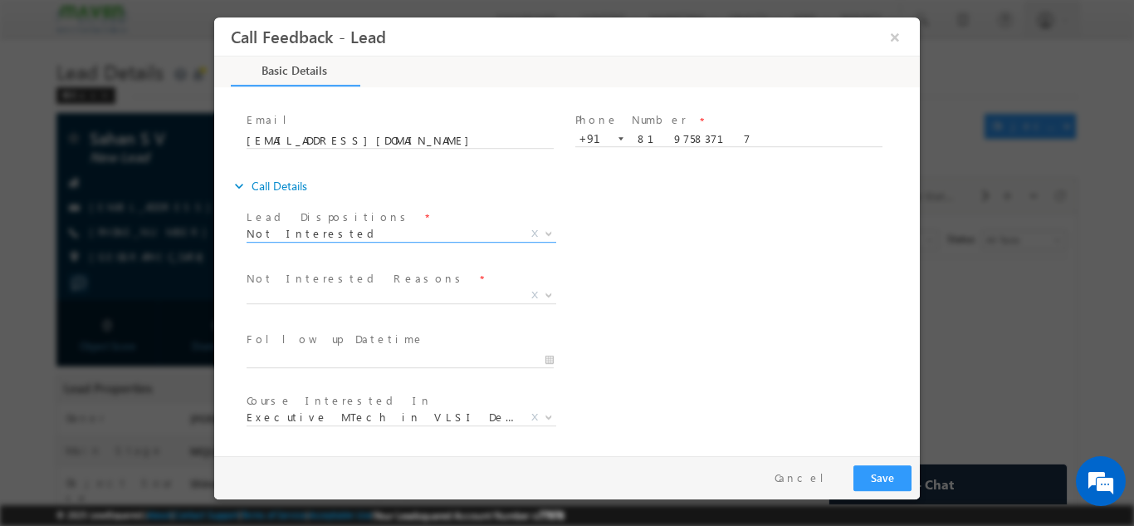
scroll to position [149, 0]
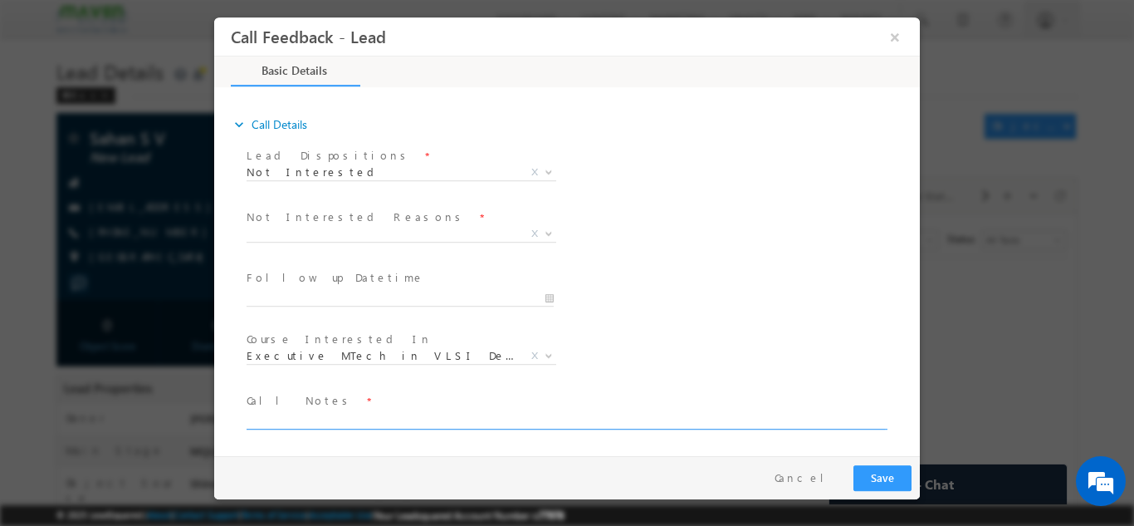
click at [410, 410] on textarea at bounding box center [566, 418] width 639 height 19
type textarea "not interested"
click at [904, 477] on button "Save" at bounding box center [883, 477] width 58 height 26
